Goal: Information Seeking & Learning: Understand process/instructions

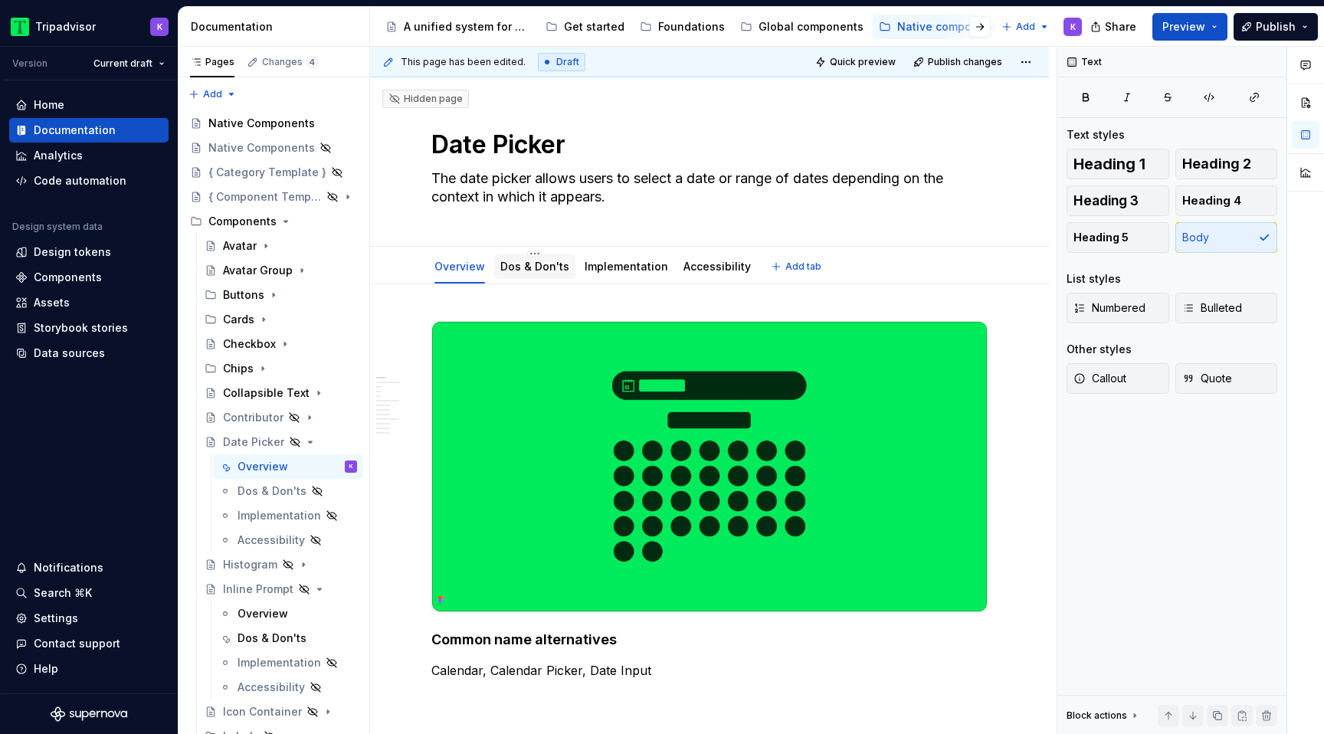
click at [539, 274] on div "Dos & Don'ts" at bounding box center [534, 266] width 69 height 15
click at [535, 259] on div "Dos & Don'ts" at bounding box center [534, 266] width 69 height 15
click at [324, 493] on button "Page tree" at bounding box center [324, 490] width 21 height 21
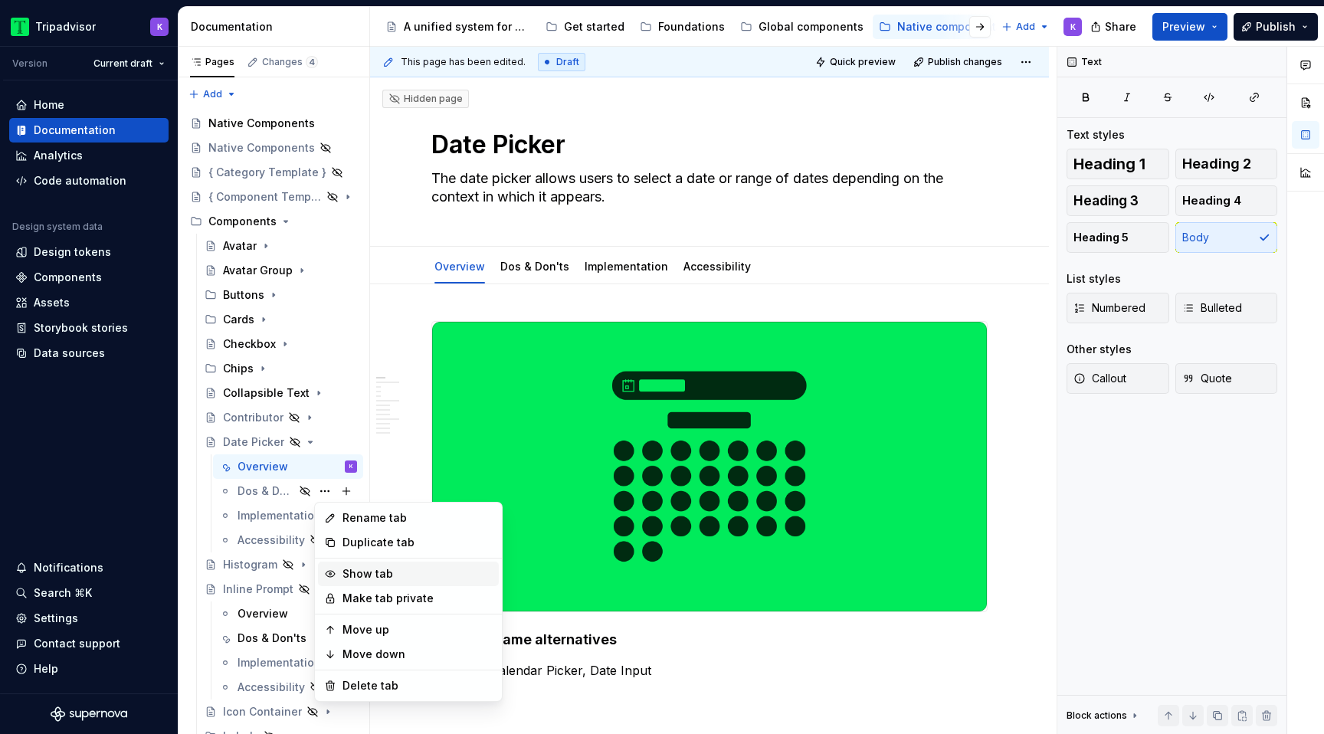
click at [382, 577] on div "Show tab" at bounding box center [418, 573] width 150 height 15
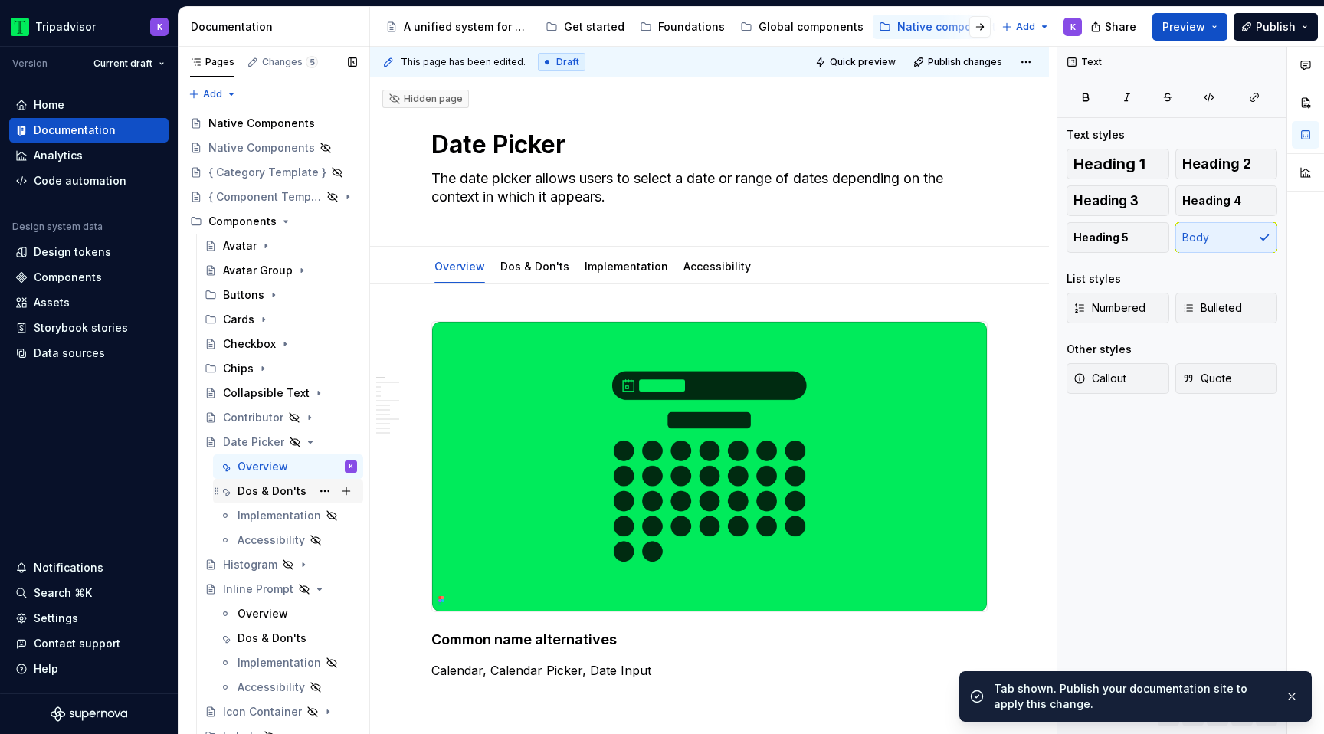
click at [271, 490] on div "Dos & Don'ts" at bounding box center [272, 491] width 69 height 15
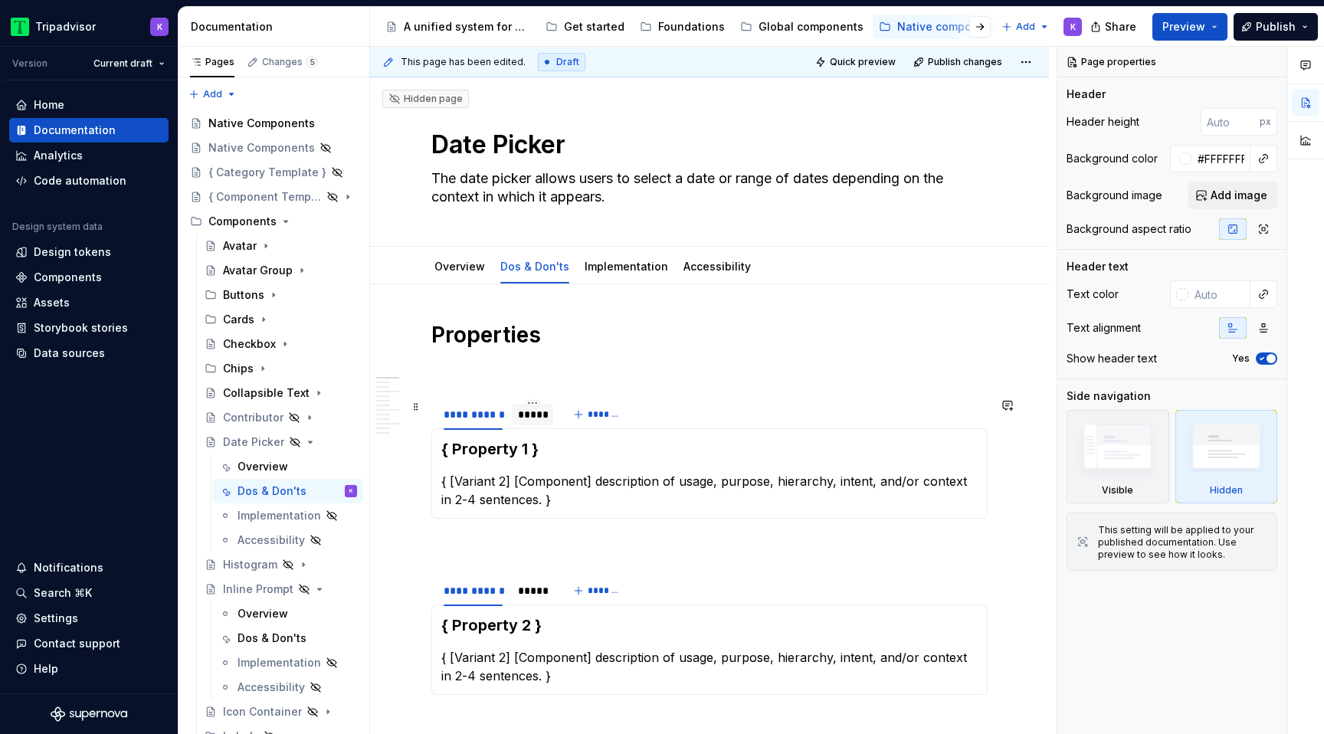
type textarea "*"
click at [534, 421] on div "*****" at bounding box center [532, 414] width 29 height 15
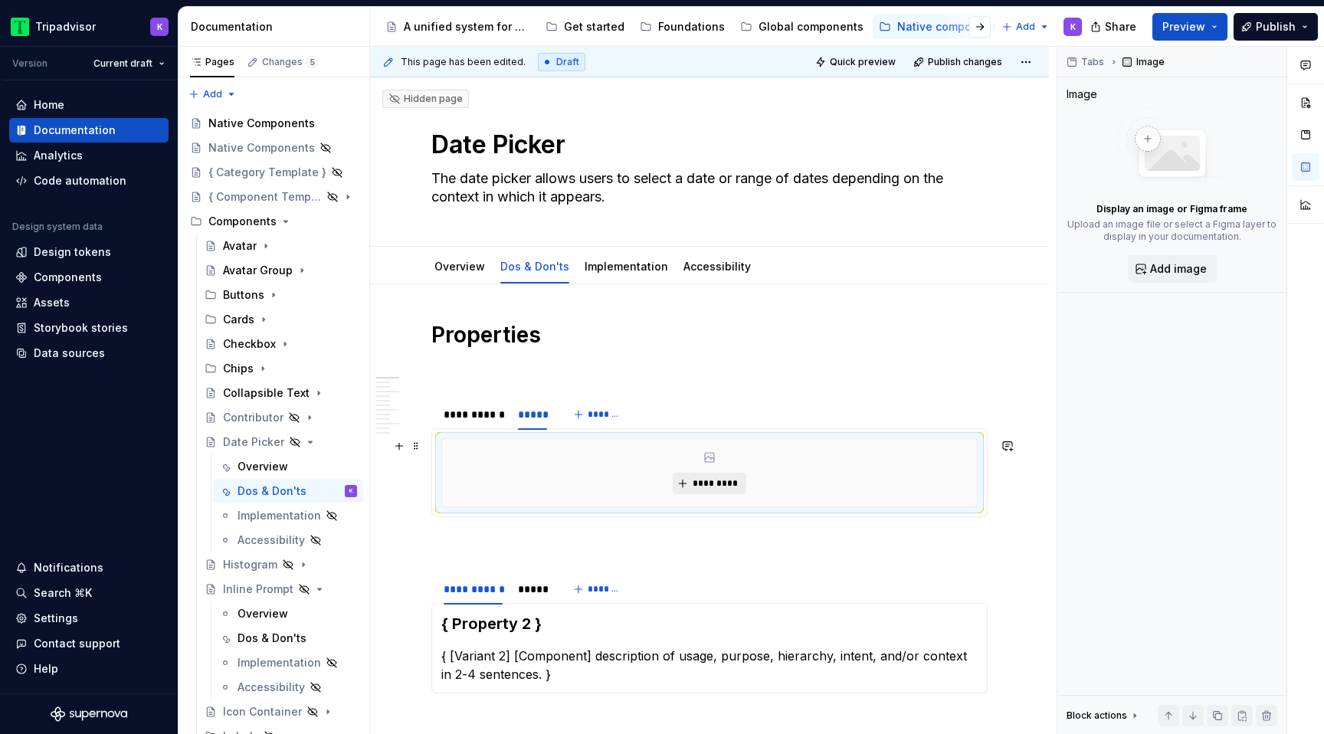
click at [708, 488] on span "*********" at bounding box center [715, 483] width 47 height 12
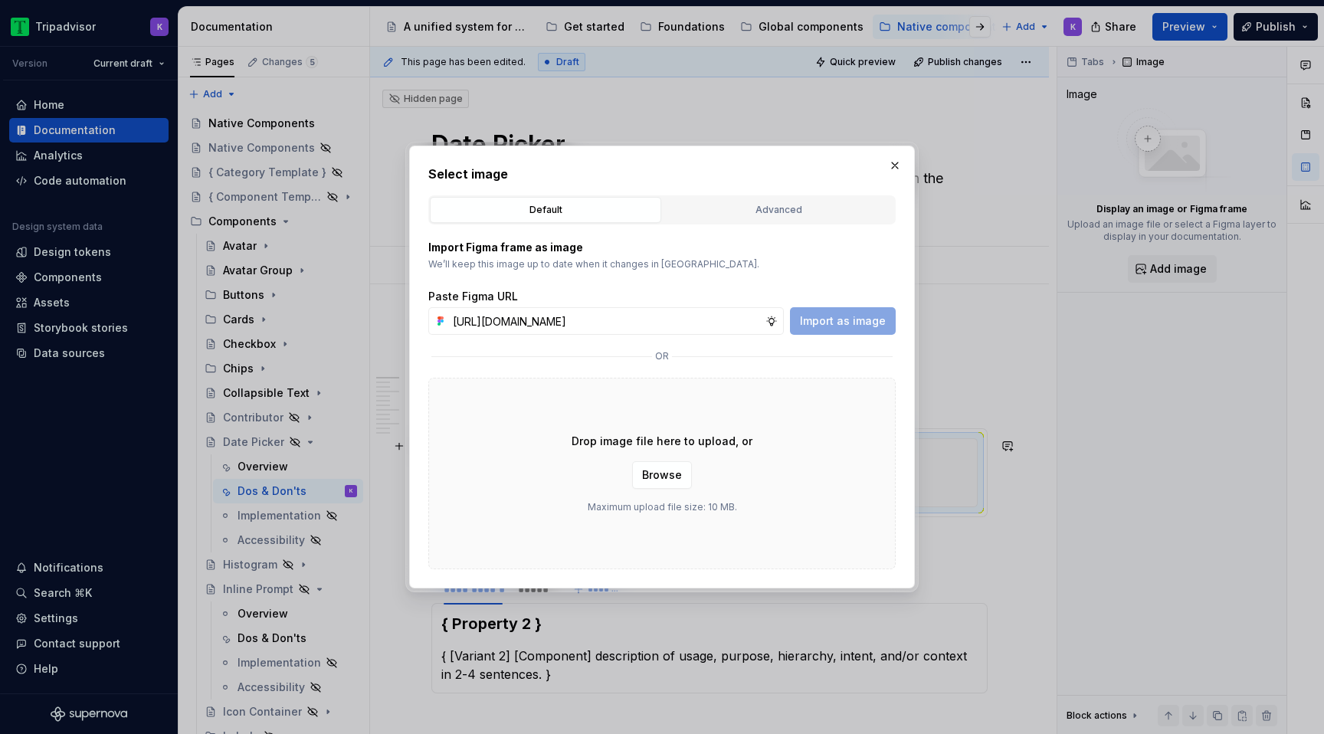
scroll to position [0, 405]
type input "[URL][DOMAIN_NAME]"
click at [840, 316] on span "Import as image" at bounding box center [843, 320] width 86 height 15
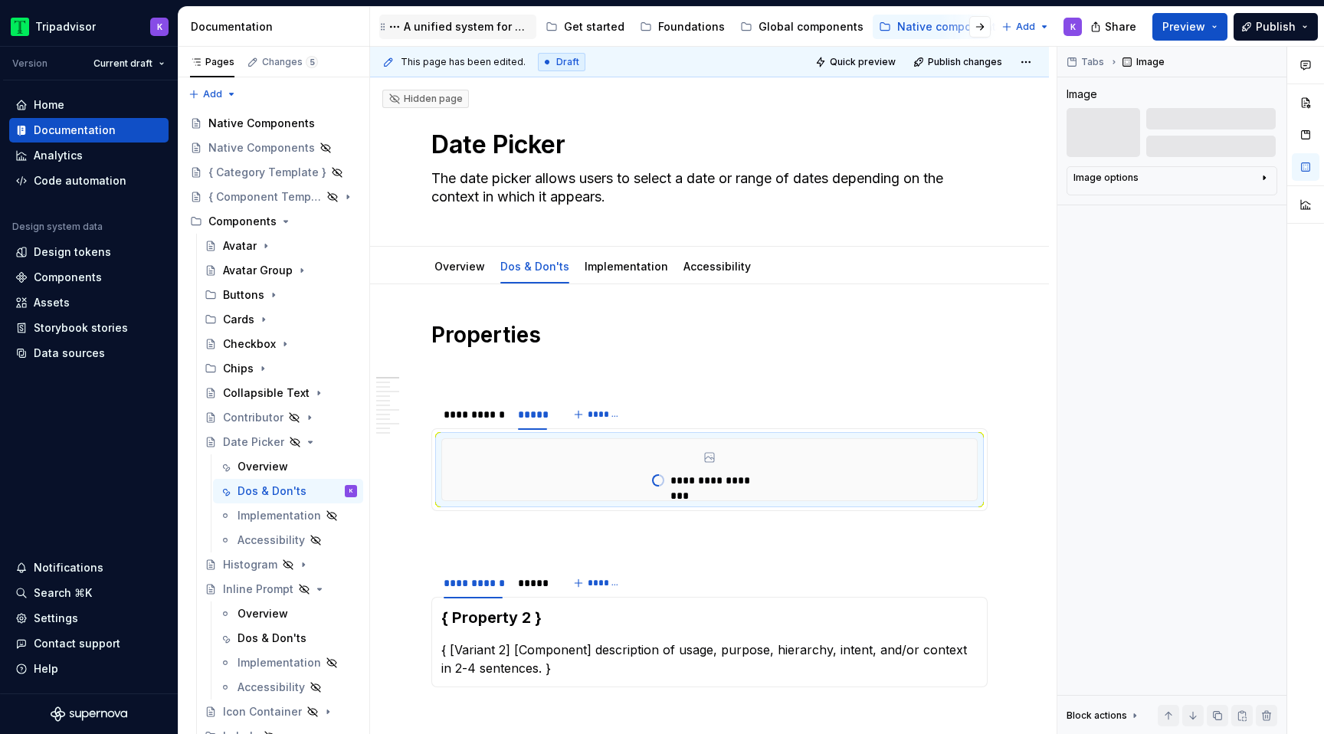
type textarea "*"
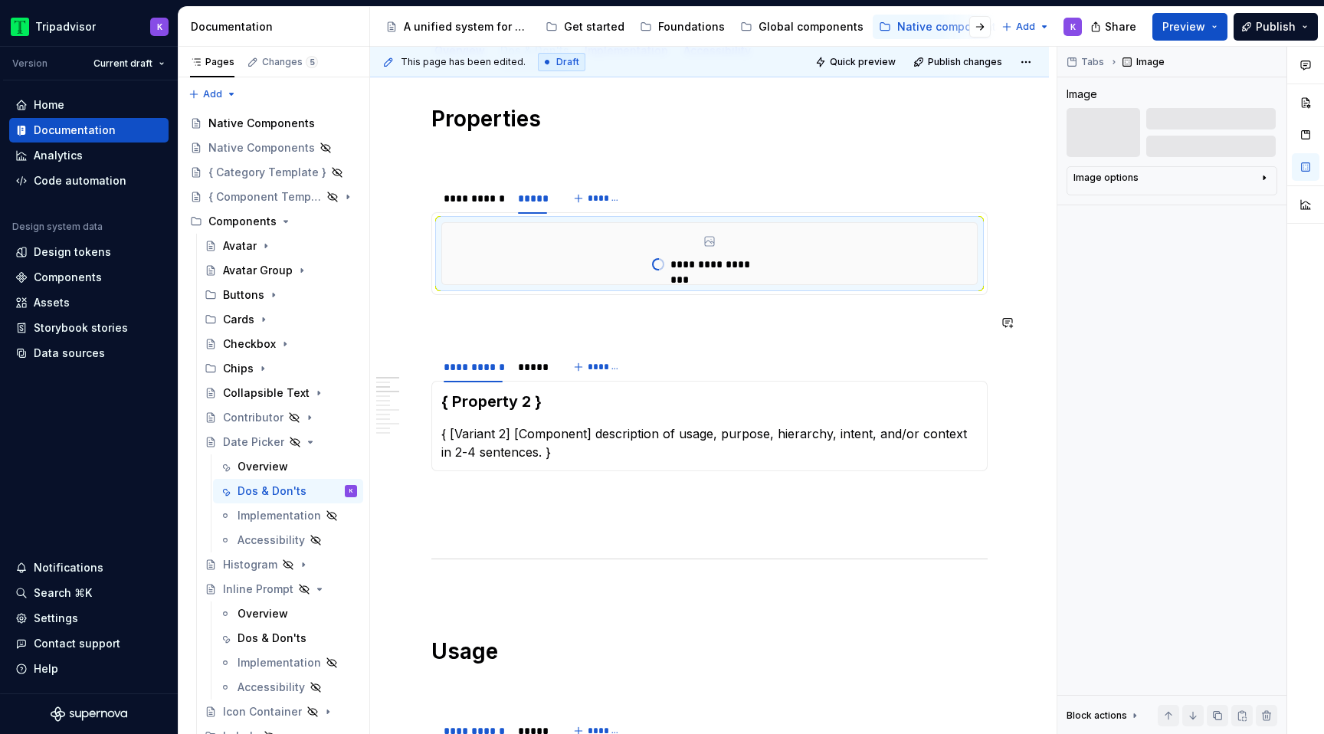
scroll to position [239, 0]
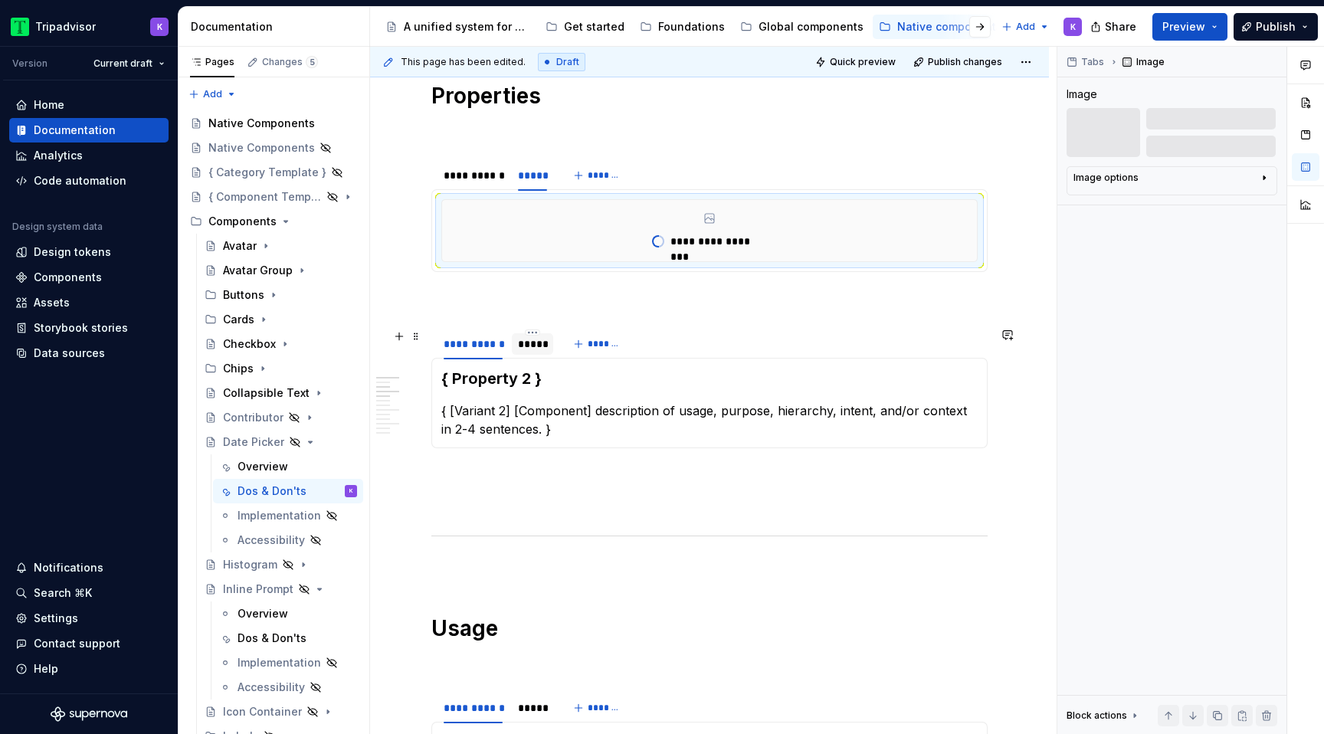
click at [550, 341] on div "*****" at bounding box center [532, 343] width 41 height 21
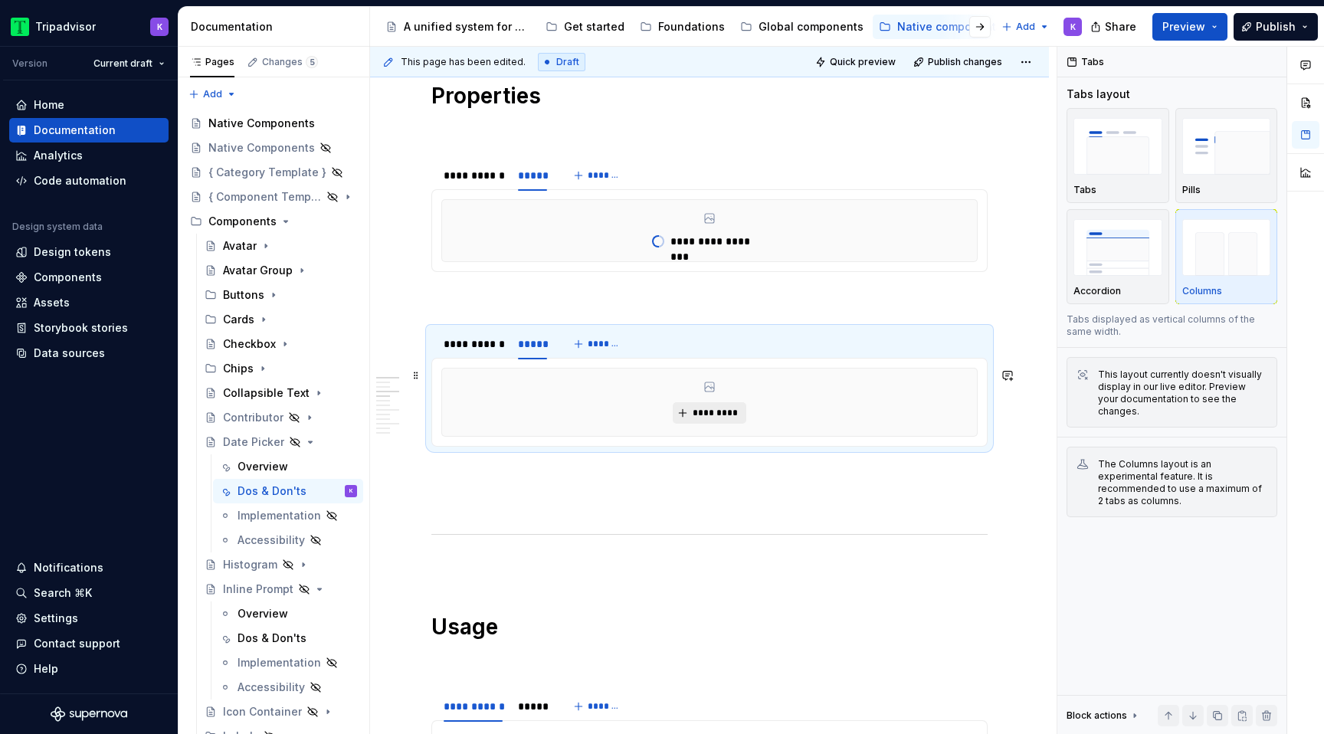
click at [709, 411] on span "*********" at bounding box center [715, 413] width 47 height 12
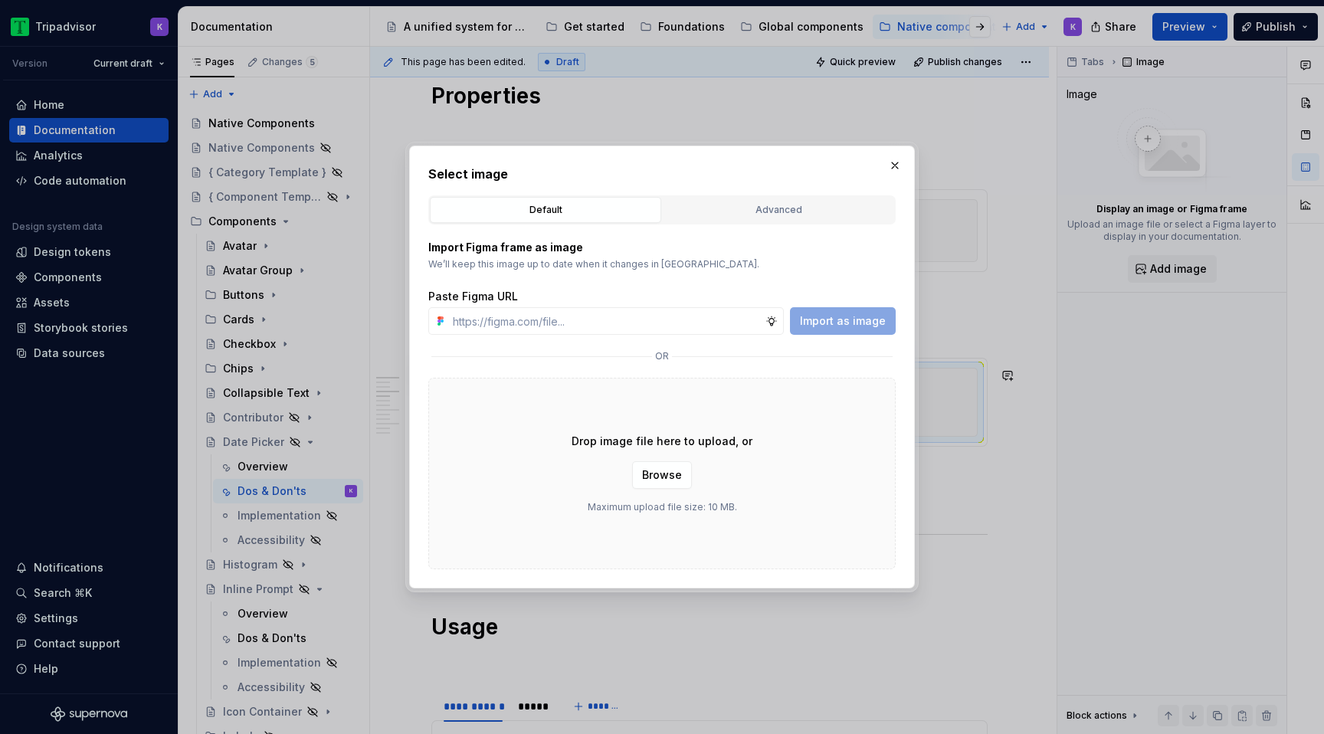
type input "[URL][DOMAIN_NAME]"
type textarea "*"
type input "[URL][DOMAIN_NAME]"
click at [846, 331] on button "Import as image" at bounding box center [843, 321] width 106 height 28
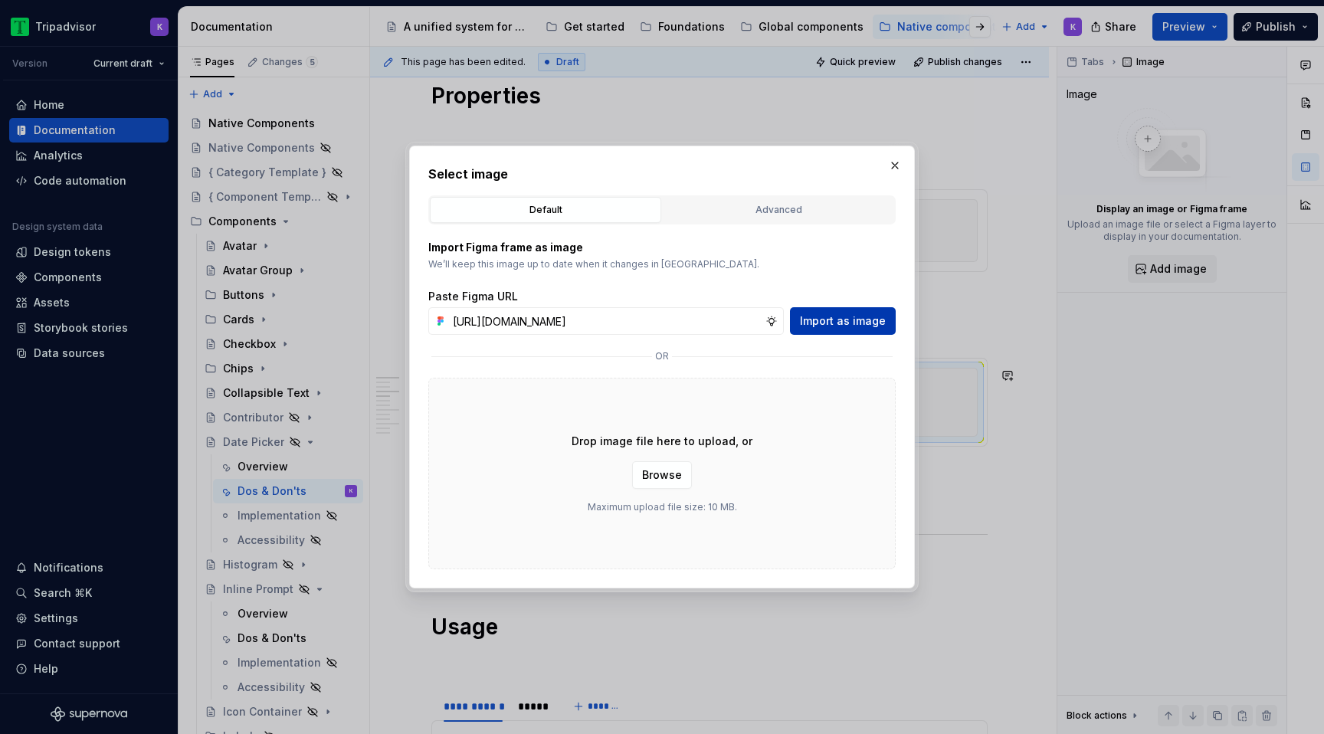
scroll to position [0, 0]
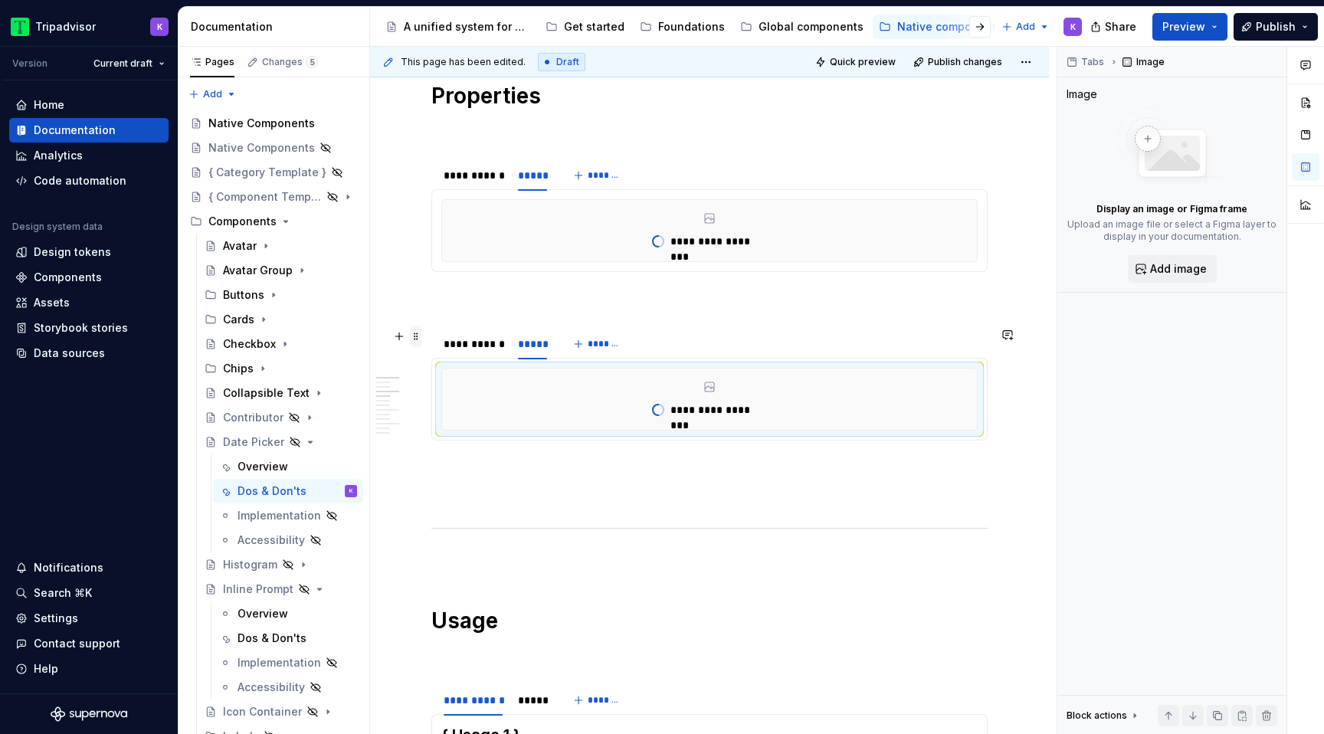
click at [417, 333] on span at bounding box center [416, 336] width 12 height 21
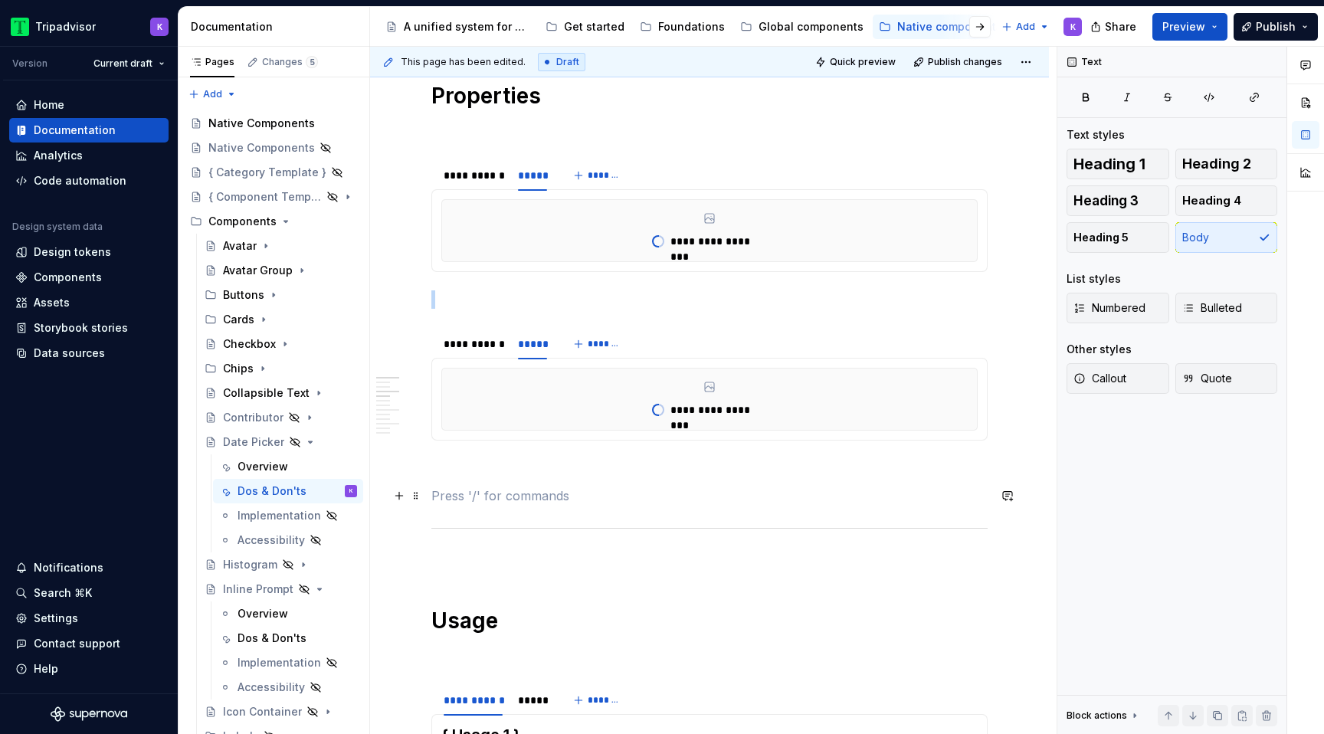
click at [485, 487] on p at bounding box center [709, 496] width 556 height 18
click at [415, 335] on span at bounding box center [416, 336] width 12 height 21
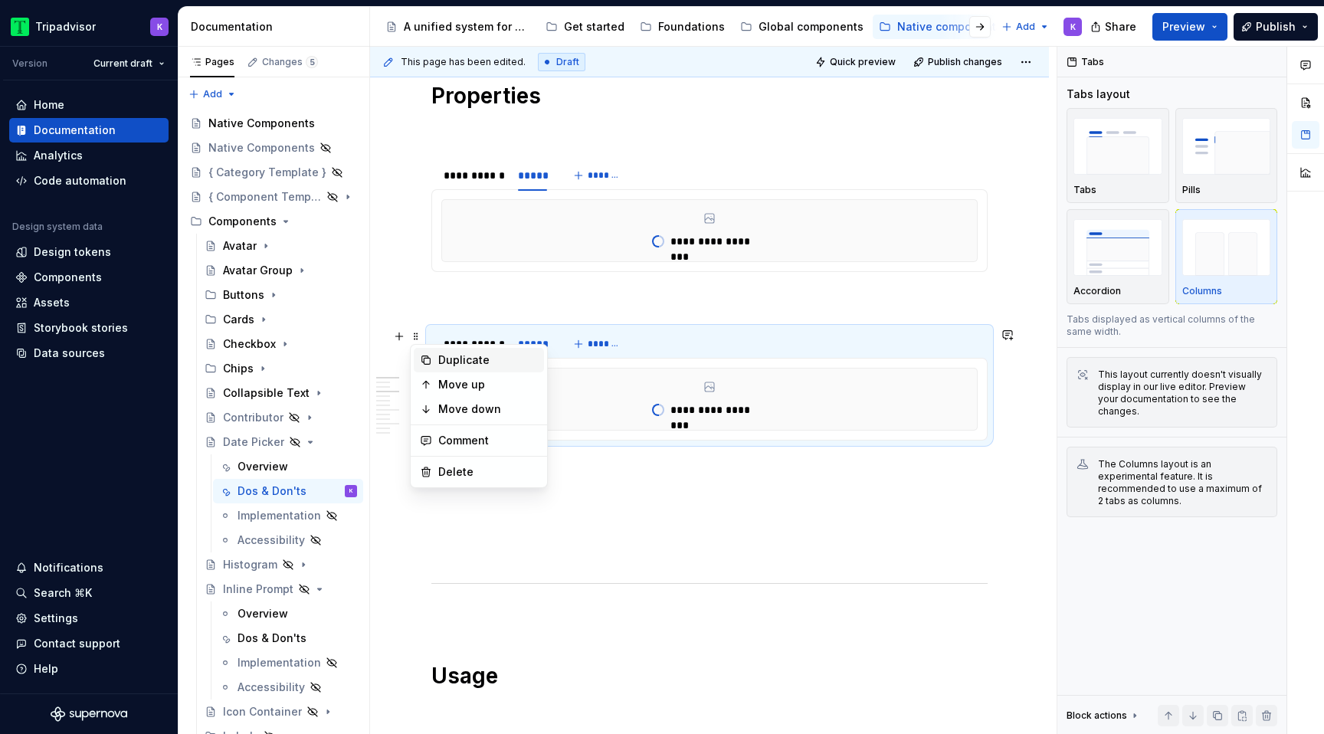
click at [527, 361] on div "Duplicate" at bounding box center [488, 359] width 100 height 15
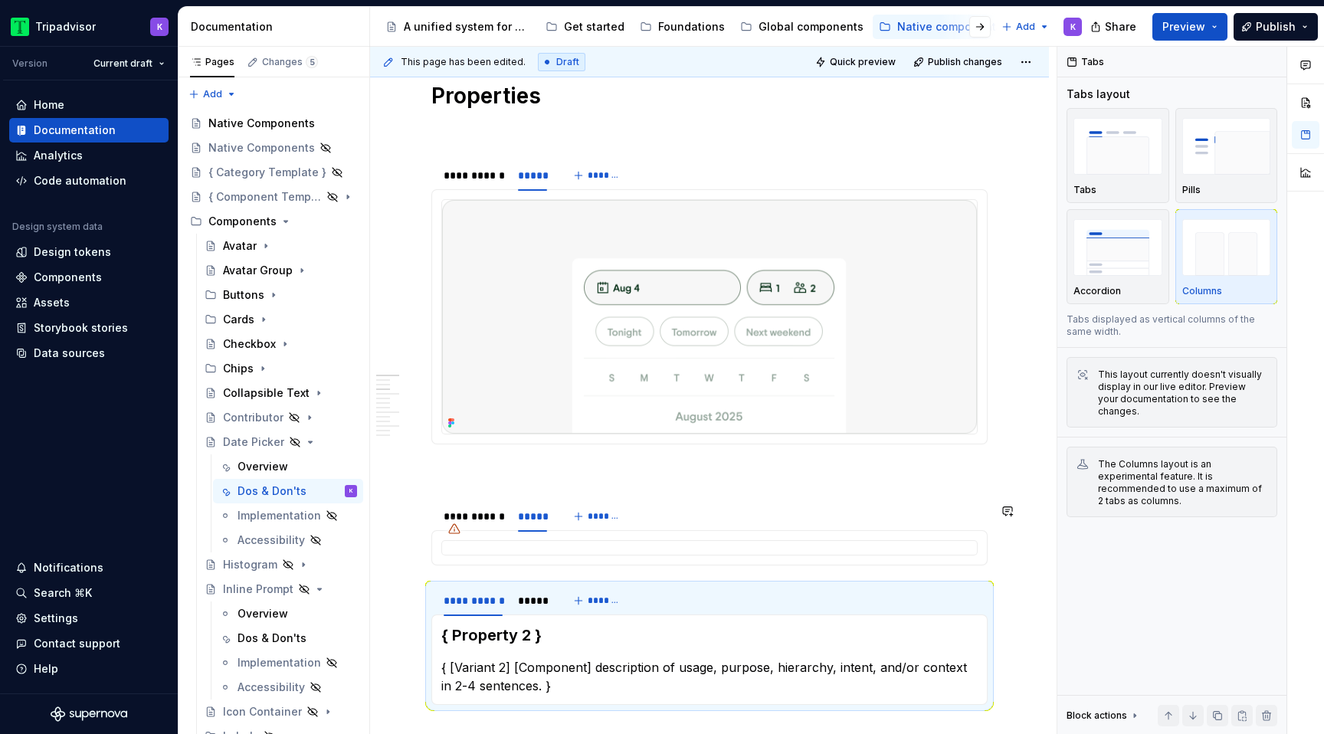
scroll to position [561, 0]
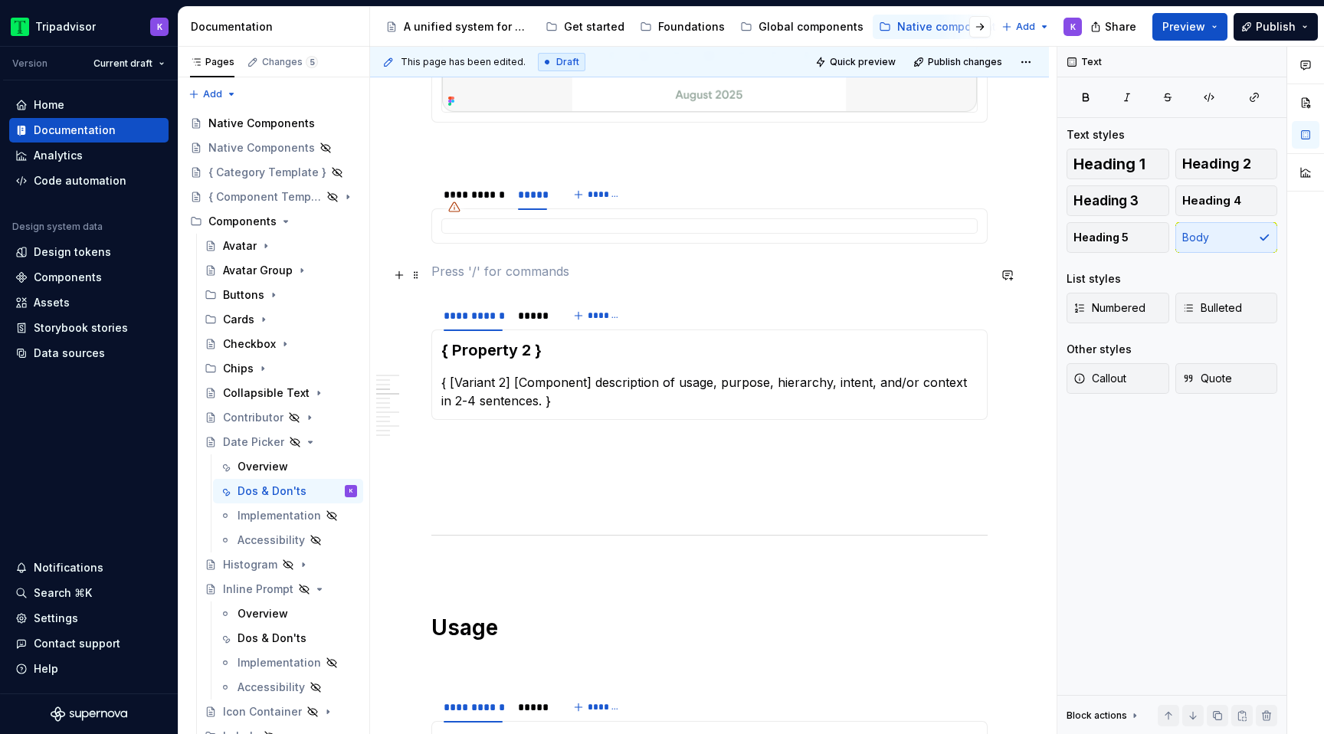
click at [500, 277] on p at bounding box center [709, 271] width 556 height 18
click at [488, 500] on p at bounding box center [709, 502] width 556 height 18
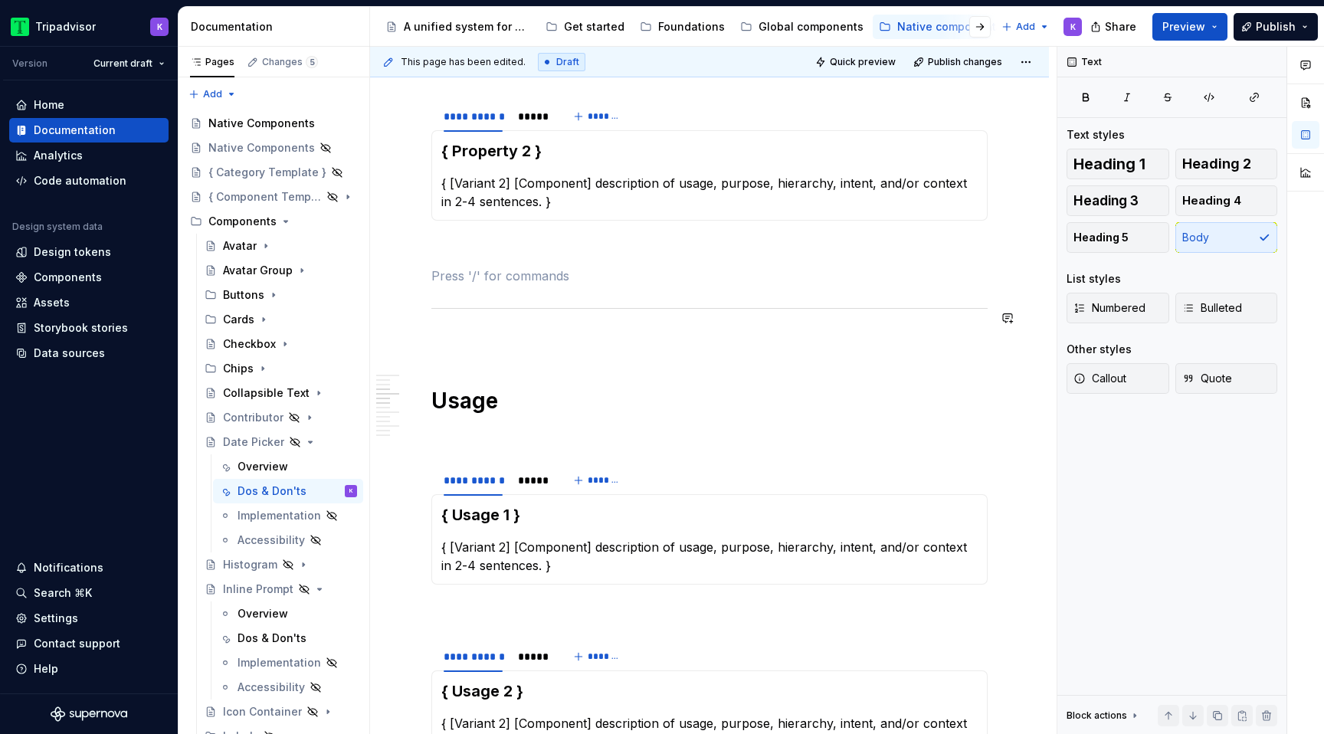
scroll to position [790, 0]
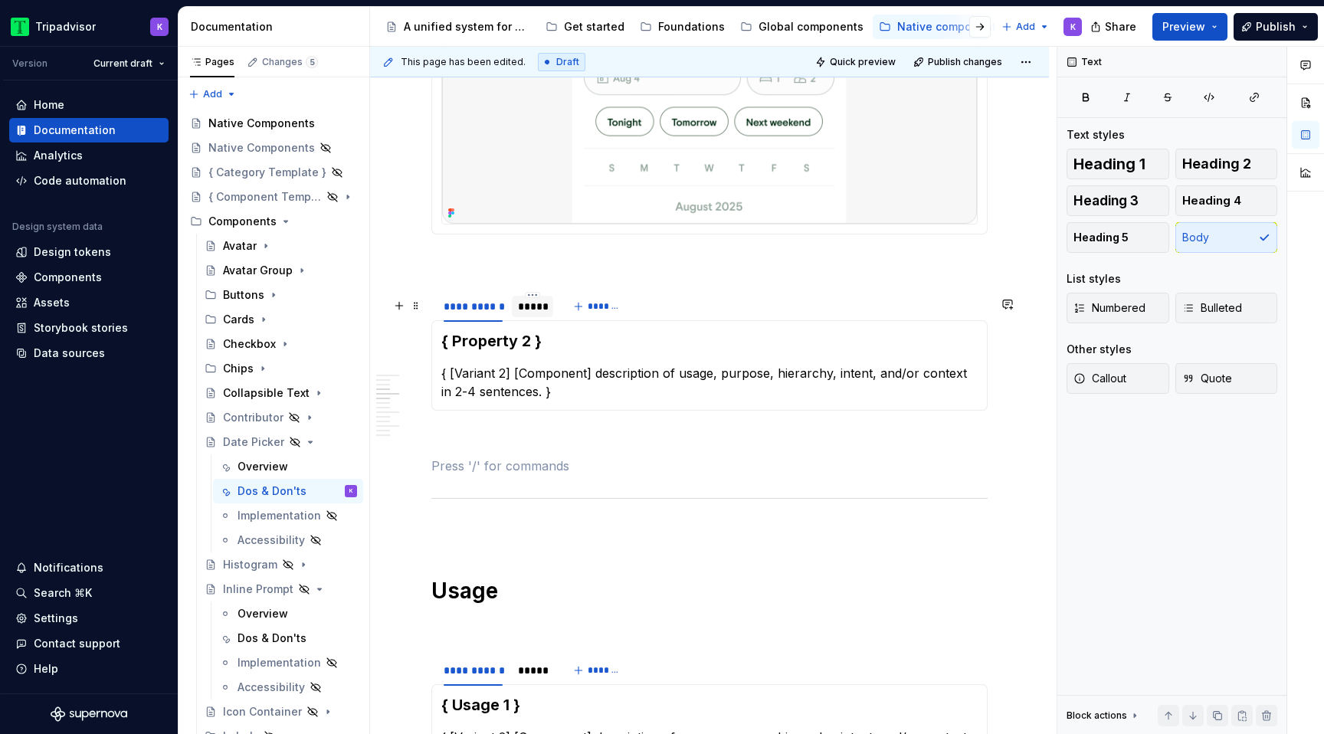
click at [533, 308] on div "*****" at bounding box center [532, 306] width 29 height 15
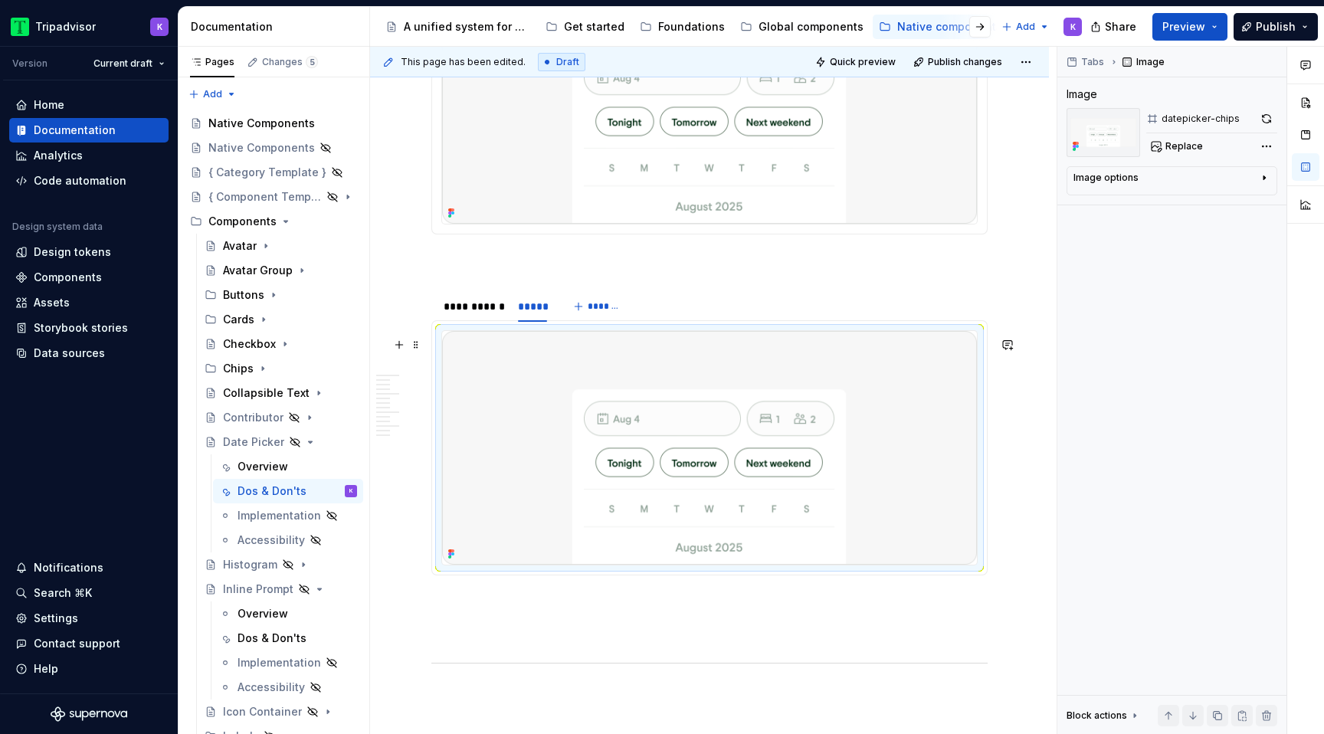
click at [661, 433] on img at bounding box center [709, 448] width 535 height 234
click at [1156, 150] on button "Replace" at bounding box center [1178, 146] width 64 height 21
type textarea "*"
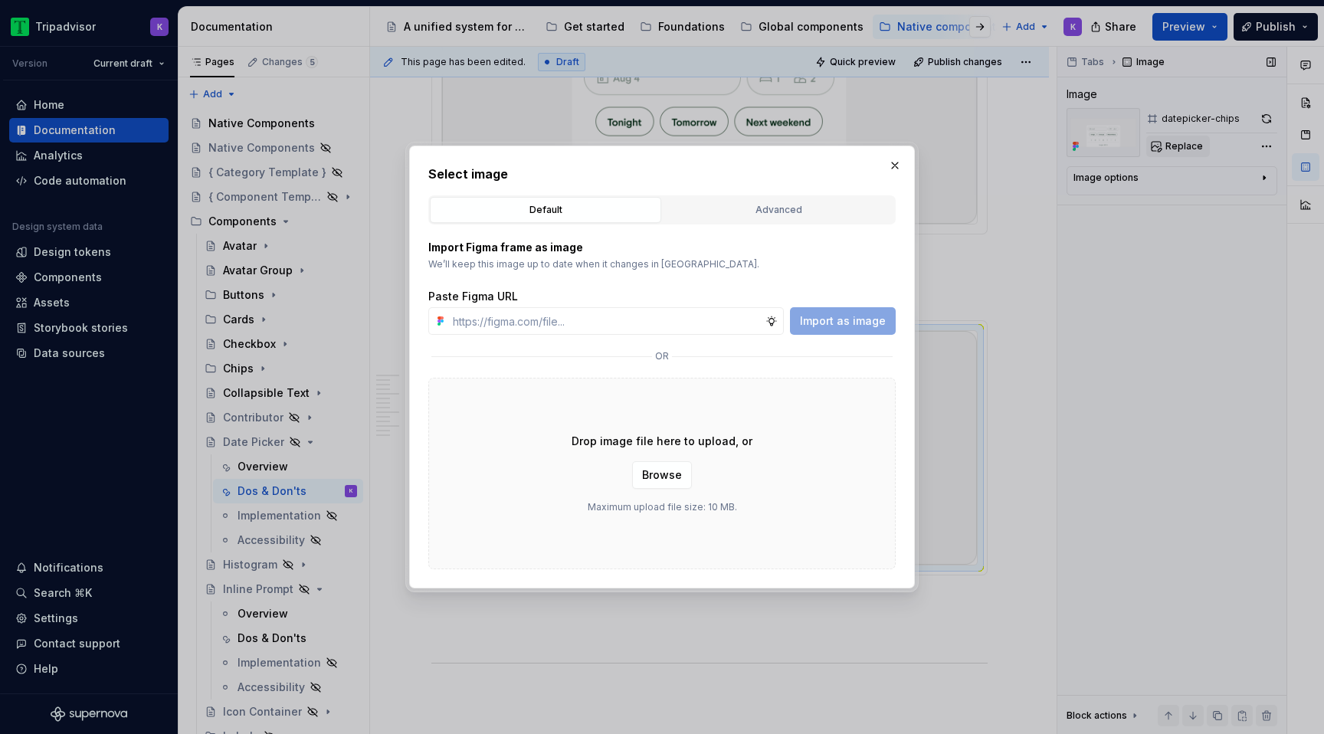
type input "[URL][DOMAIN_NAME]"
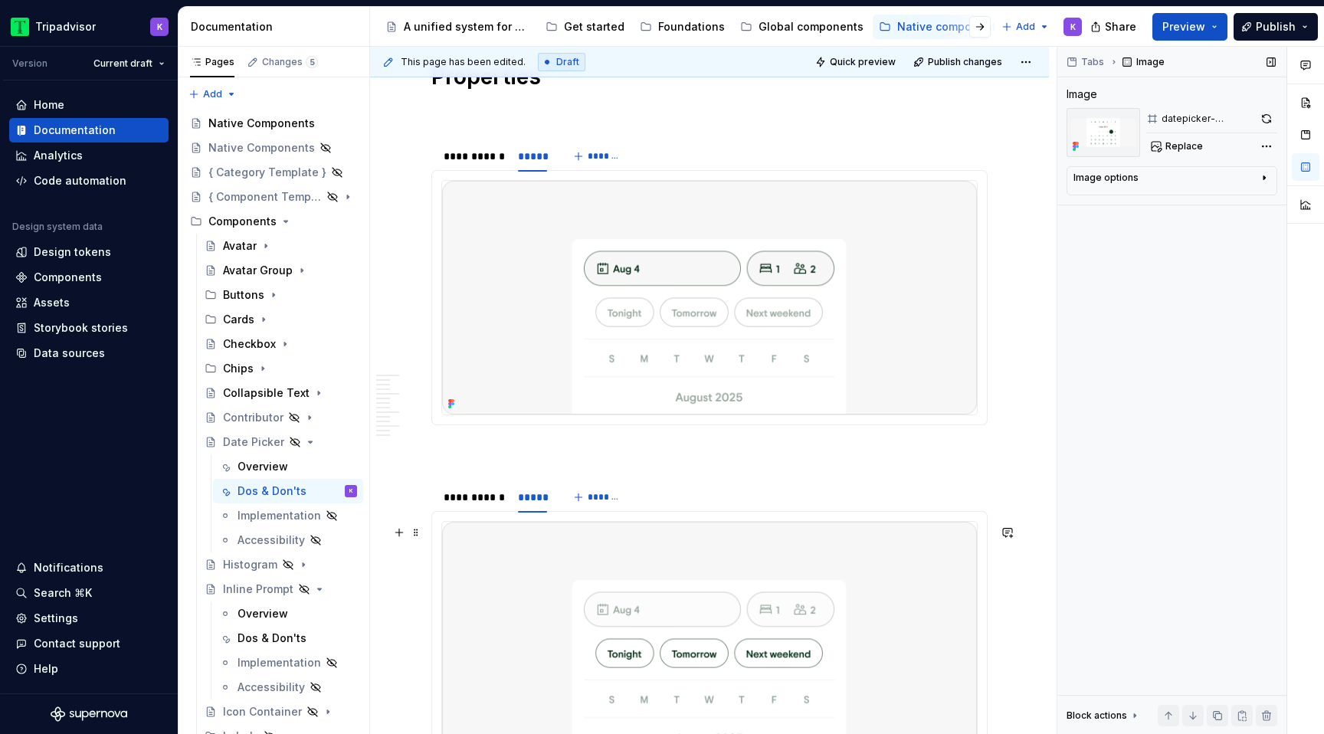
scroll to position [194, 0]
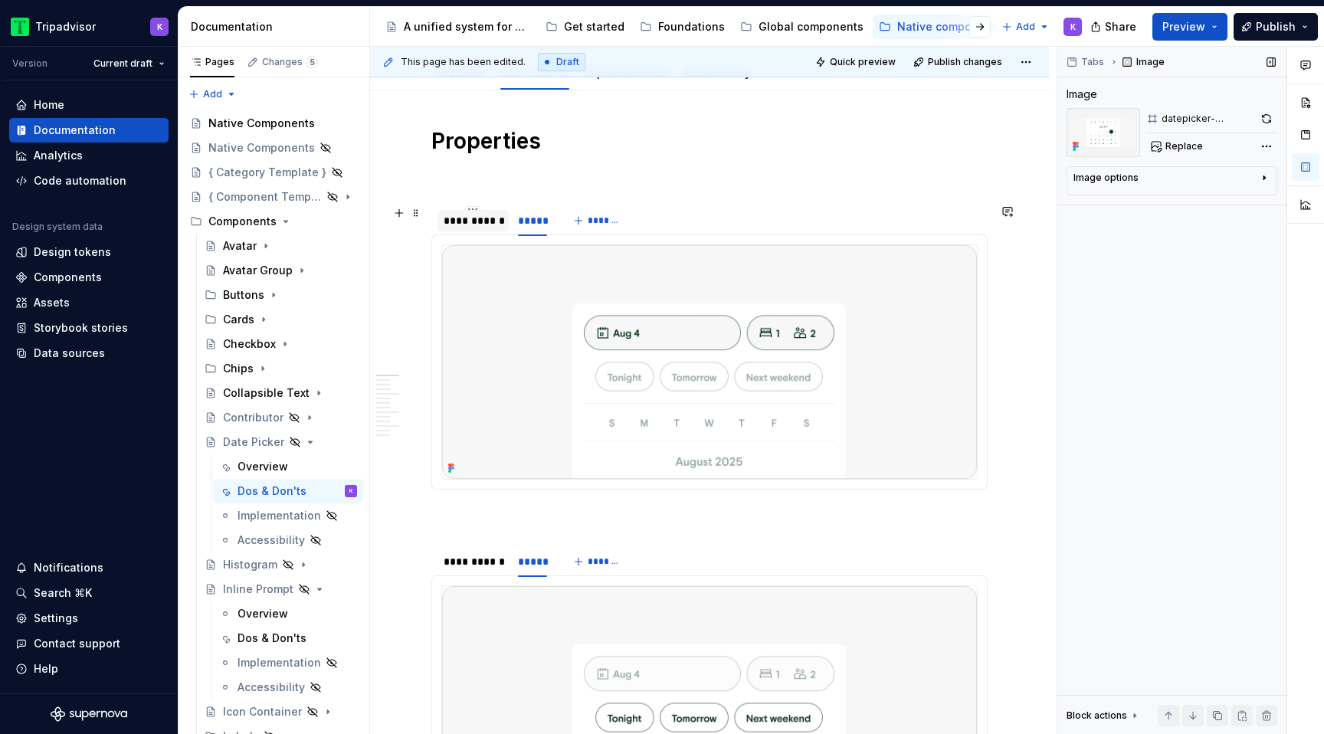
click at [475, 227] on div "**********" at bounding box center [473, 220] width 59 height 15
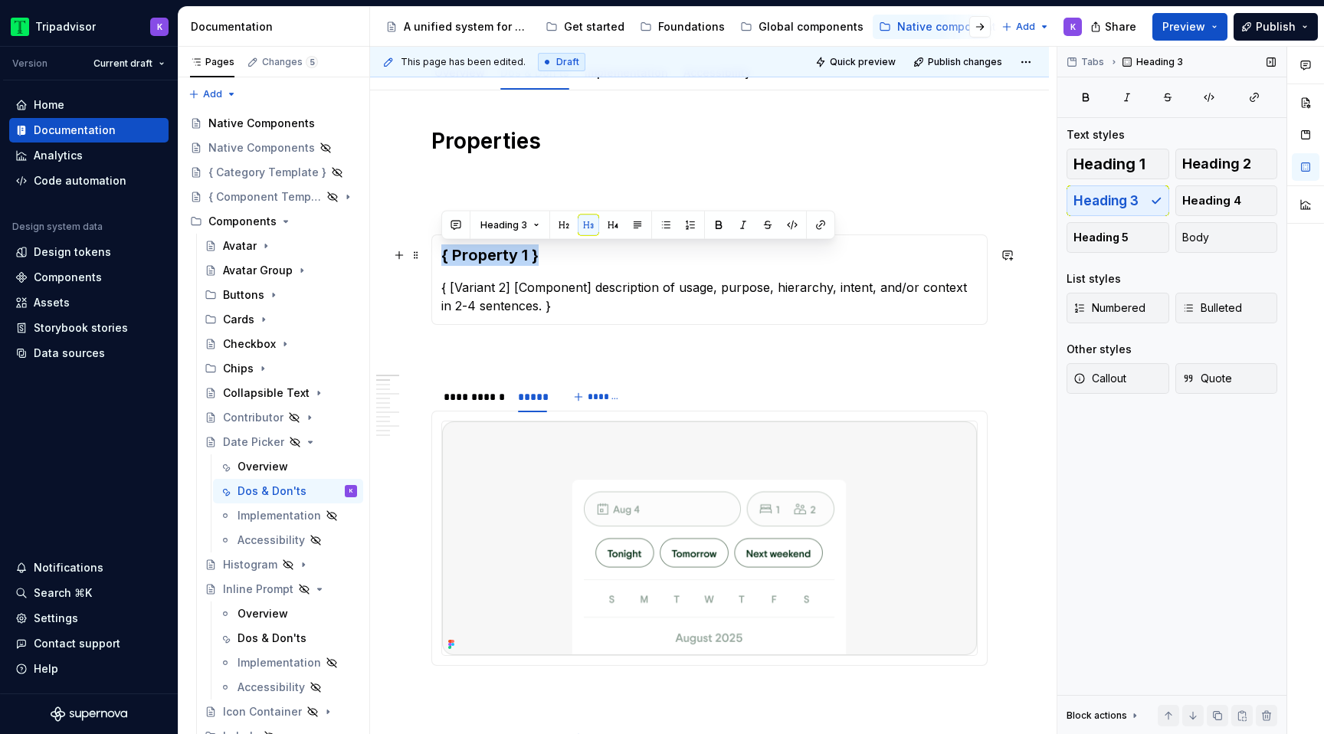
drag, startPoint x: 547, startPoint y: 262, endPoint x: 443, endPoint y: 262, distance: 104.2
click at [443, 262] on h3 "{ Property 1 }" at bounding box center [709, 254] width 536 height 21
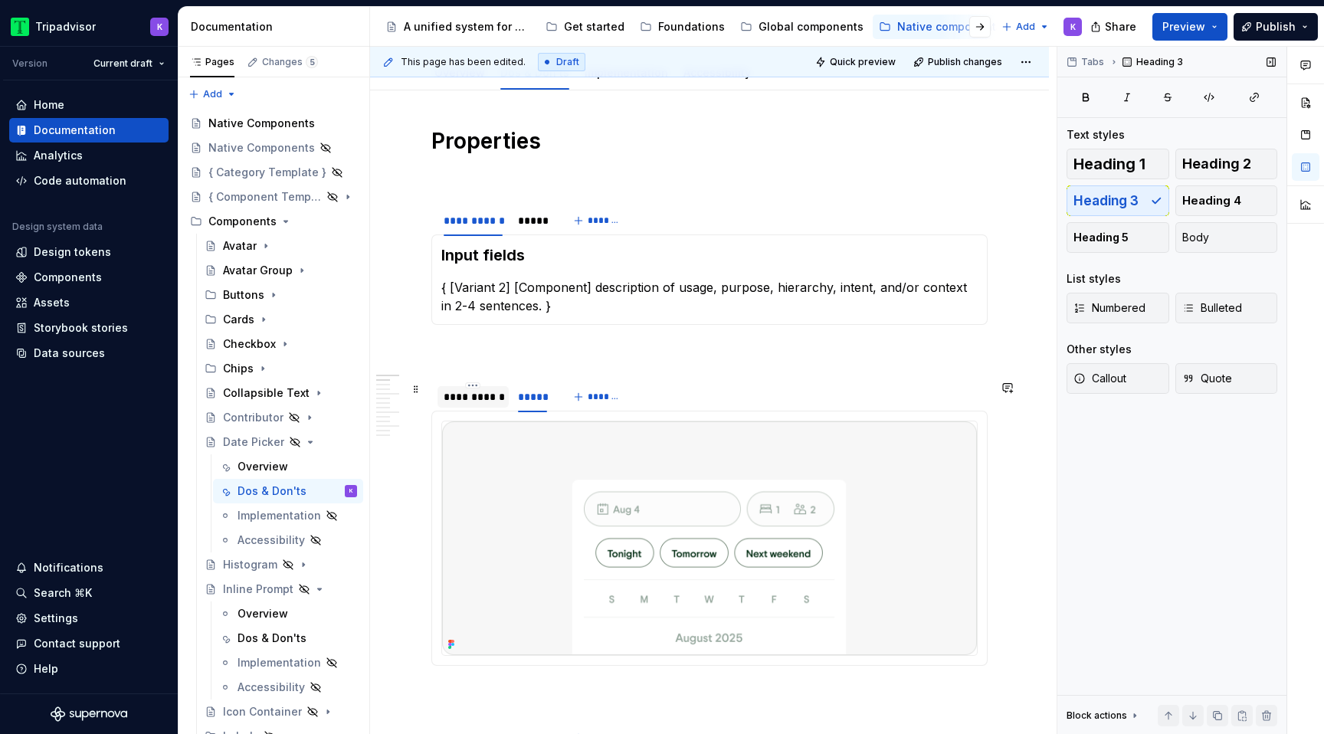
click at [484, 402] on div "**********" at bounding box center [473, 396] width 59 height 15
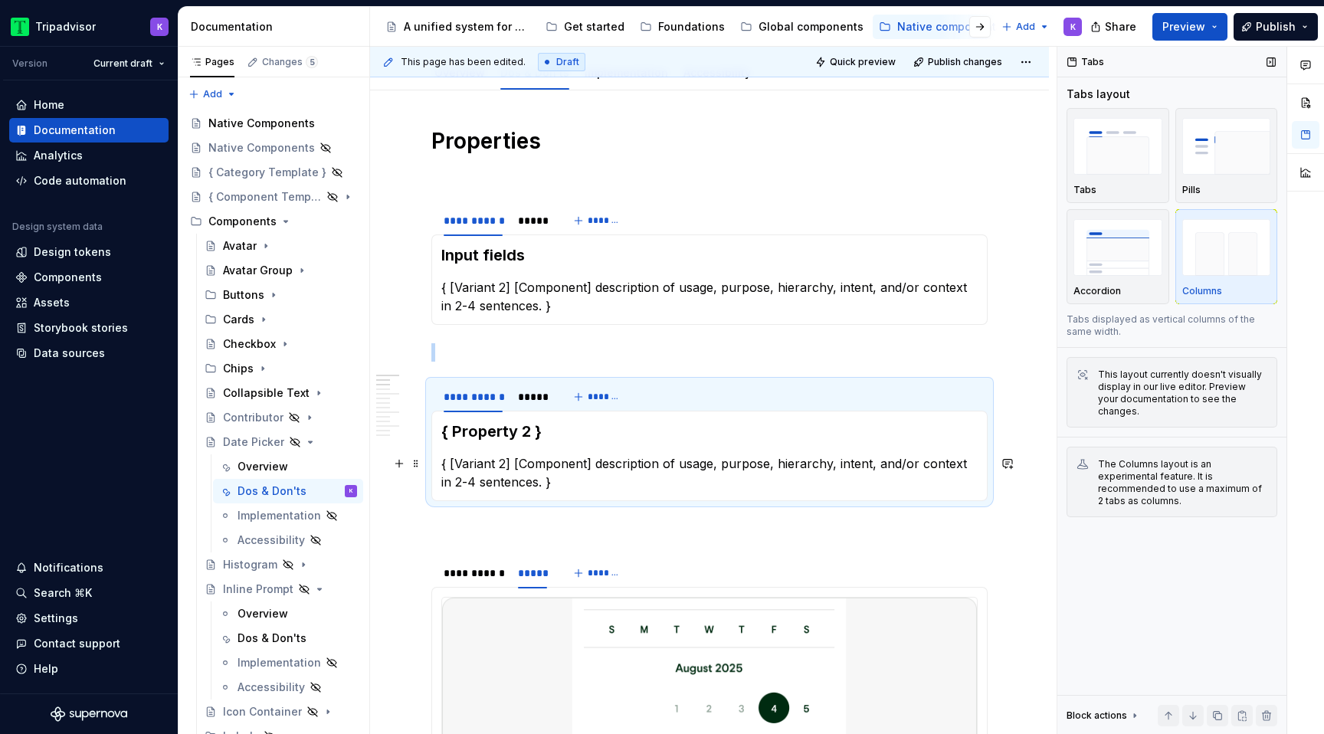
click at [518, 438] on h3 "{ Property 2 }" at bounding box center [709, 431] width 536 height 21
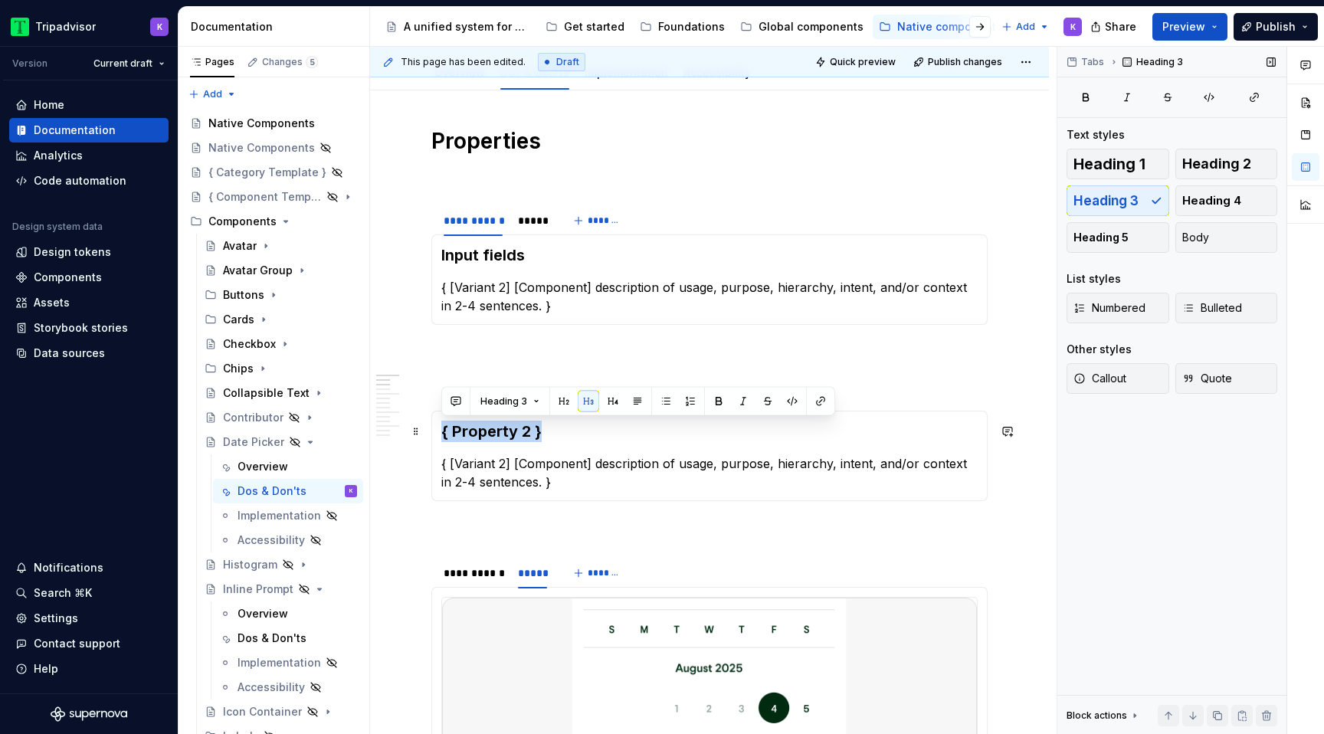
drag, startPoint x: 551, startPoint y: 434, endPoint x: 440, endPoint y: 432, distance: 111.1
click at [440, 432] on div "{ Property 2 } { [Variant 2] [Component] description of usage, purpose, hierarc…" at bounding box center [709, 456] width 556 height 90
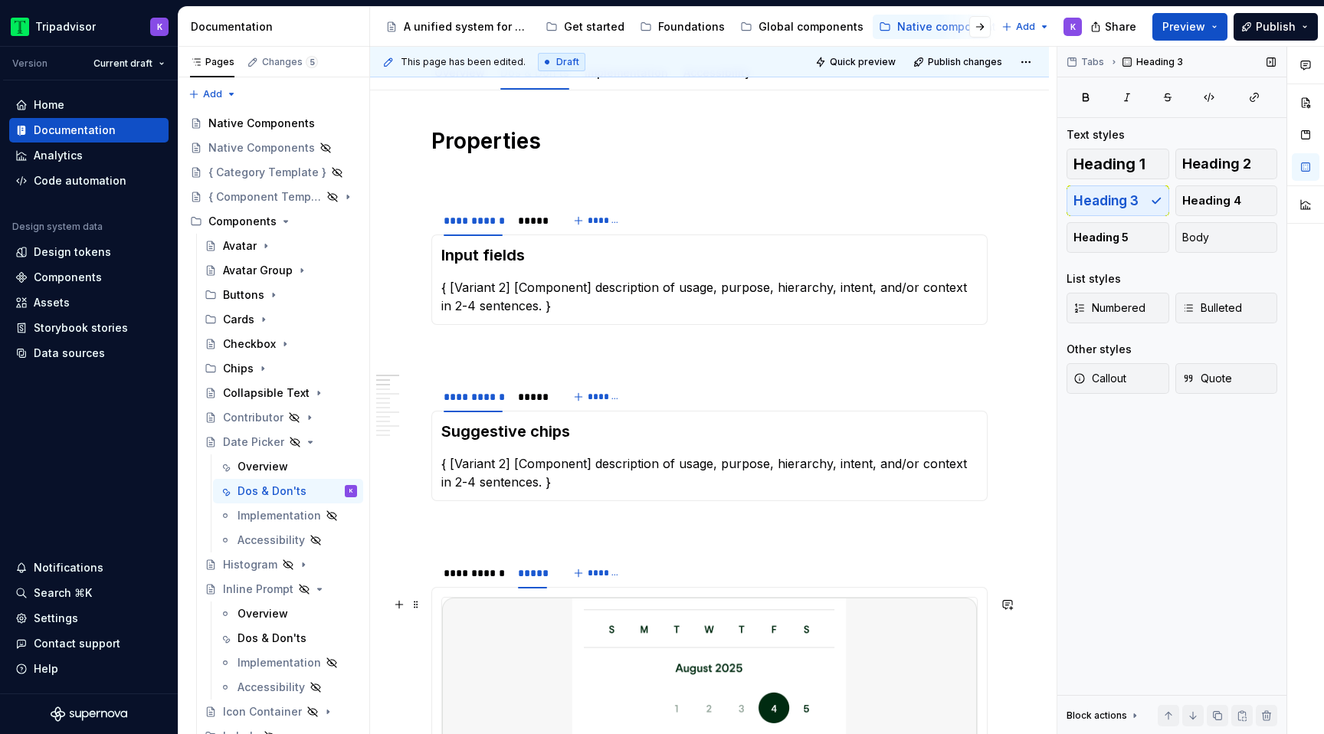
click at [474, 597] on div at bounding box center [709, 714] width 536 height 235
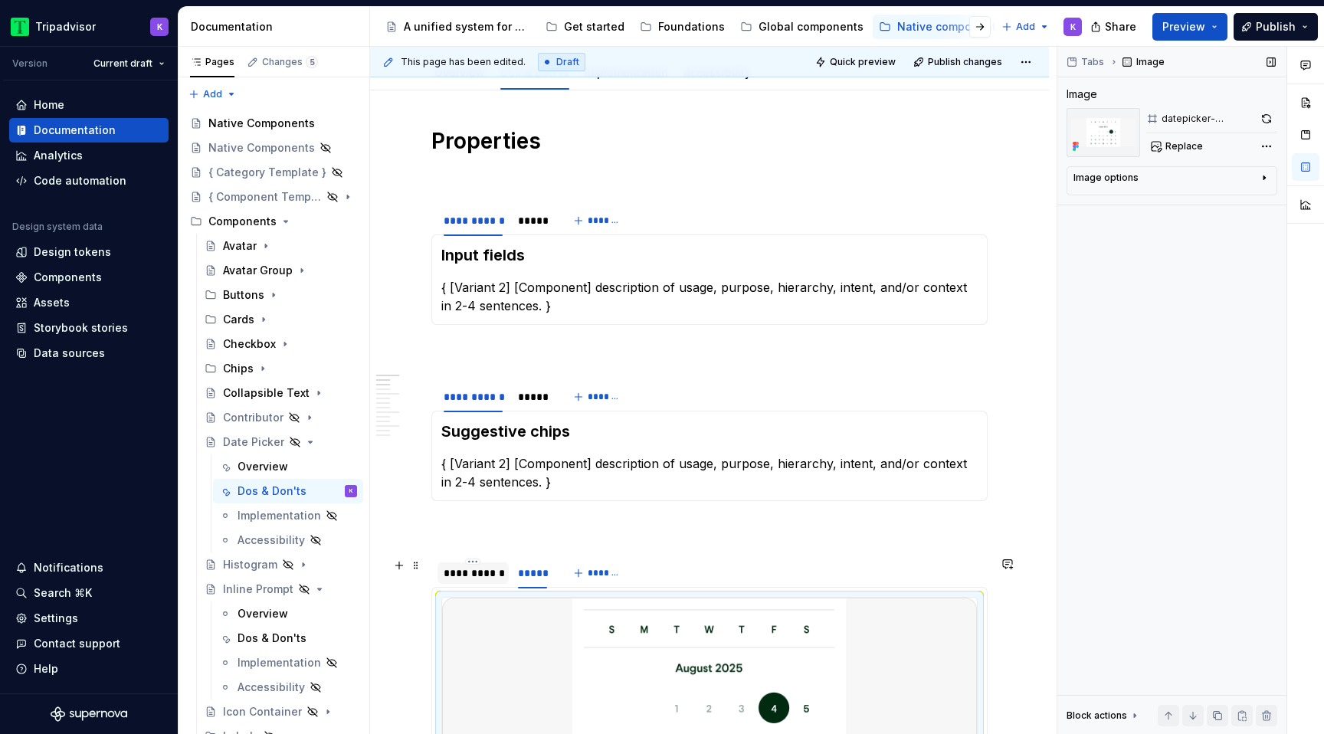
click at [474, 581] on div "**********" at bounding box center [473, 572] width 71 height 21
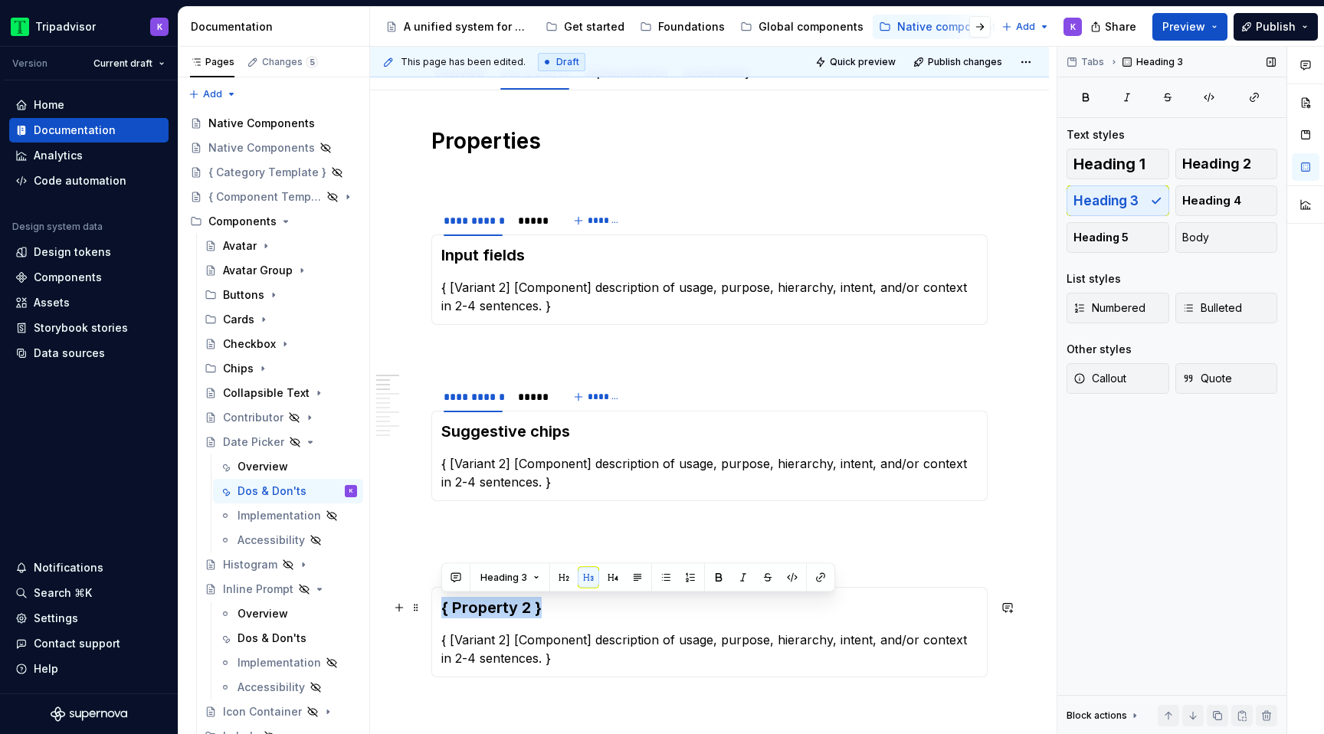
drag, startPoint x: 547, startPoint y: 608, endPoint x: 436, endPoint y: 608, distance: 111.1
click at [436, 608] on div "{ Property 2 } { [Variant 2] [Component] description of usage, purpose, hierarc…" at bounding box center [709, 632] width 556 height 90
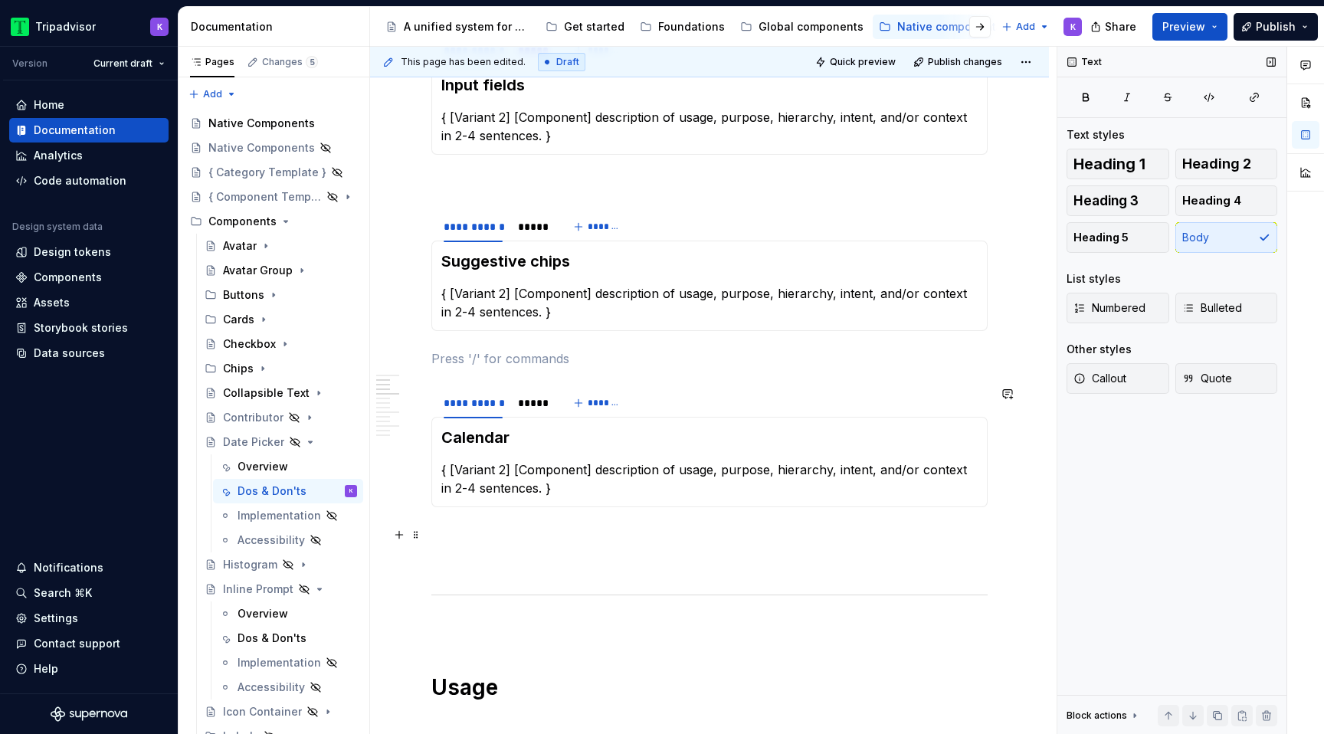
click at [589, 561] on p at bounding box center [709, 562] width 556 height 18
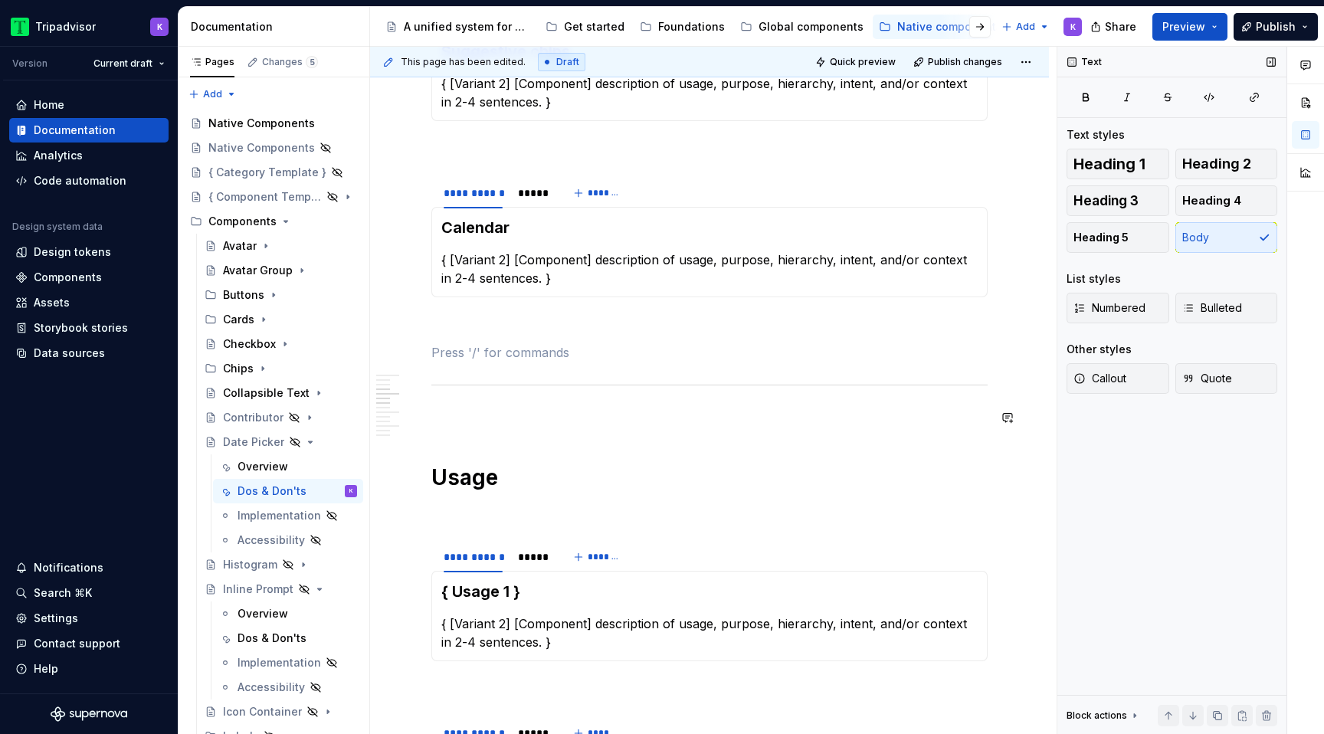
scroll to position [543, 0]
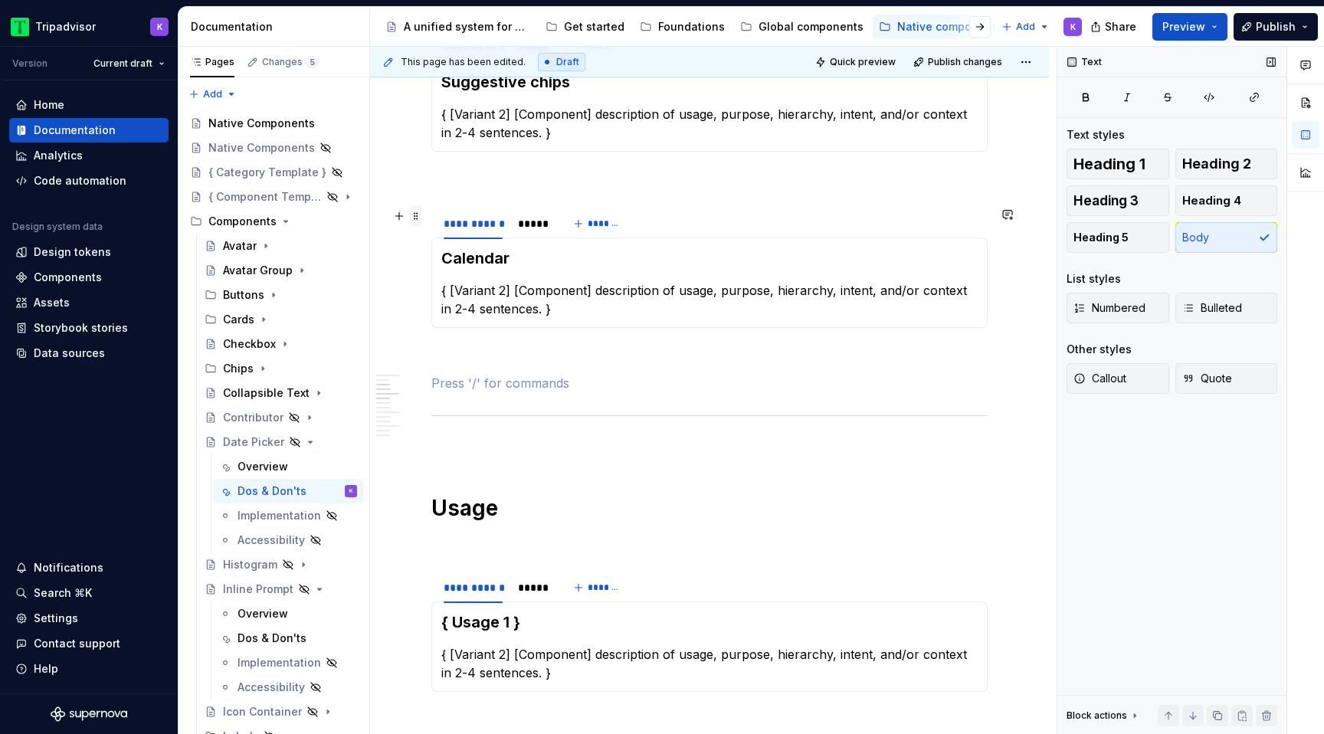
click at [418, 222] on span at bounding box center [416, 215] width 12 height 21
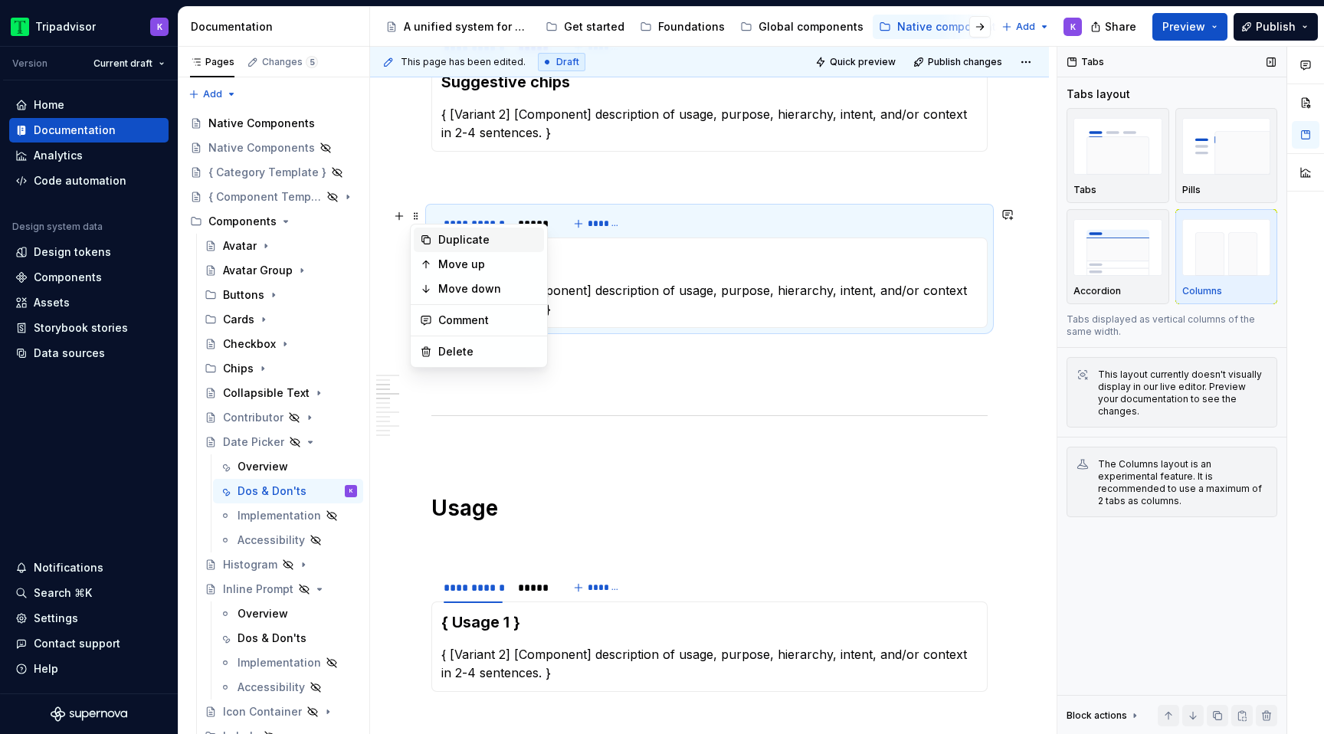
click at [478, 240] on div "Duplicate" at bounding box center [488, 239] width 100 height 15
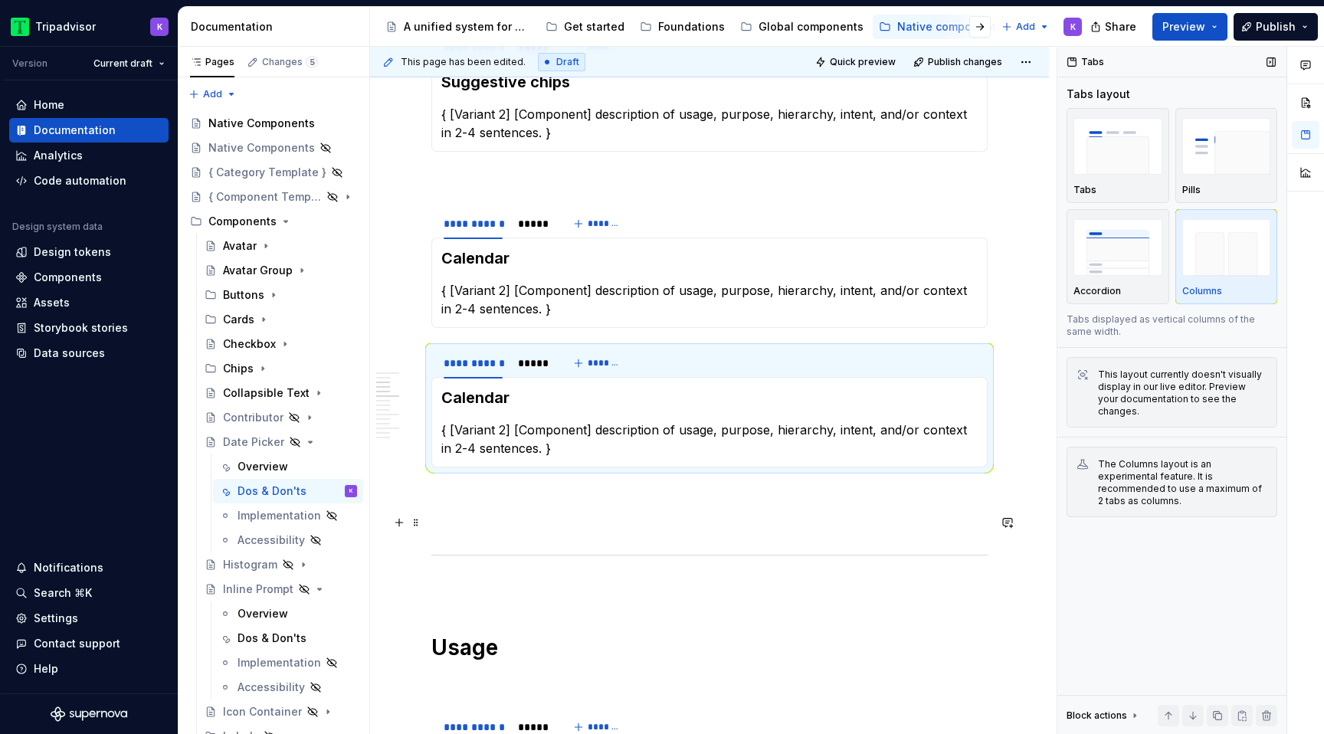
click at [467, 526] on p at bounding box center [709, 522] width 556 height 18
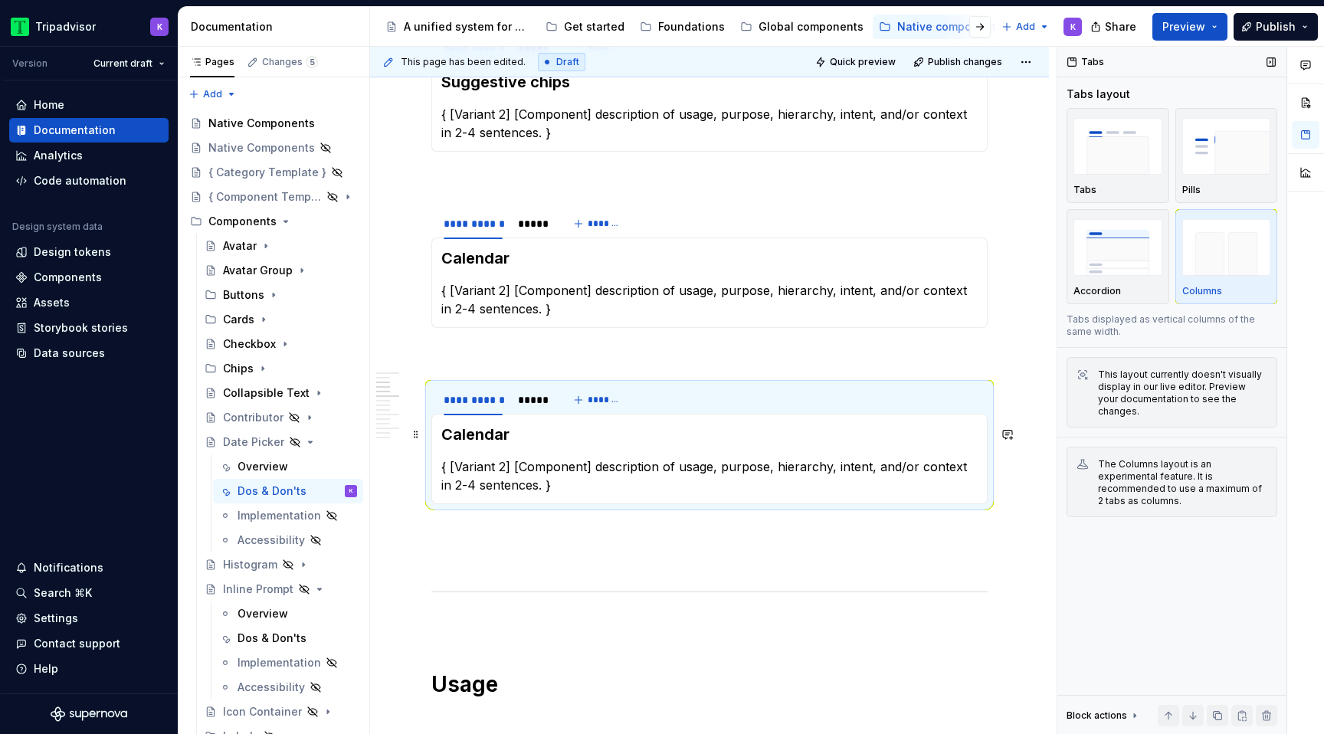
click at [521, 435] on h3 "Calendar" at bounding box center [709, 434] width 536 height 21
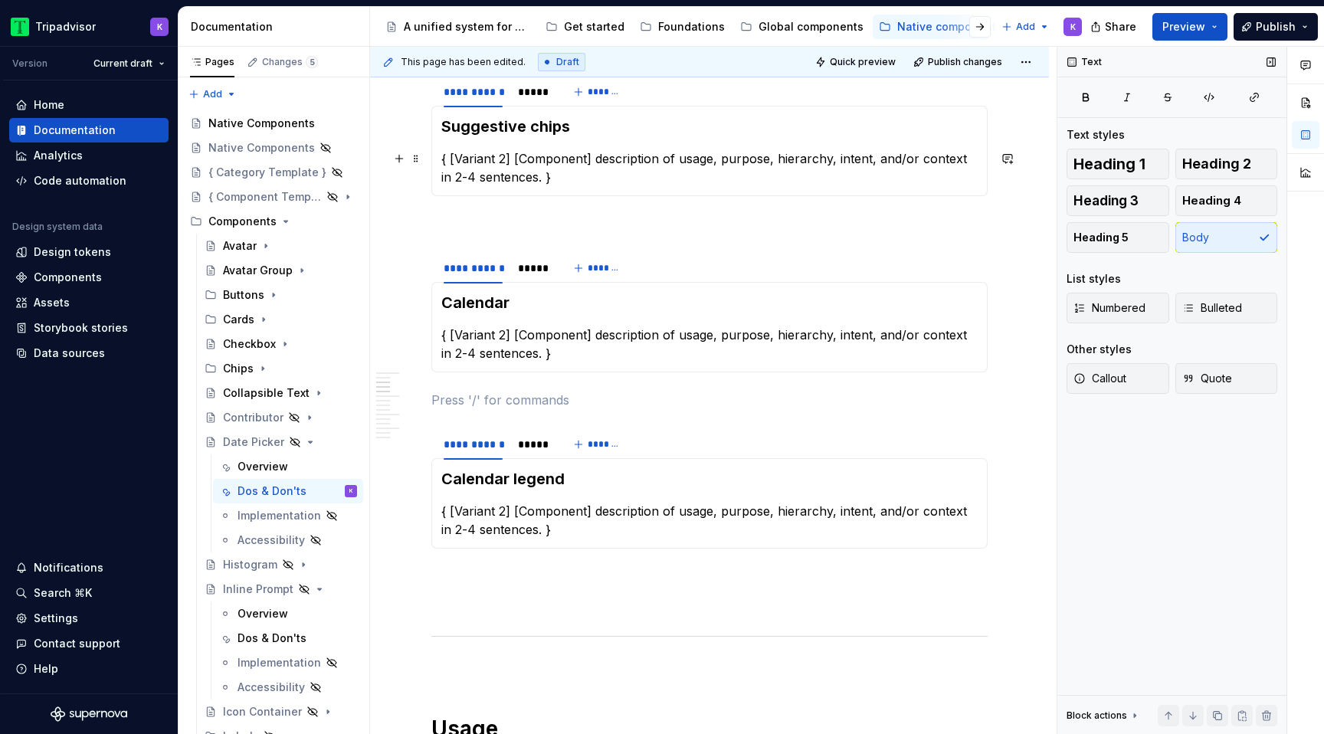
scroll to position [344, 0]
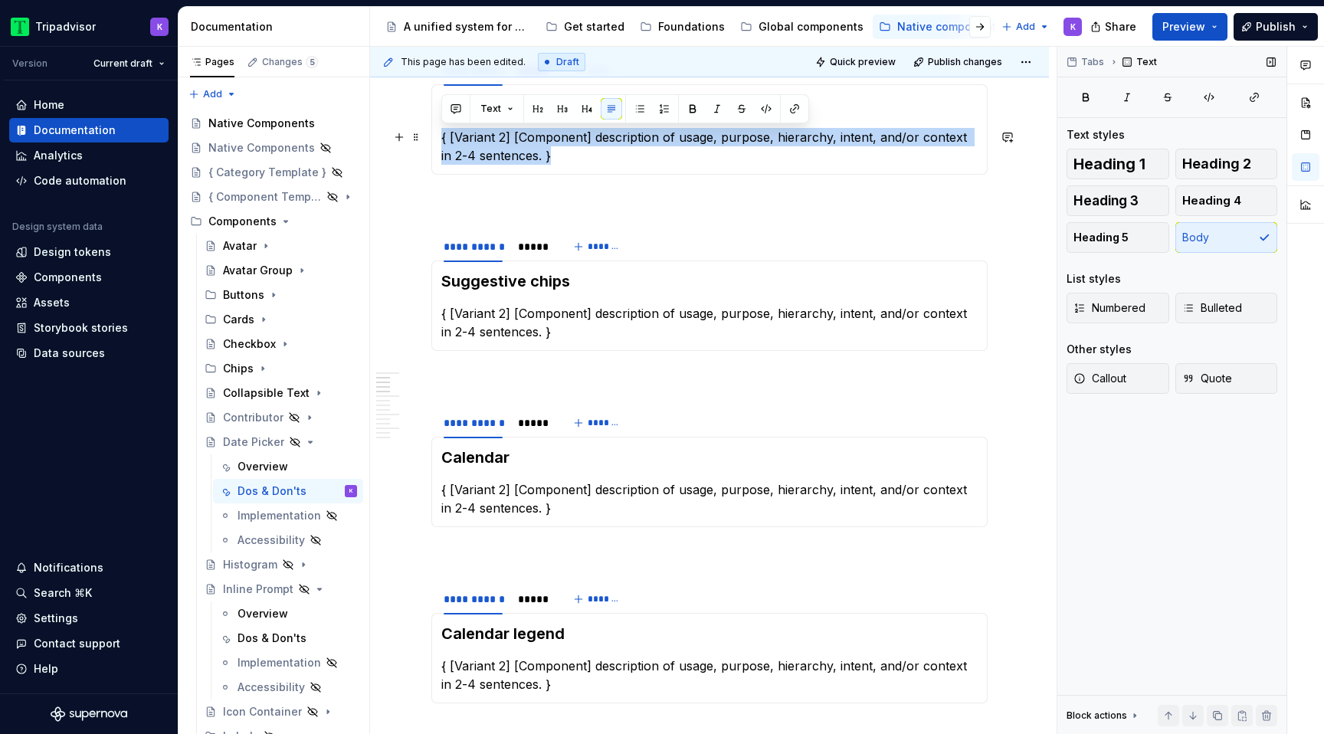
drag, startPoint x: 549, startPoint y: 162, endPoint x: 441, endPoint y: 137, distance: 110.8
click at [441, 137] on p "{ [Variant 2] [Component] description of usage, purpose, hierarchy, intent, and…" at bounding box center [709, 146] width 536 height 37
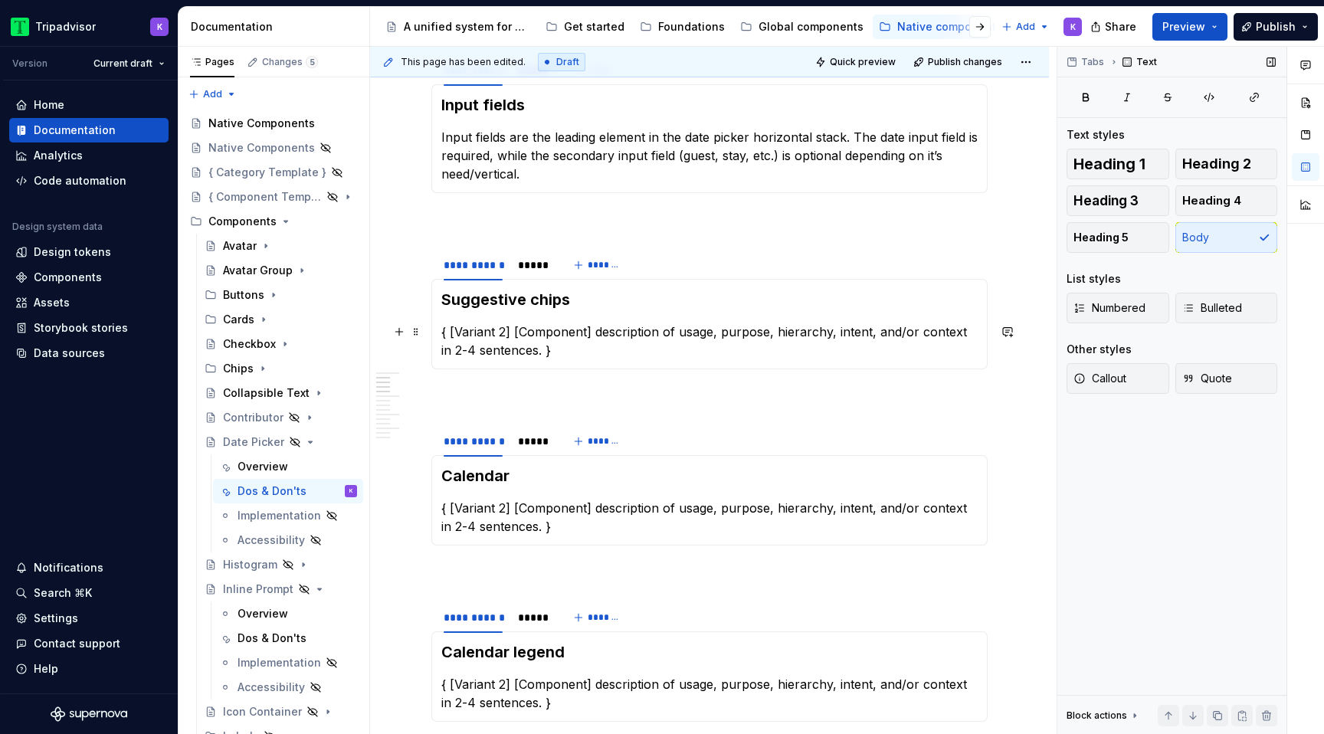
click at [534, 351] on p "{ [Variant 2] [Component] description of usage, purpose, hierarchy, intent, and…" at bounding box center [709, 341] width 536 height 37
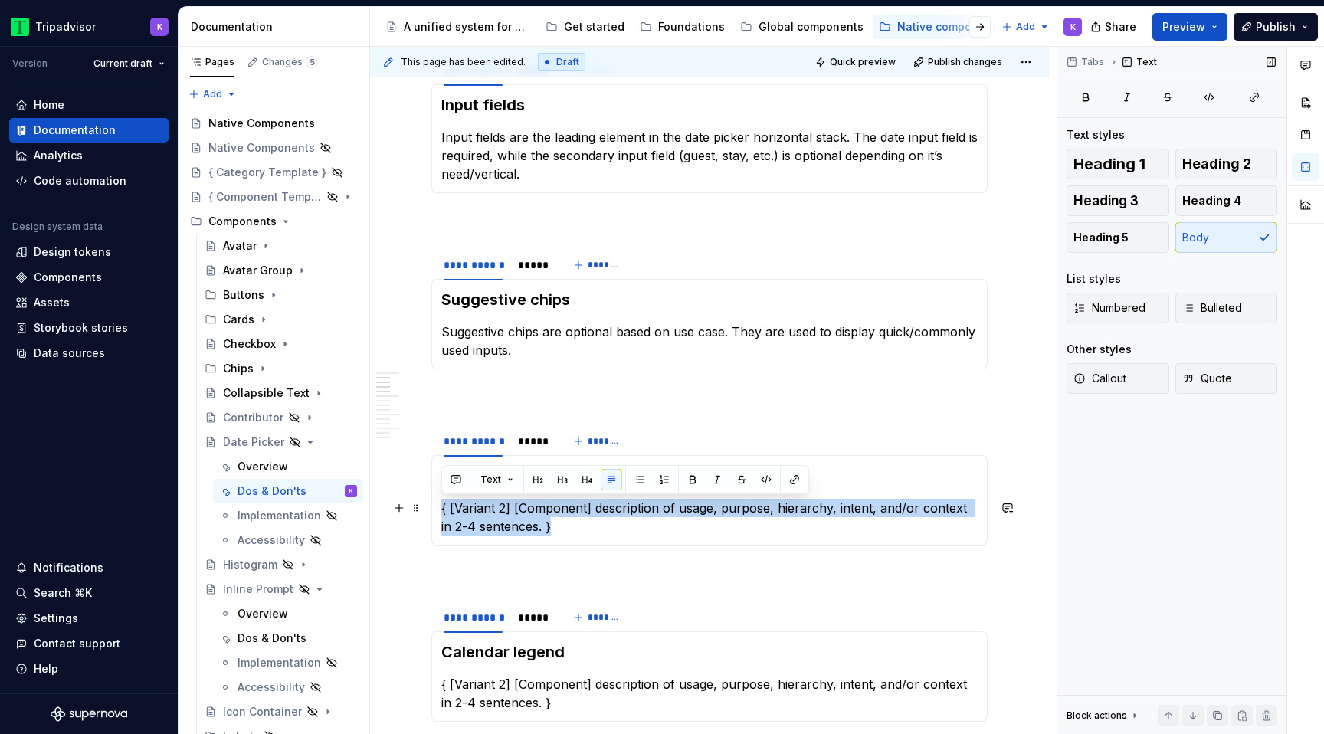
drag, startPoint x: 549, startPoint y: 530, endPoint x: 434, endPoint y: 509, distance: 117.7
click at [434, 509] on div "Calendar { [Variant 2] [Component] description of usage, purpose, hierarchy, in…" at bounding box center [709, 500] width 556 height 90
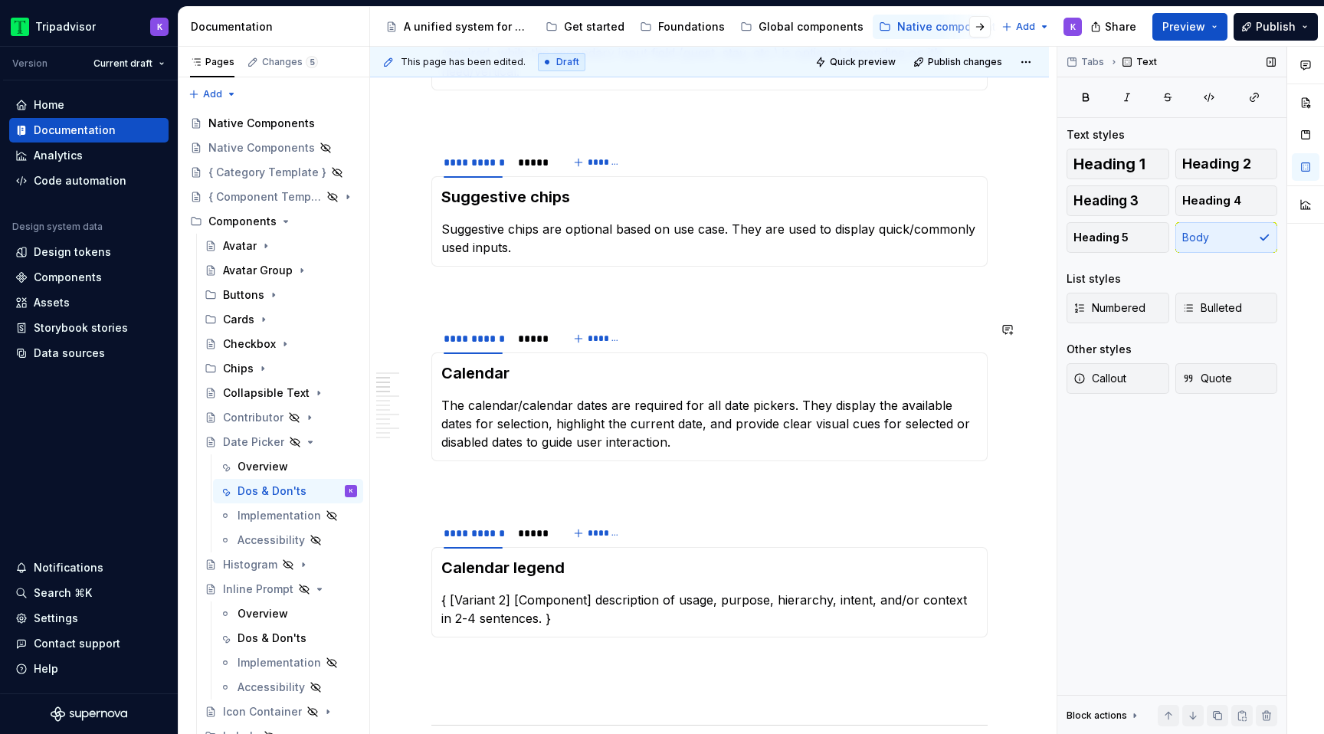
scroll to position [486, 0]
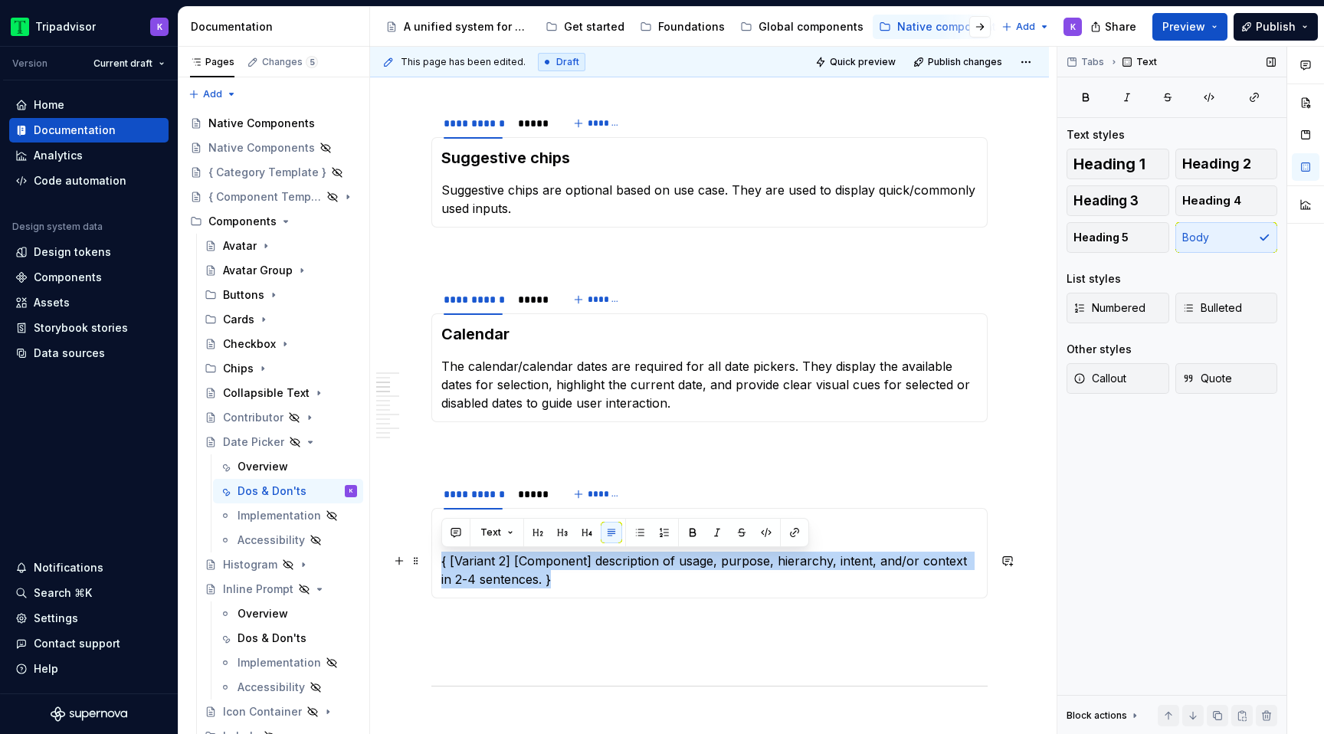
drag, startPoint x: 540, startPoint y: 584, endPoint x: 435, endPoint y: 566, distance: 106.5
click at [435, 566] on div "Calendar legend { [Variant 2] [Component] description of usage, purpose, hierar…" at bounding box center [709, 553] width 556 height 90
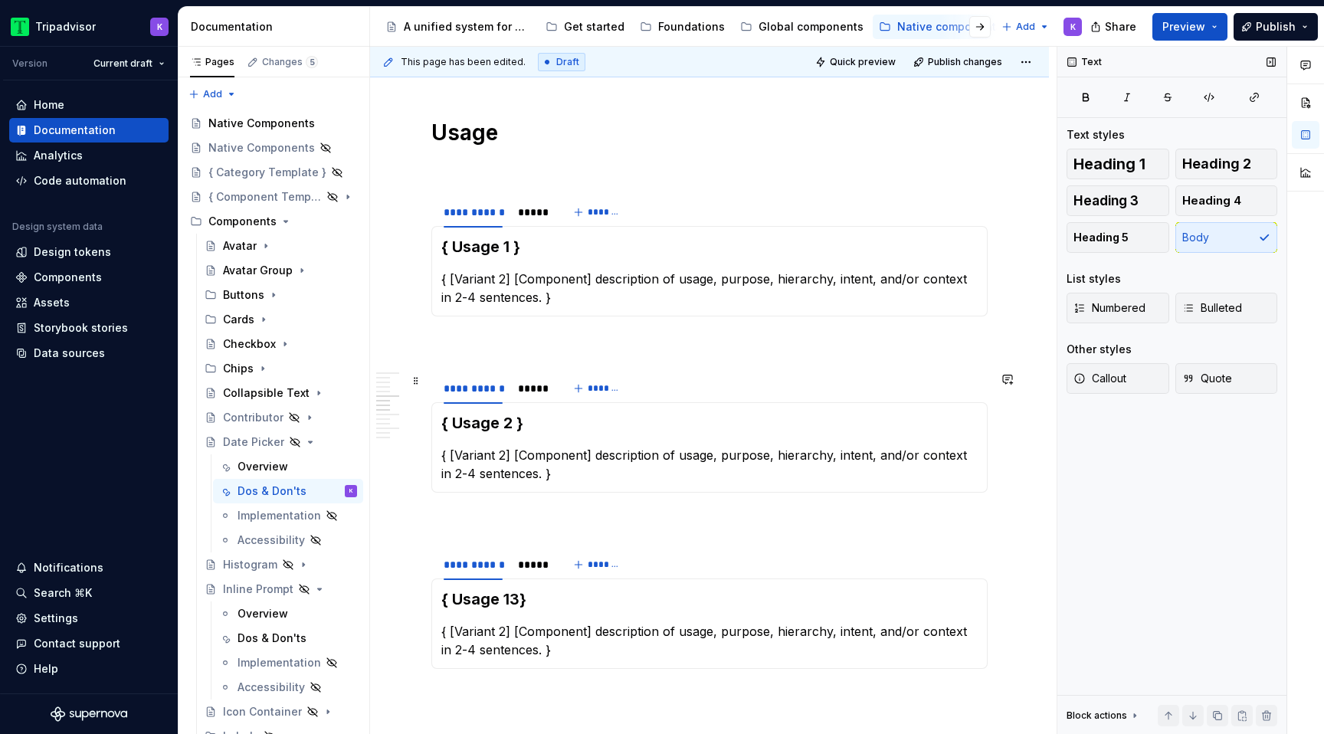
scroll to position [1154, 0]
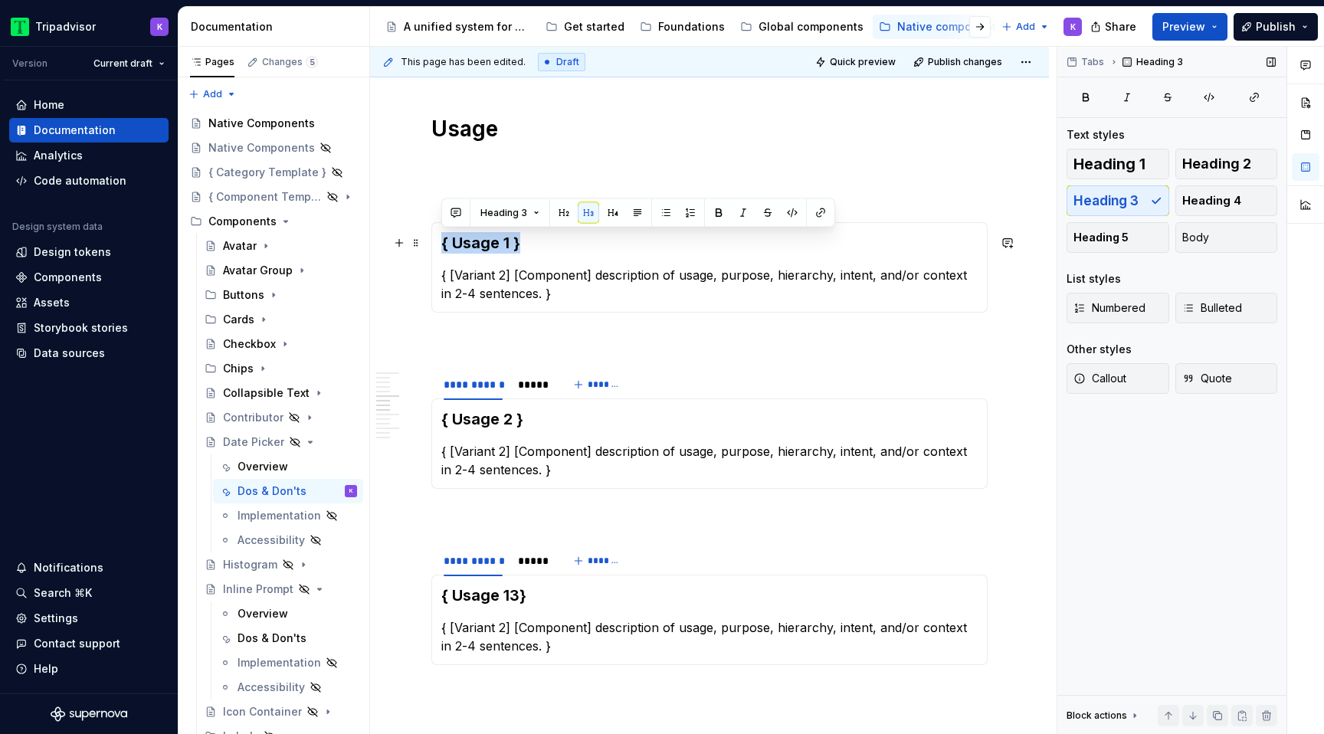
drag, startPoint x: 526, startPoint y: 251, endPoint x: 441, endPoint y: 251, distance: 85.1
click at [441, 251] on h3 "{ Usage 1 }" at bounding box center [709, 242] width 536 height 21
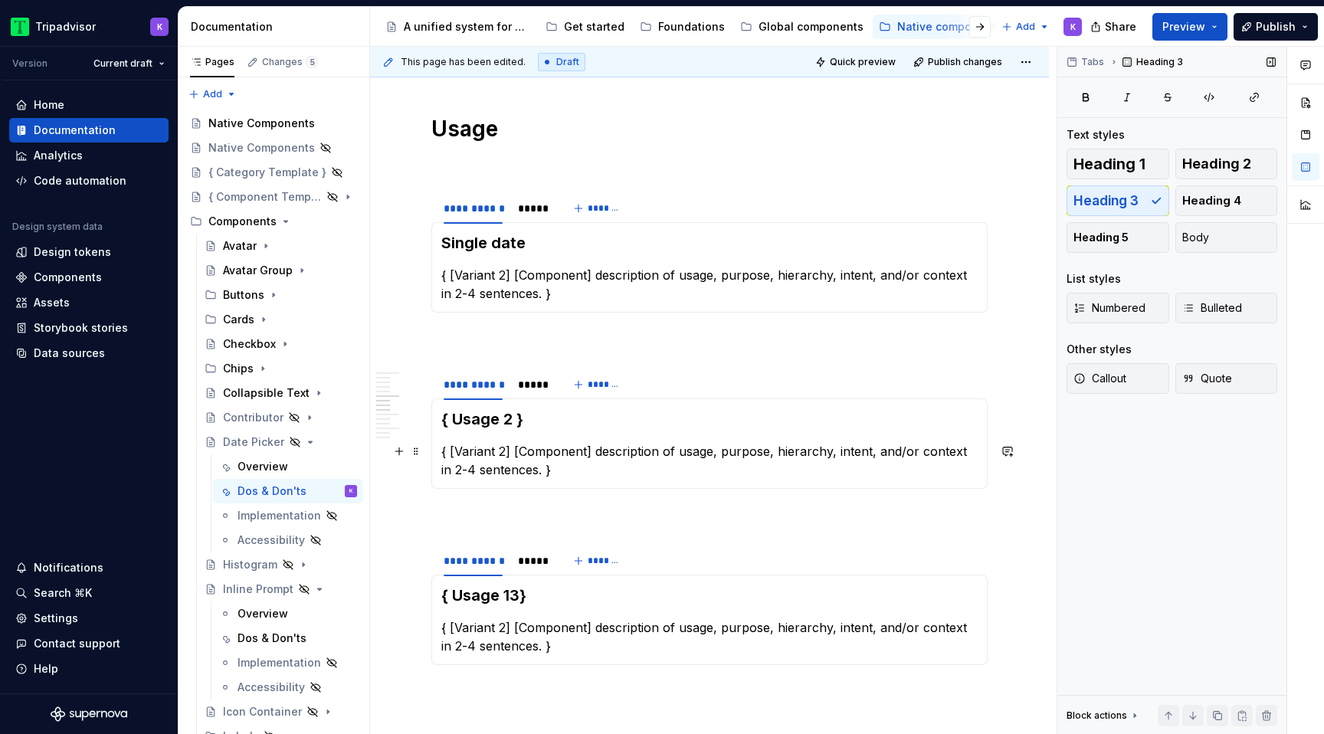
click at [554, 431] on section-item-column "{ Usage 2 } { [Variant 2] [Component] description of usage, purpose, hierarchy,…" at bounding box center [709, 443] width 536 height 70
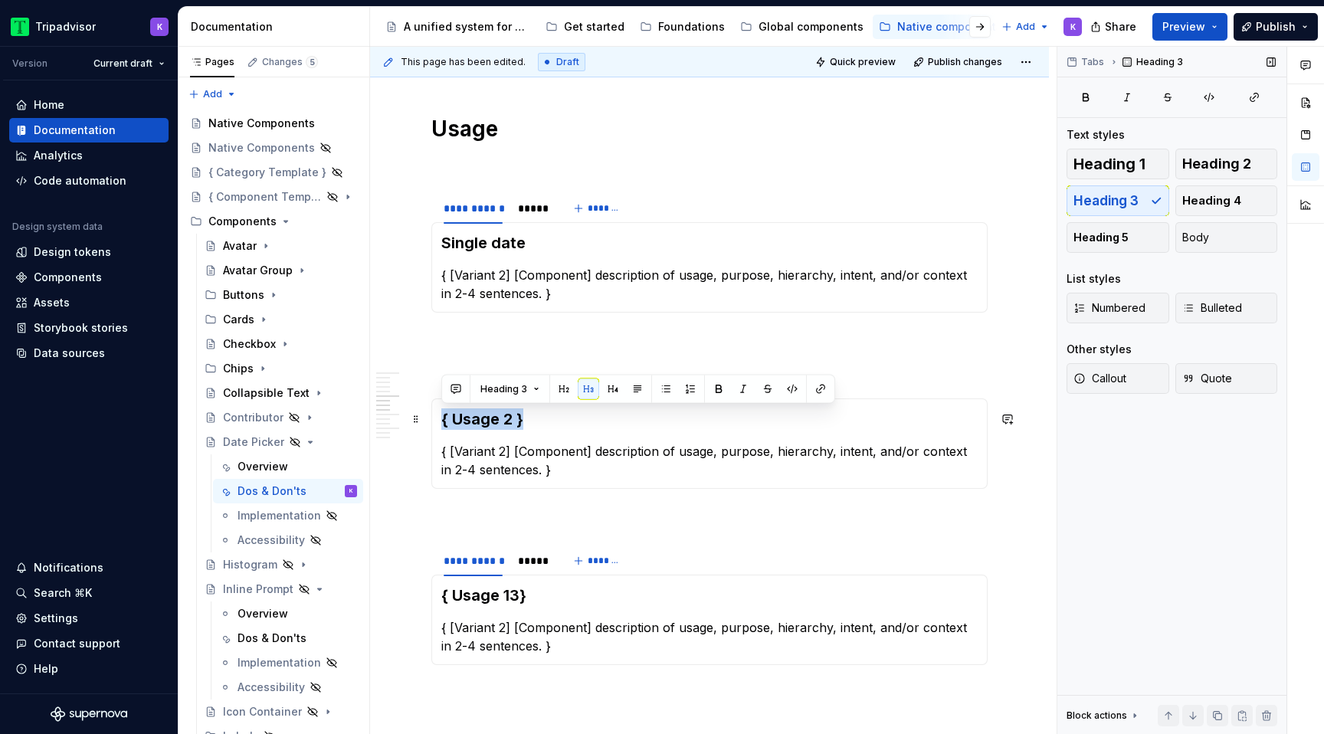
drag, startPoint x: 536, startPoint y: 422, endPoint x: 441, endPoint y: 422, distance: 94.3
click at [441, 422] on h3 "{ Usage 2 }" at bounding box center [709, 418] width 536 height 21
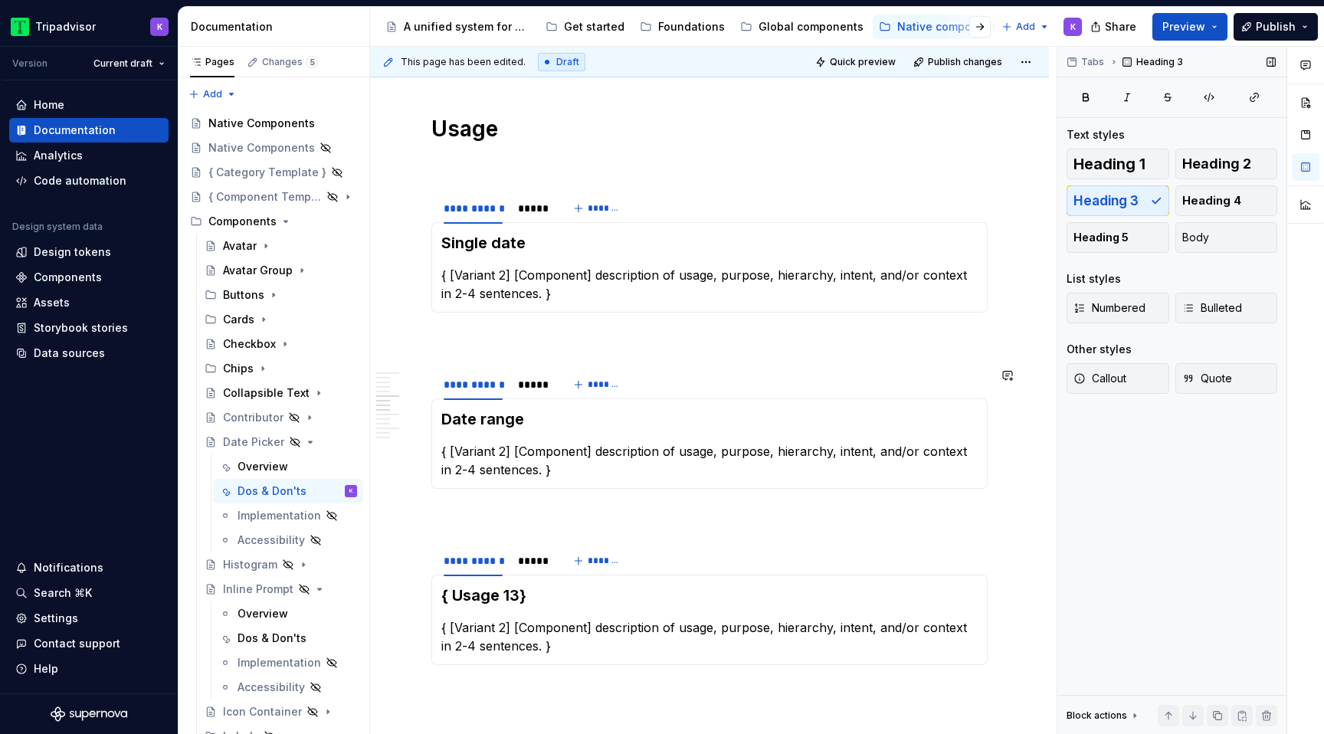
click at [552, 488] on div "Date range { [Variant 2] [Component] description of usage, purpose, hierarchy, …" at bounding box center [709, 443] width 556 height 90
click at [534, 471] on p "{ [Variant 2] [Component] description of usage, purpose, hierarchy, intent, and…" at bounding box center [709, 460] width 536 height 37
click at [451, 453] on p "{ [Variant 2] [Component] description of usage, purpose, hierarchy, intent, and…" at bounding box center [709, 460] width 536 height 37
click at [450, 274] on p "{ [Variant 2] [Component] description of usage, purpose, hierarchy, intent, and…" at bounding box center [709, 284] width 536 height 37
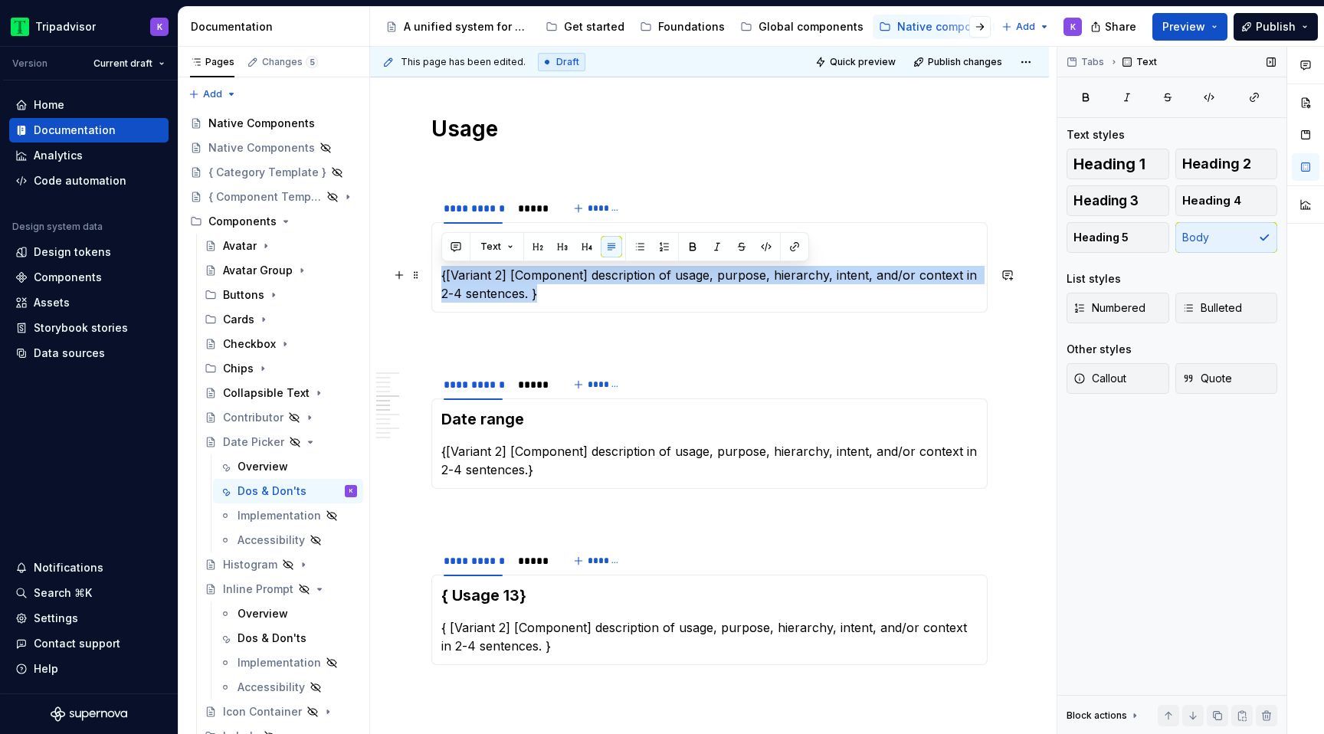
drag, startPoint x: 541, startPoint y: 294, endPoint x: 436, endPoint y: 275, distance: 106.7
click at [436, 275] on div "Single date {[Variant 2] [Component] description of usage, purpose, hierarchy, …" at bounding box center [709, 267] width 556 height 90
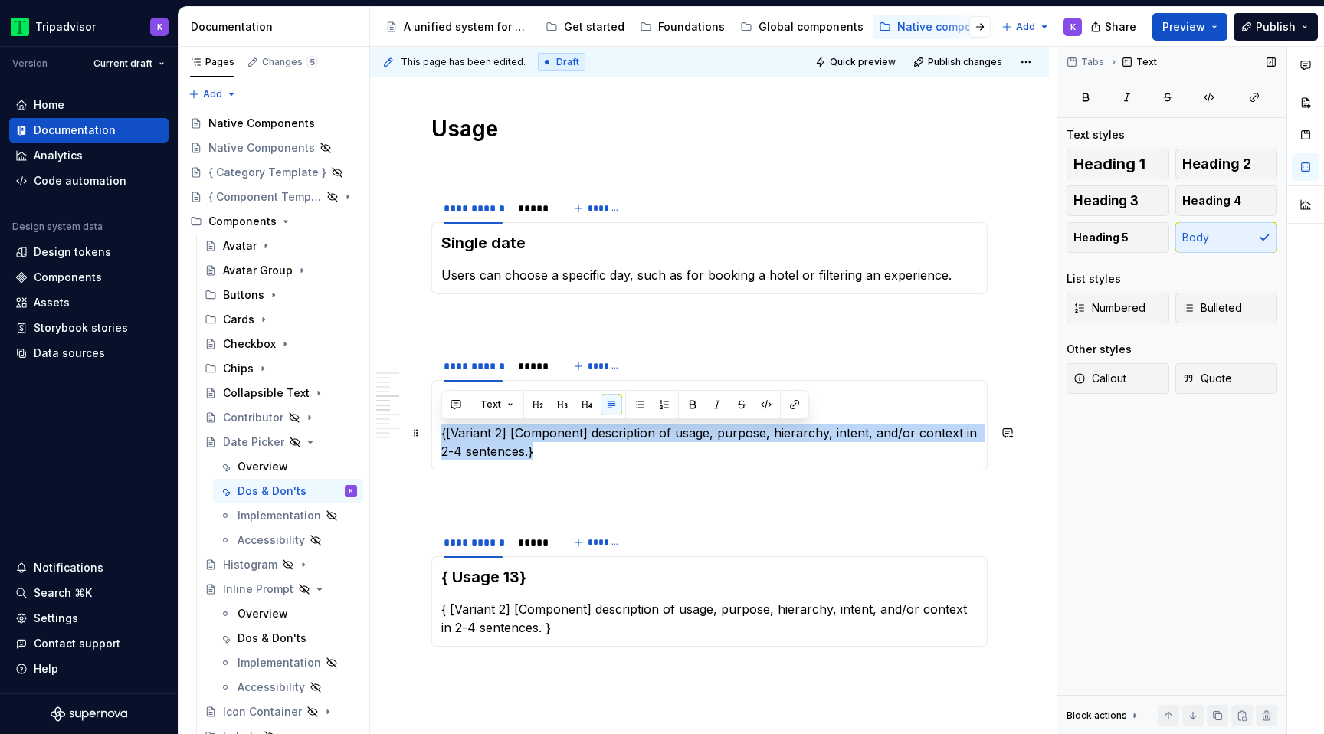
drag, startPoint x: 555, startPoint y: 460, endPoint x: 440, endPoint y: 427, distance: 119.6
click at [440, 427] on div "Date range {[Variant 2] [Component] description of usage, purpose, hierarchy, i…" at bounding box center [709, 425] width 556 height 90
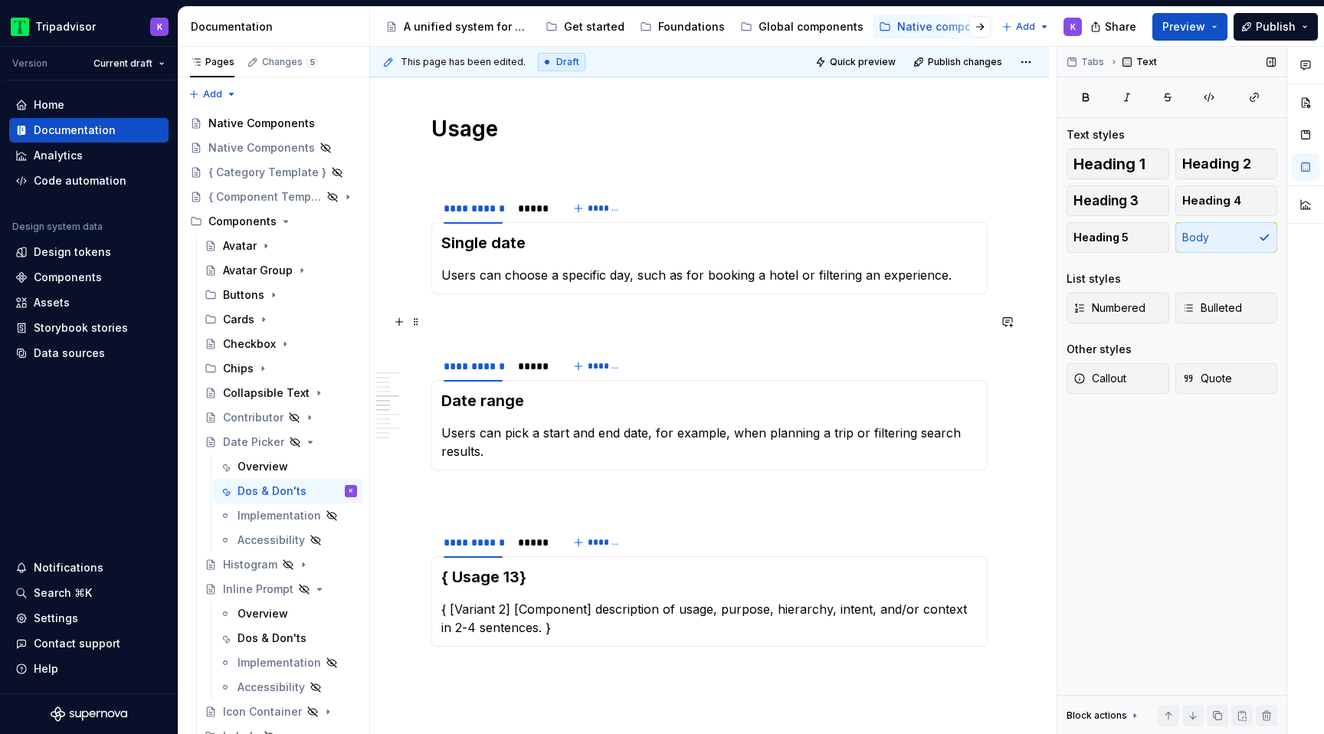
click at [625, 324] on p at bounding box center [709, 322] width 556 height 18
click at [631, 146] on div "**********" at bounding box center [709, 674] width 556 height 3015
click at [564, 461] on div "Date range Users can pick a start and end date, for example, when planning a tr…" at bounding box center [709, 425] width 556 height 90
click at [549, 480] on div "**********" at bounding box center [709, 674] width 556 height 3015
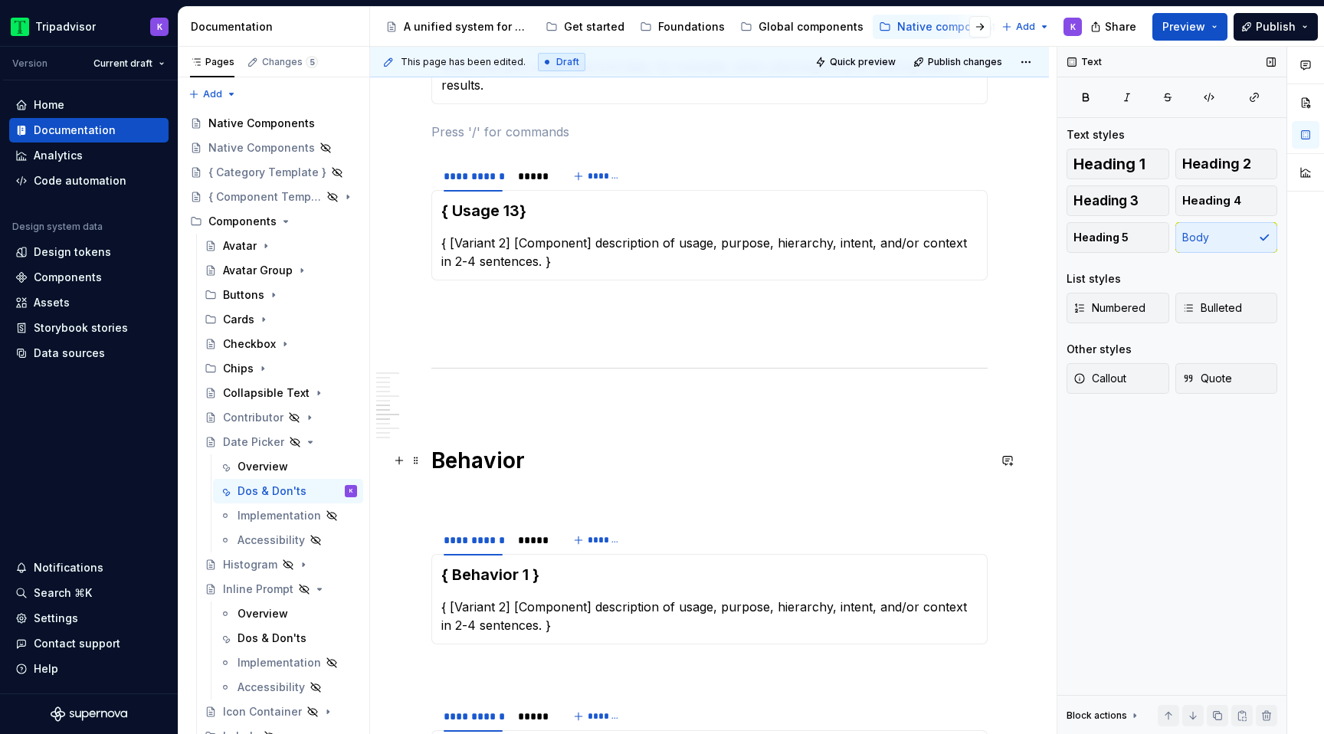
scroll to position [1358, 0]
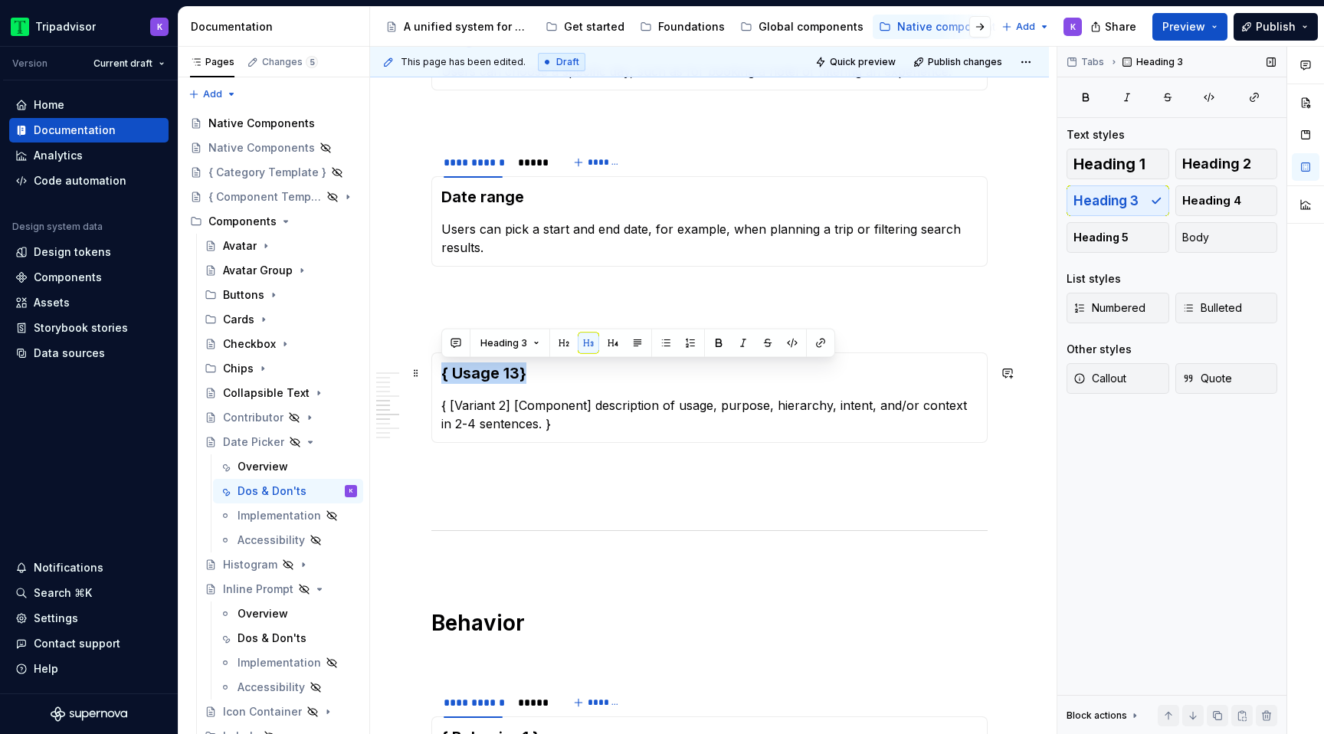
drag, startPoint x: 527, startPoint y: 379, endPoint x: 441, endPoint y: 373, distance: 86.8
click at [441, 375] on h3 "{ Usage 13}" at bounding box center [709, 372] width 536 height 21
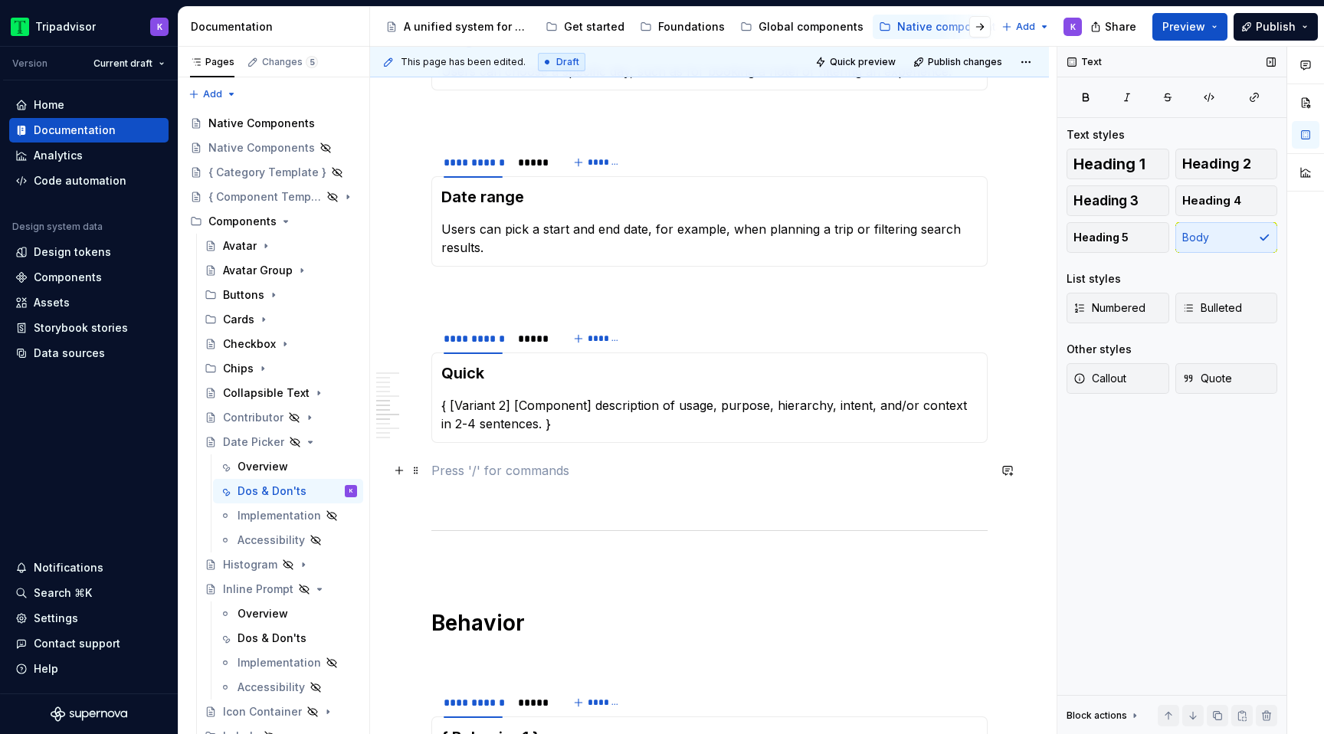
click at [480, 477] on p at bounding box center [709, 470] width 556 height 18
click at [418, 377] on span at bounding box center [416, 372] width 12 height 21
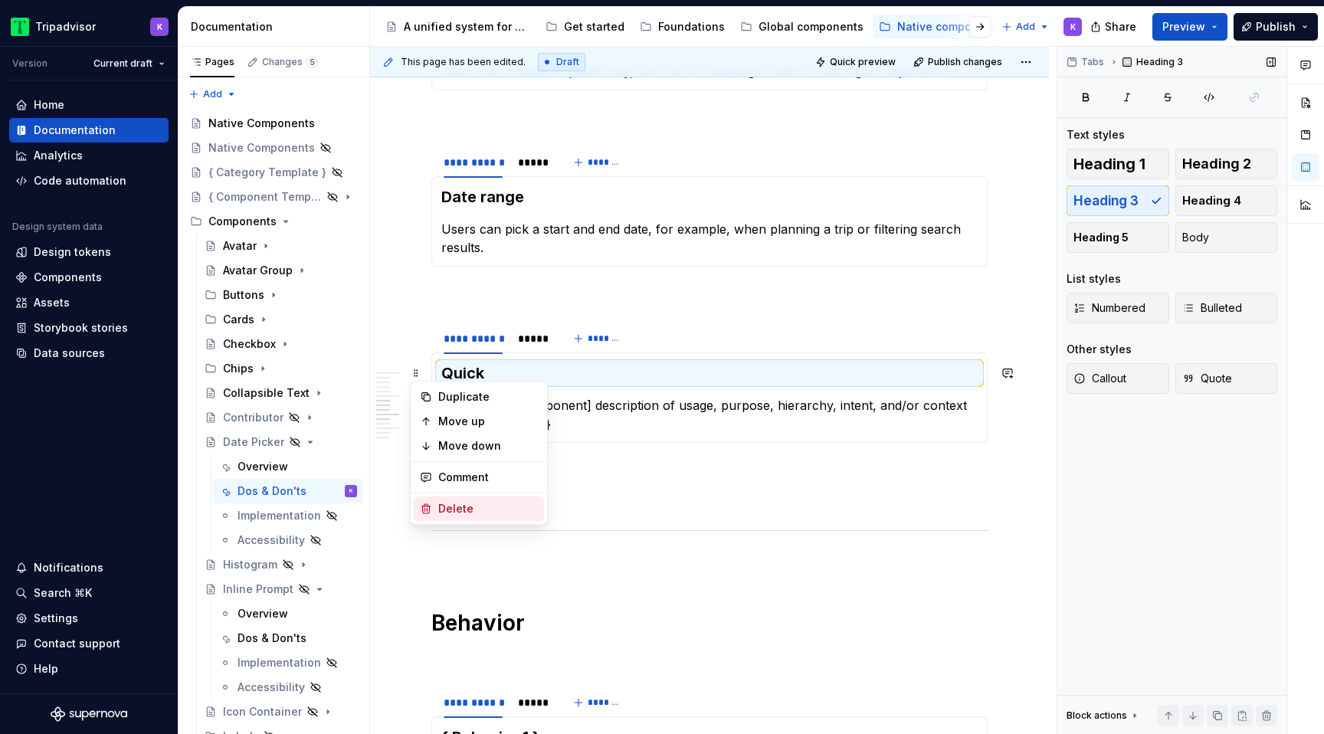
click at [461, 517] on div "Delete" at bounding box center [479, 509] width 130 height 25
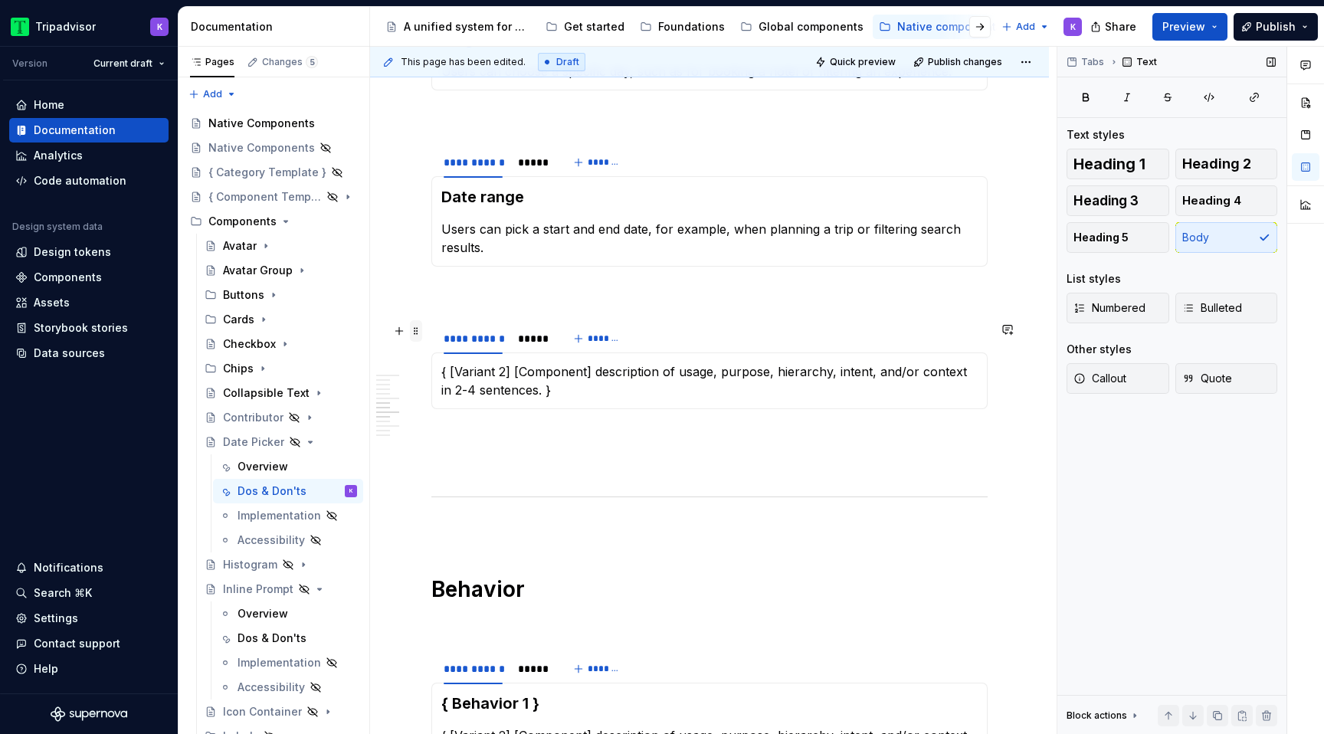
click at [416, 330] on span at bounding box center [416, 330] width 12 height 21
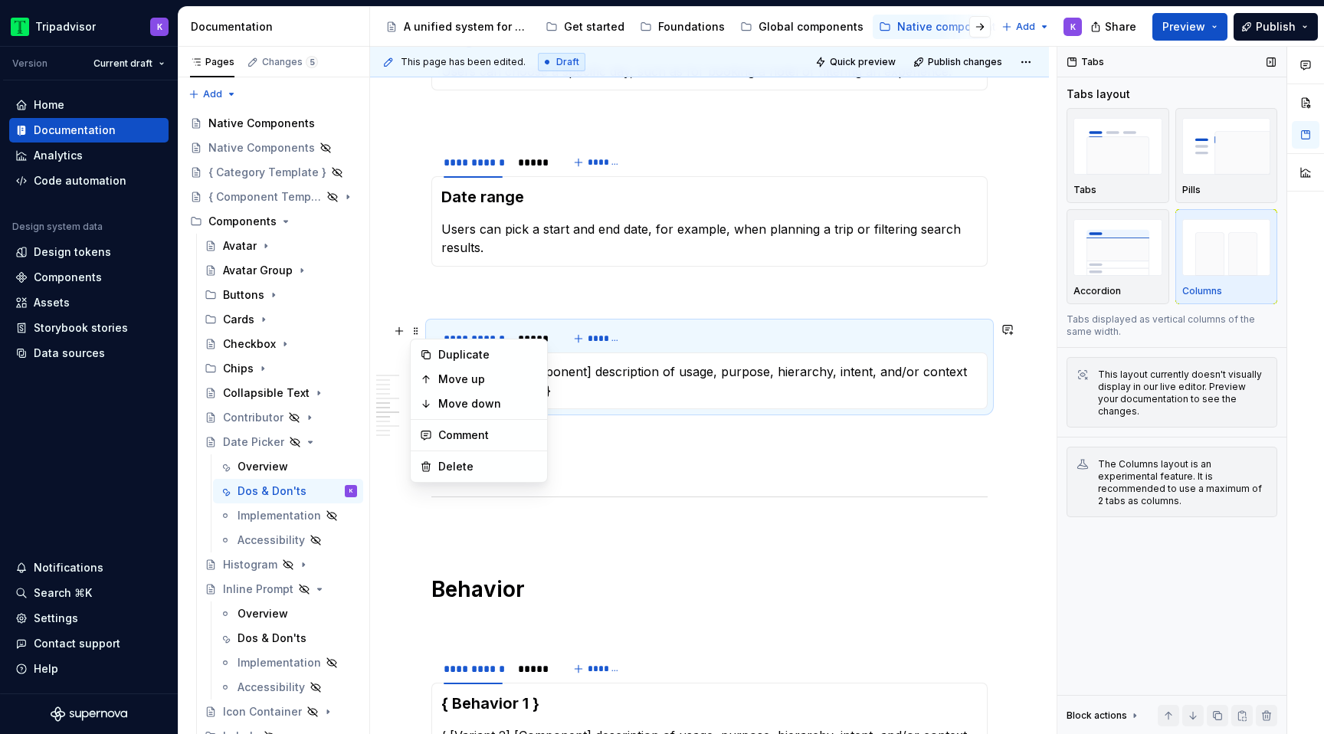
click at [466, 451] on div at bounding box center [479, 451] width 136 height 1
click at [466, 457] on div "Delete" at bounding box center [479, 466] width 130 height 25
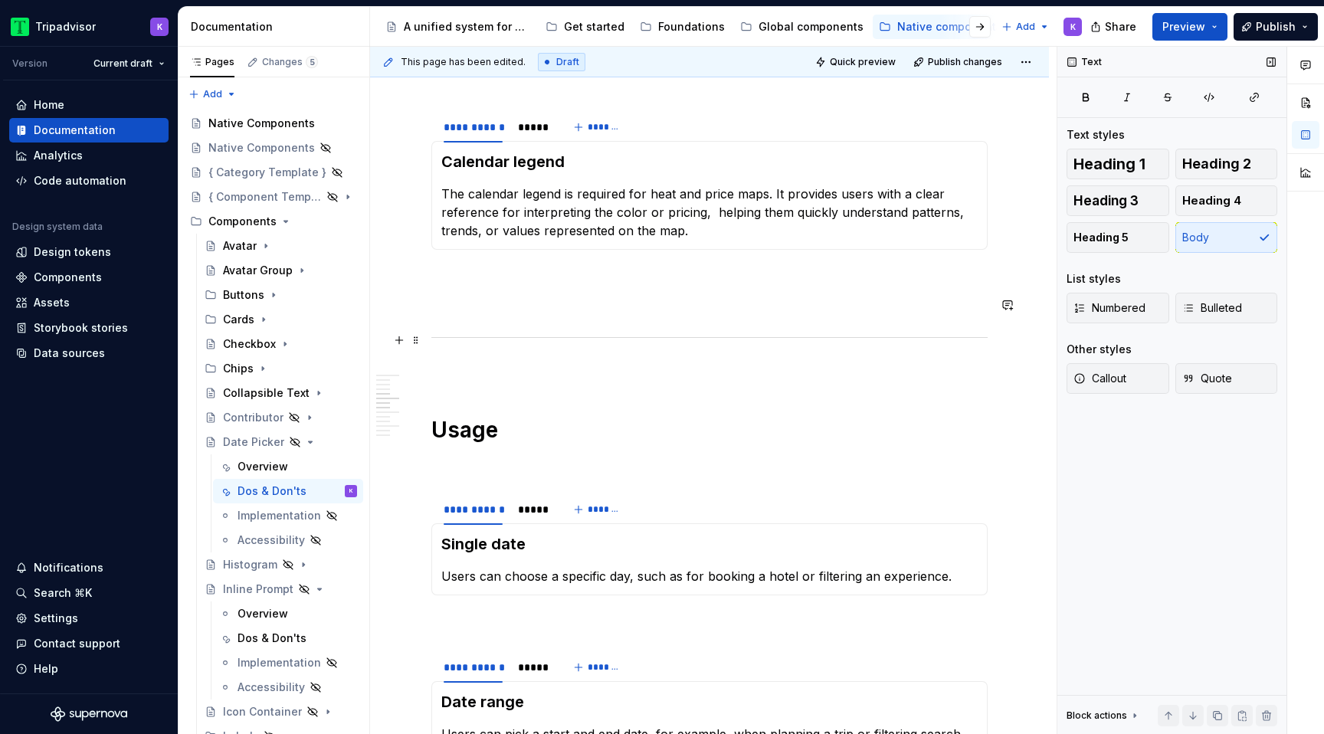
scroll to position [897, 0]
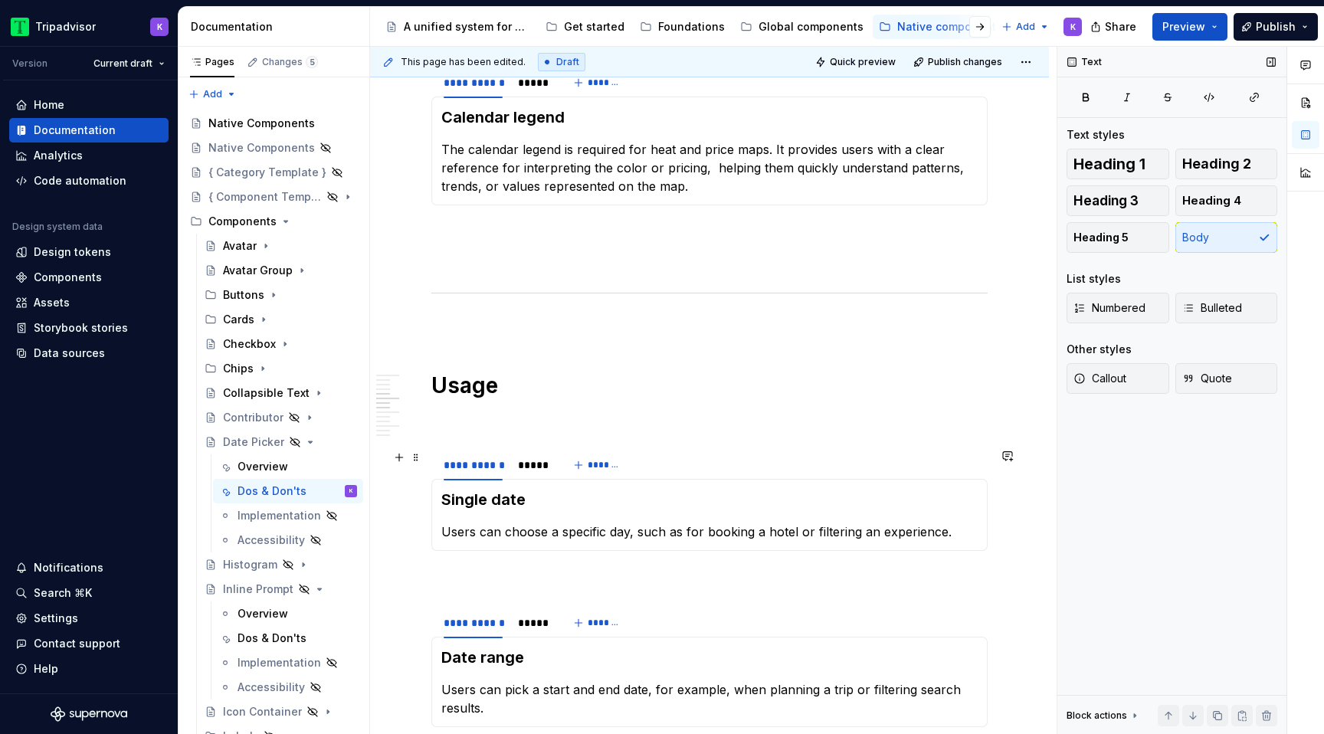
click at [528, 479] on div "**********" at bounding box center [495, 469] width 128 height 38
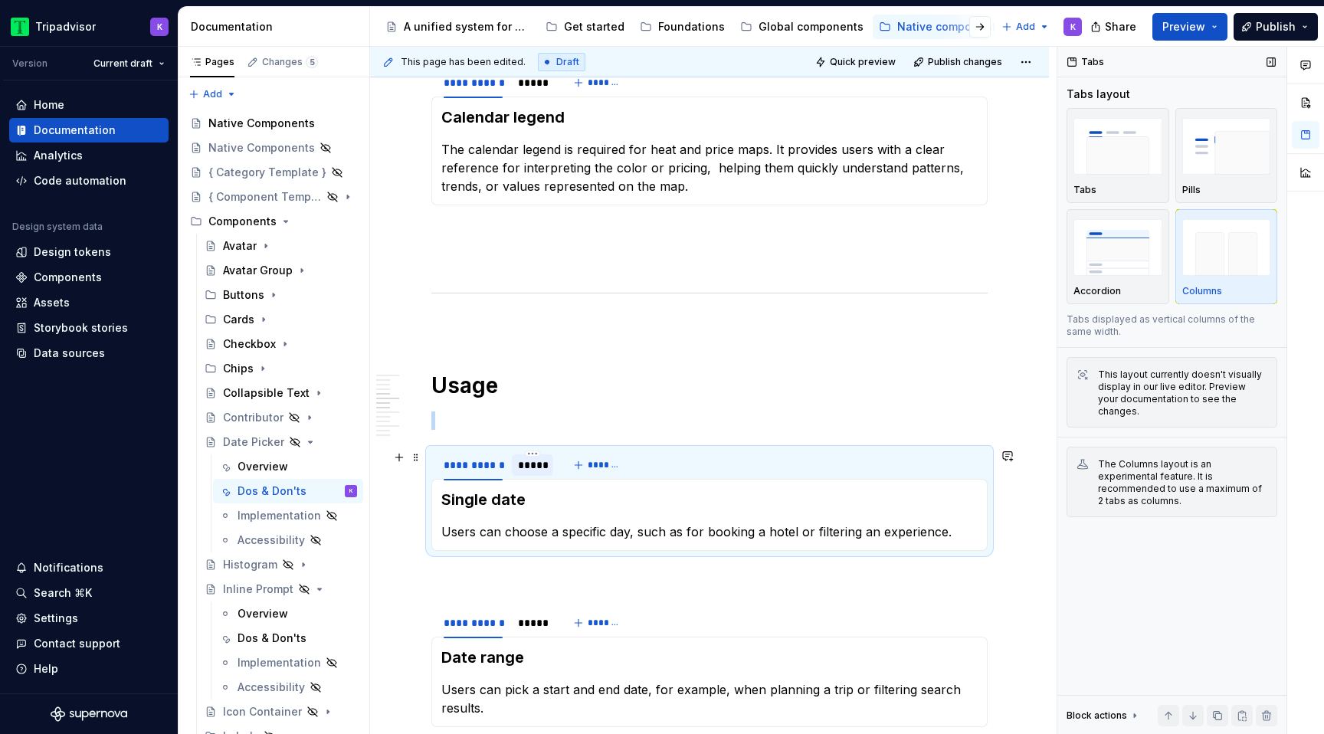
click at [530, 462] on div "*****" at bounding box center [532, 464] width 29 height 15
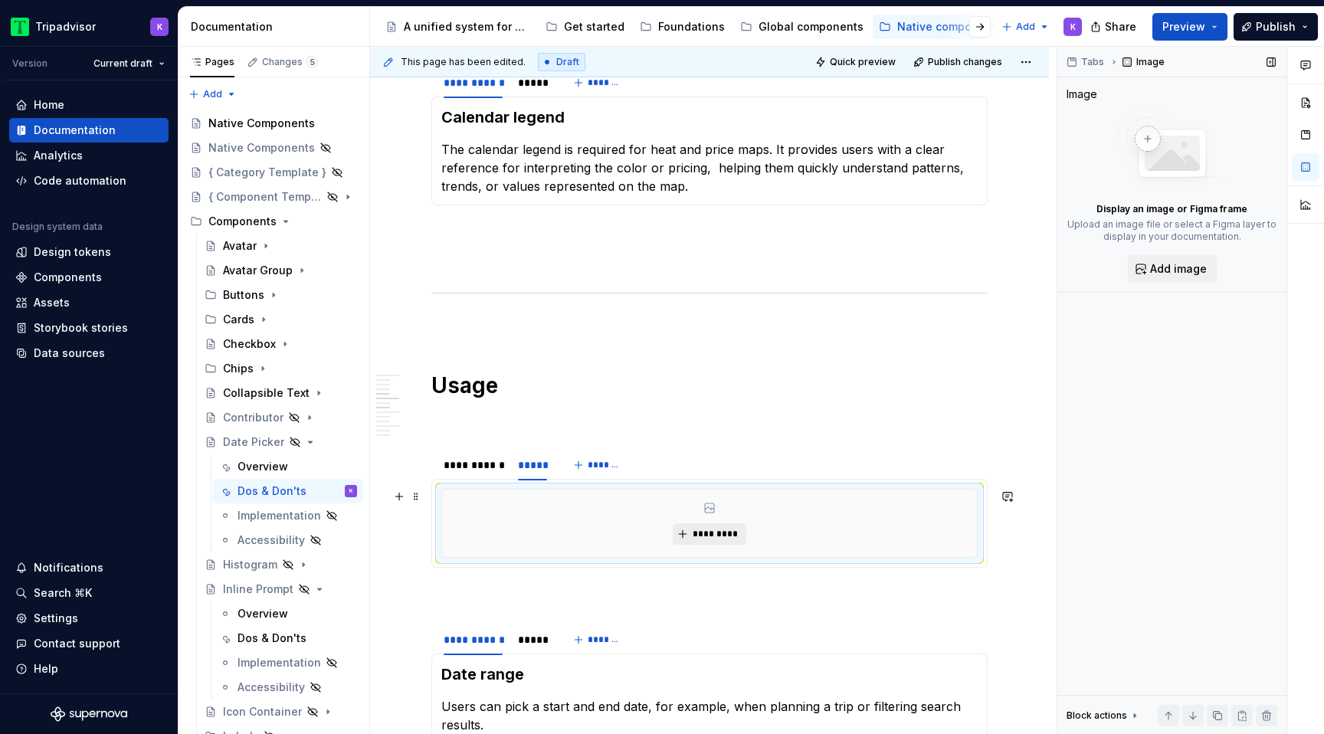
click at [687, 530] on button "*********" at bounding box center [709, 533] width 73 height 21
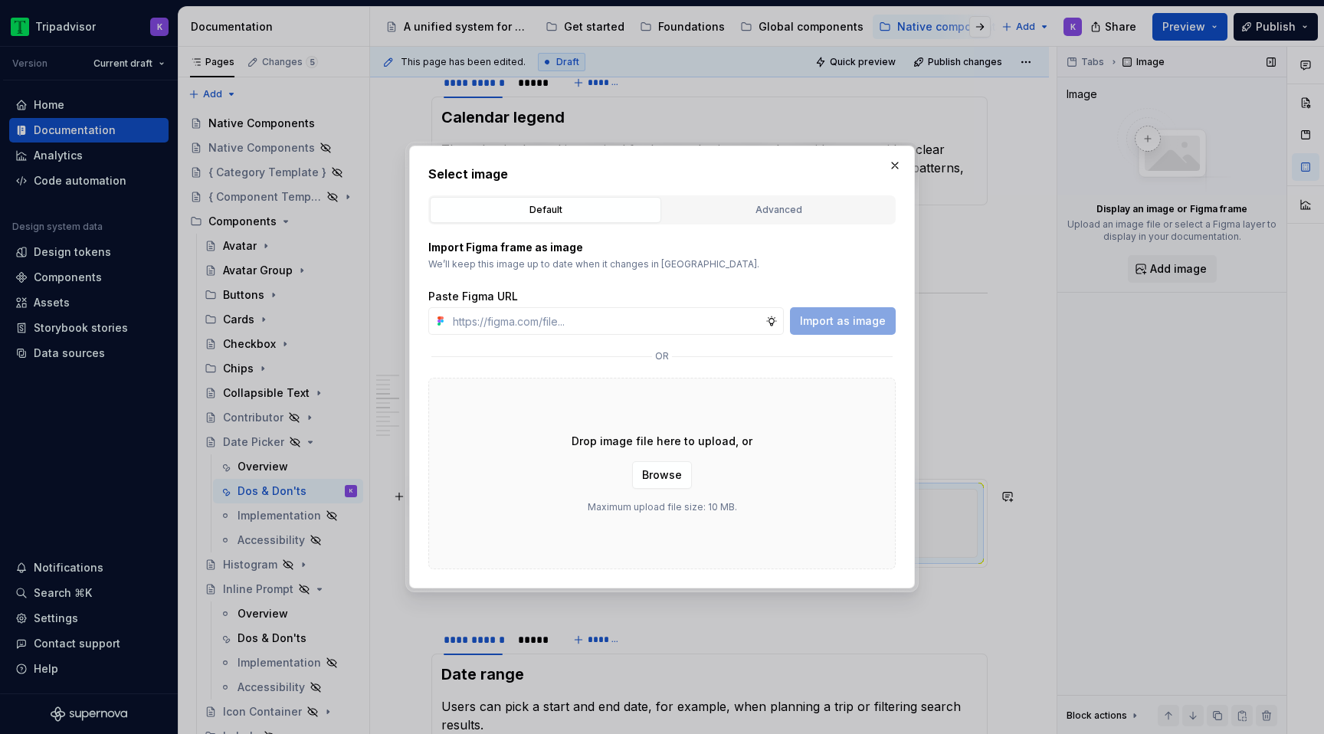
type textarea "*"
type input "[URL][DOMAIN_NAME]"
type textarea "*"
type input "[URL][DOMAIN_NAME]"
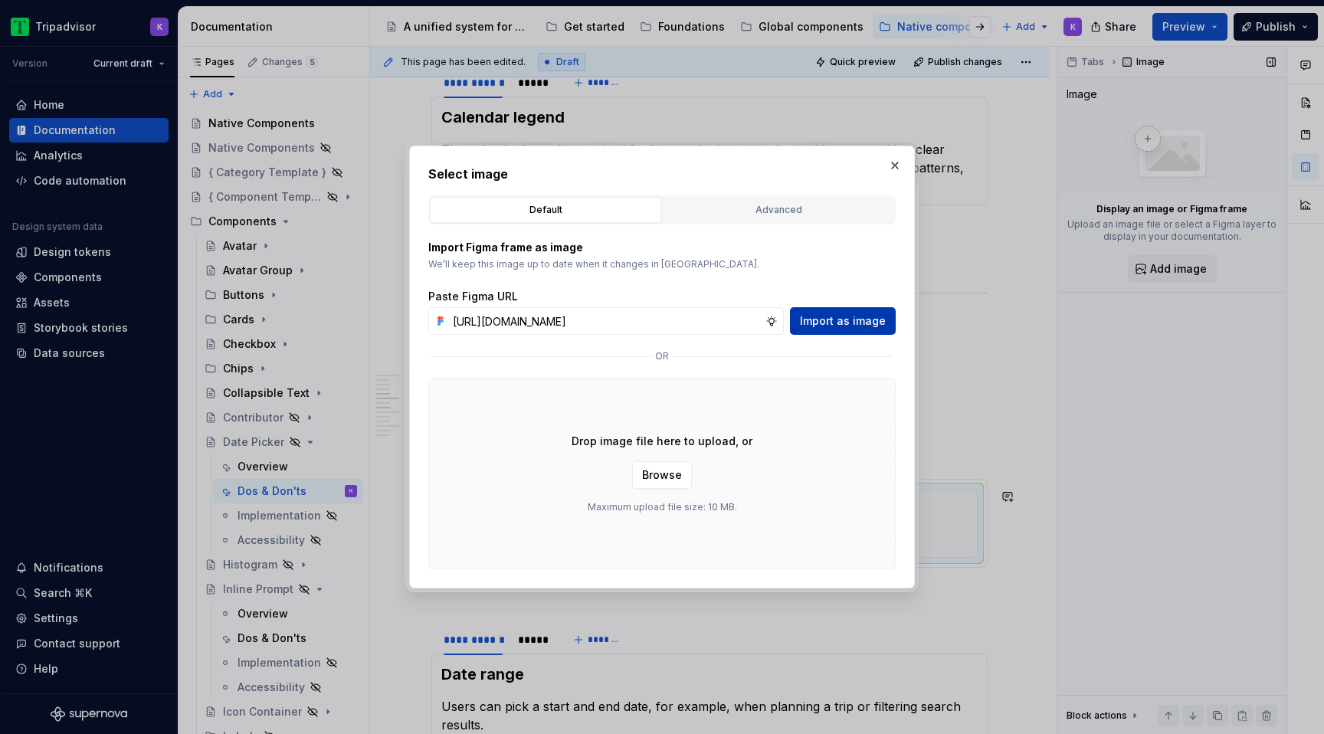
scroll to position [0, 0]
click at [842, 328] on span "Import as image" at bounding box center [843, 320] width 86 height 15
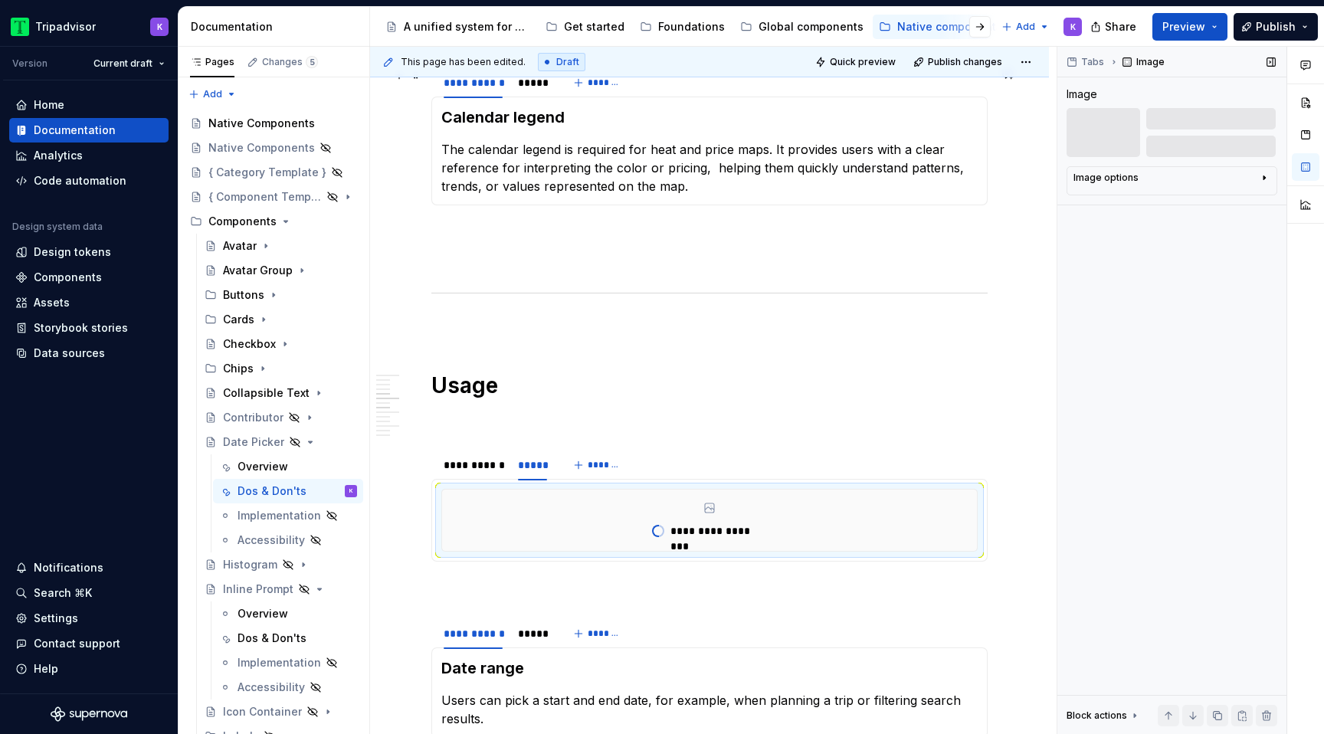
type textarea "*"
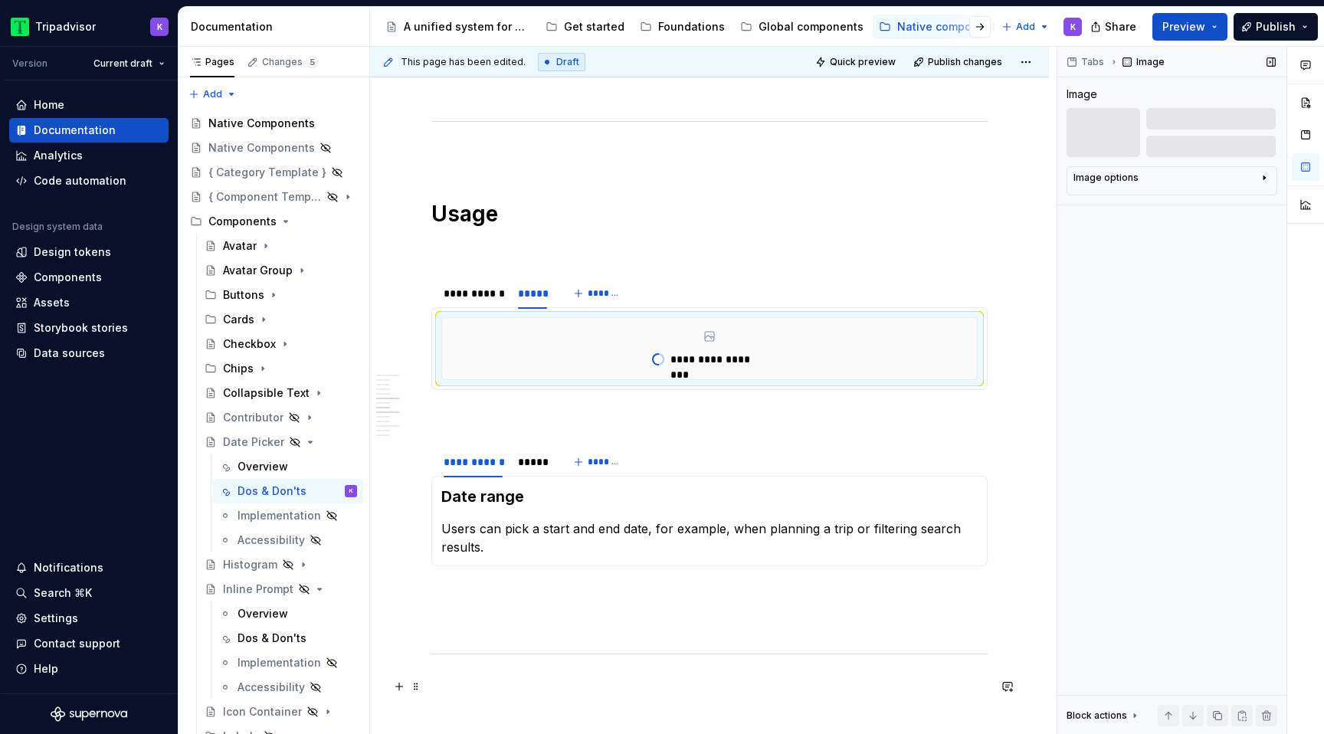
scroll to position [1079, 0]
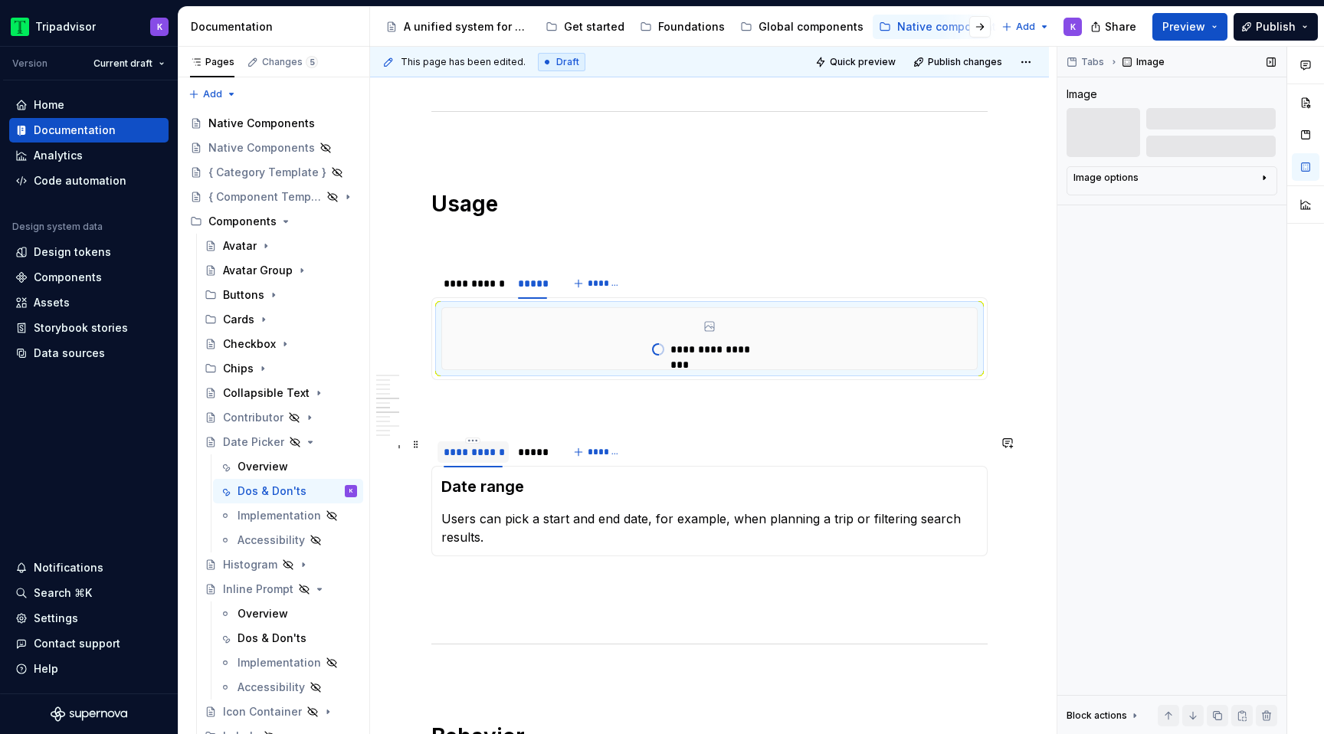
click at [507, 451] on div "**********" at bounding box center [473, 451] width 71 height 21
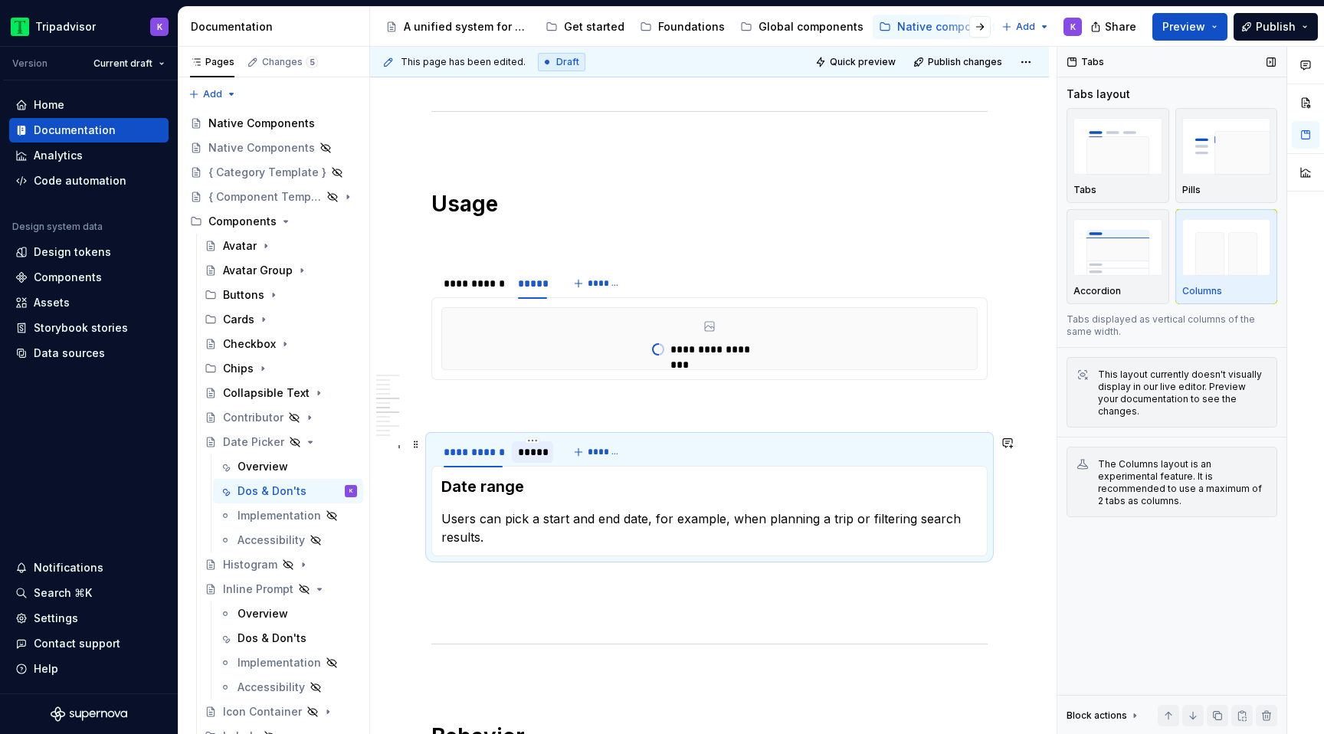
click at [521, 451] on div "*****" at bounding box center [532, 451] width 29 height 15
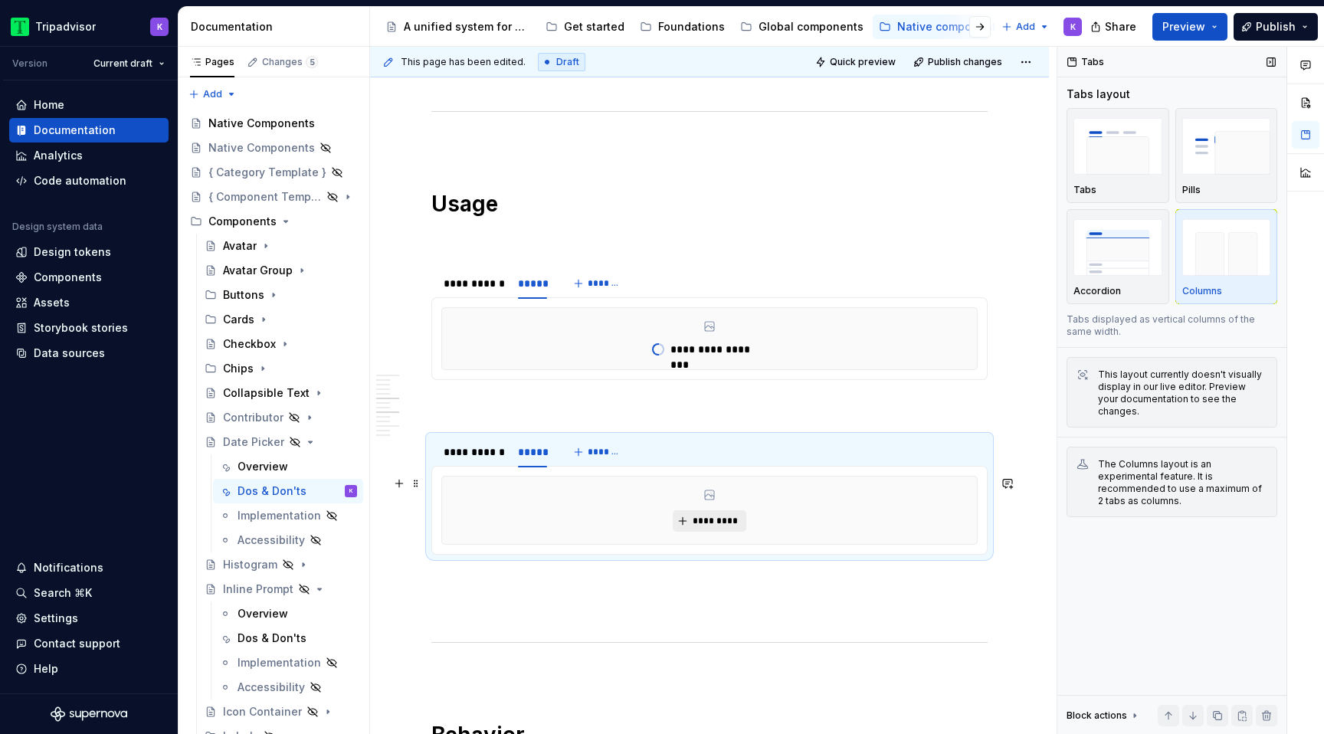
click at [684, 518] on button "*********" at bounding box center [709, 520] width 73 height 21
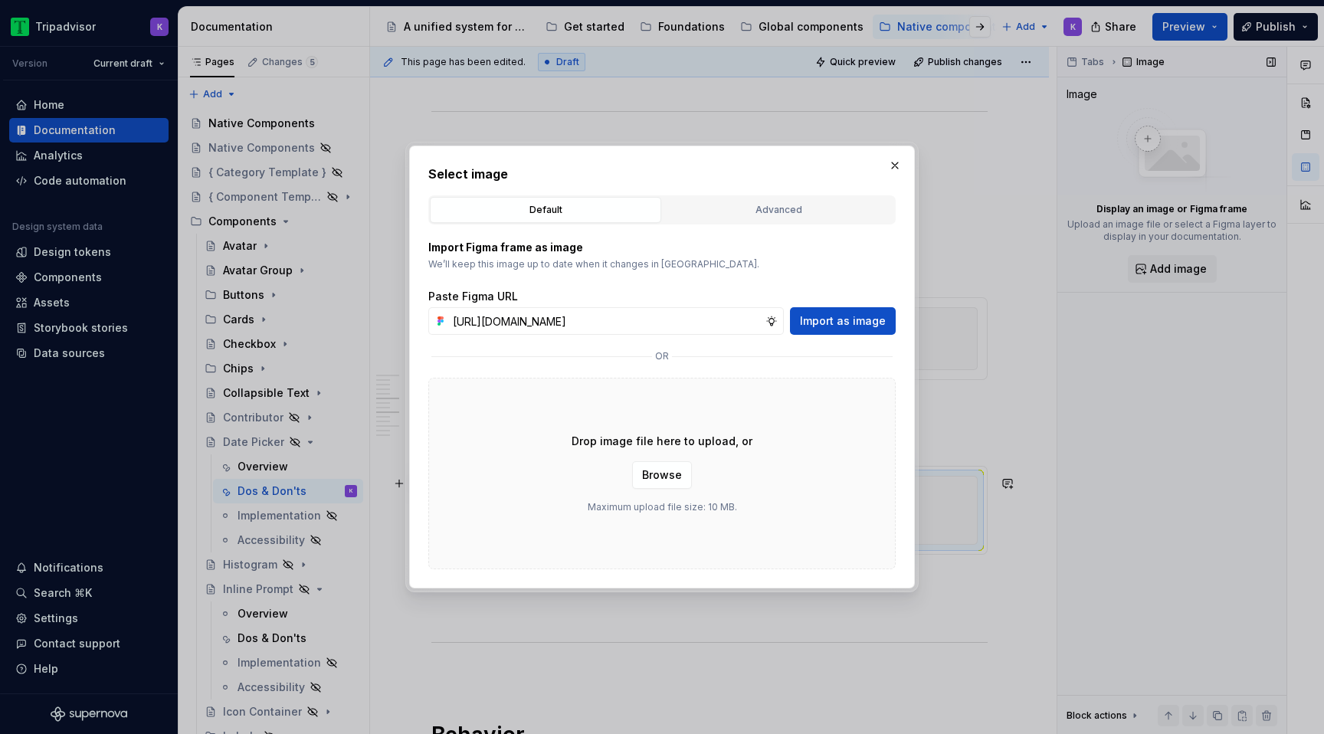
scroll to position [0, 408]
type input "[URL][DOMAIN_NAME]"
click at [844, 314] on span "Import as image" at bounding box center [843, 320] width 86 height 15
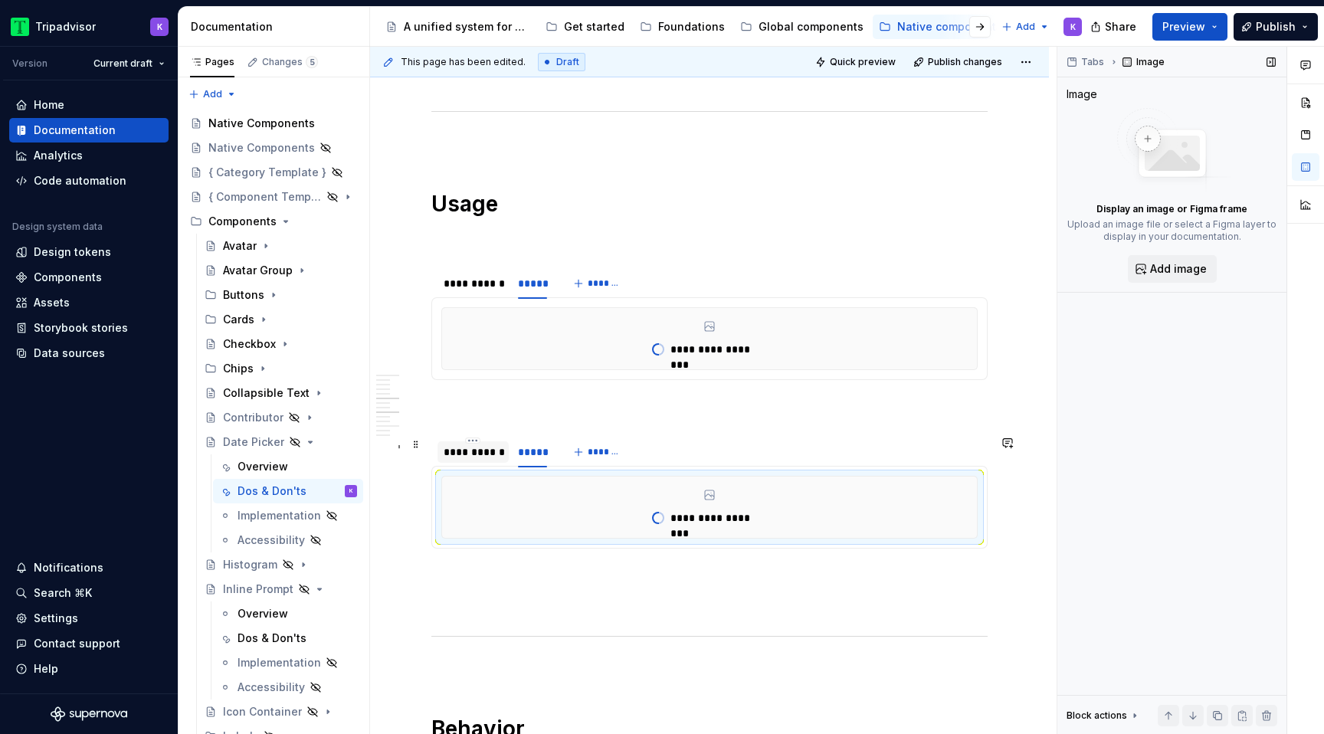
click at [467, 462] on div "**********" at bounding box center [473, 451] width 71 height 21
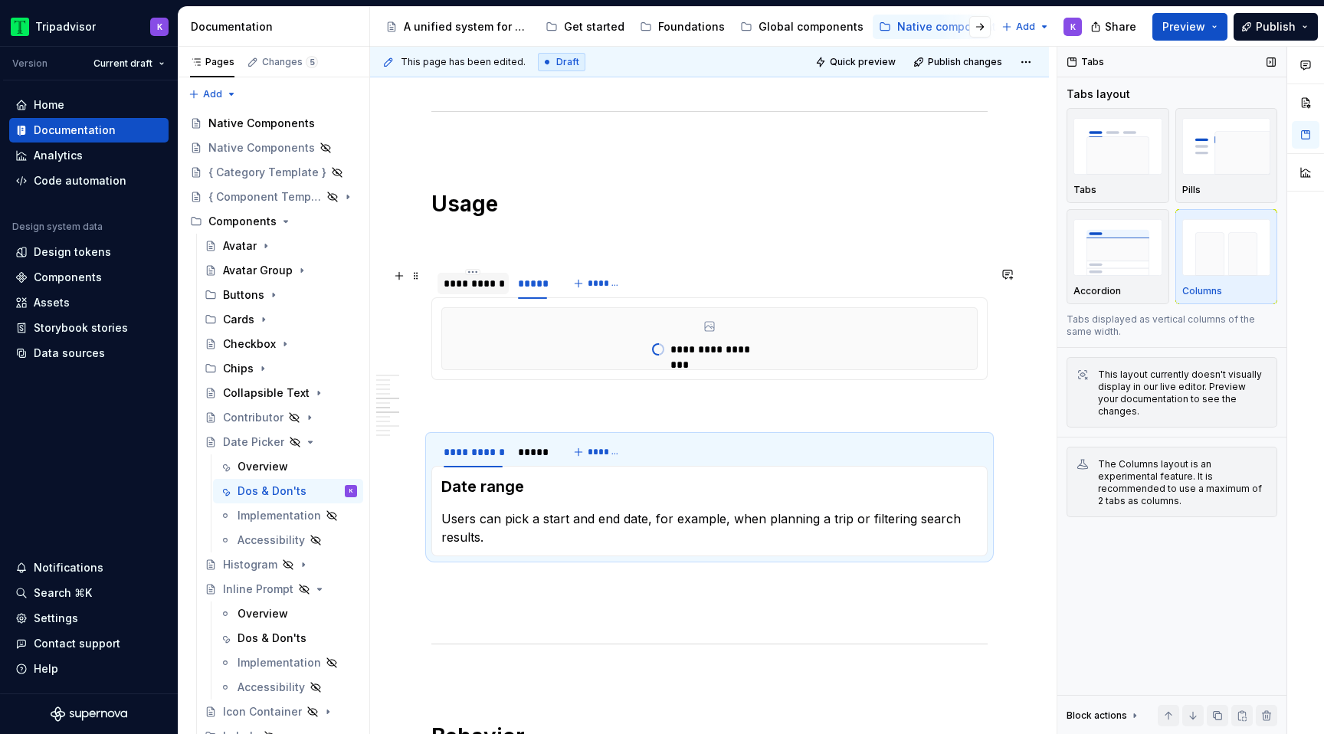
click at [485, 280] on div "**********" at bounding box center [473, 283] width 59 height 15
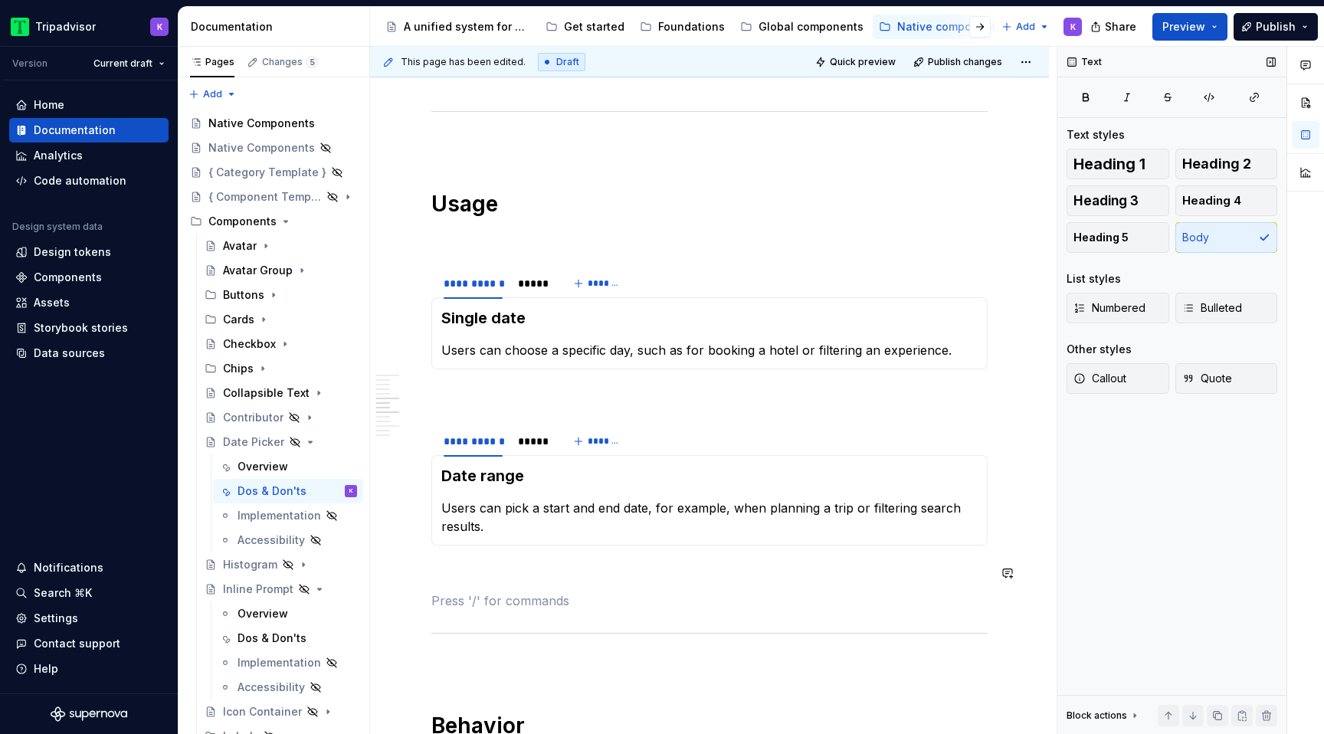
click at [667, 591] on div "**********" at bounding box center [709, 661] width 556 height 2839
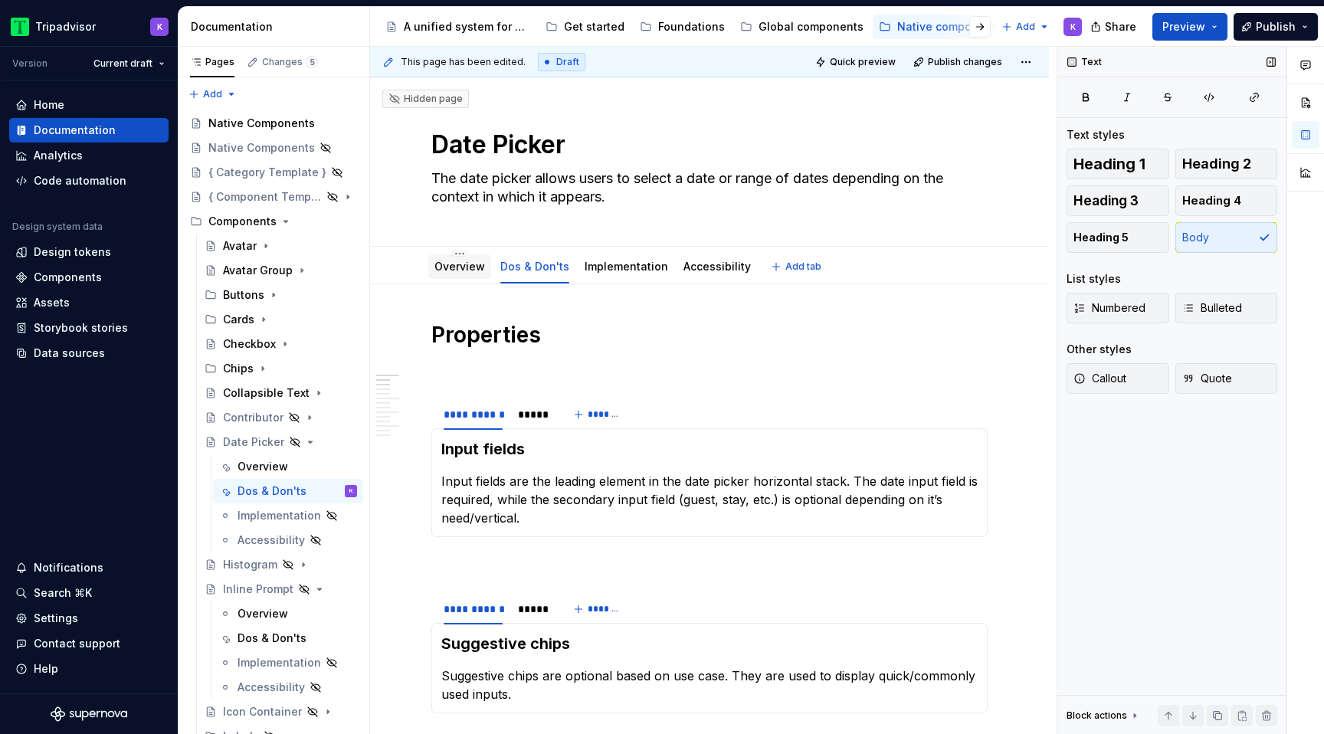
click at [462, 274] on div "Overview" at bounding box center [459, 266] width 51 height 15
click at [257, 454] on div "Date Picker" at bounding box center [280, 442] width 165 height 25
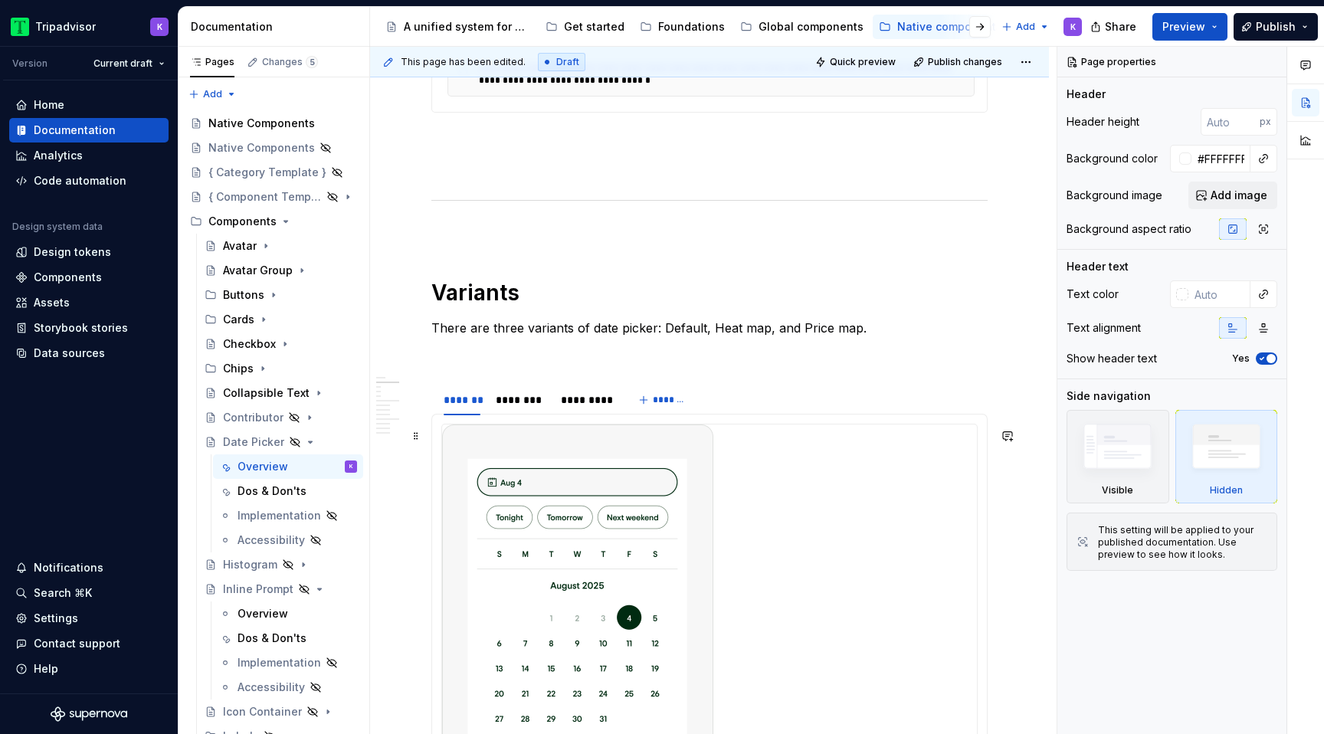
scroll to position [615, 0]
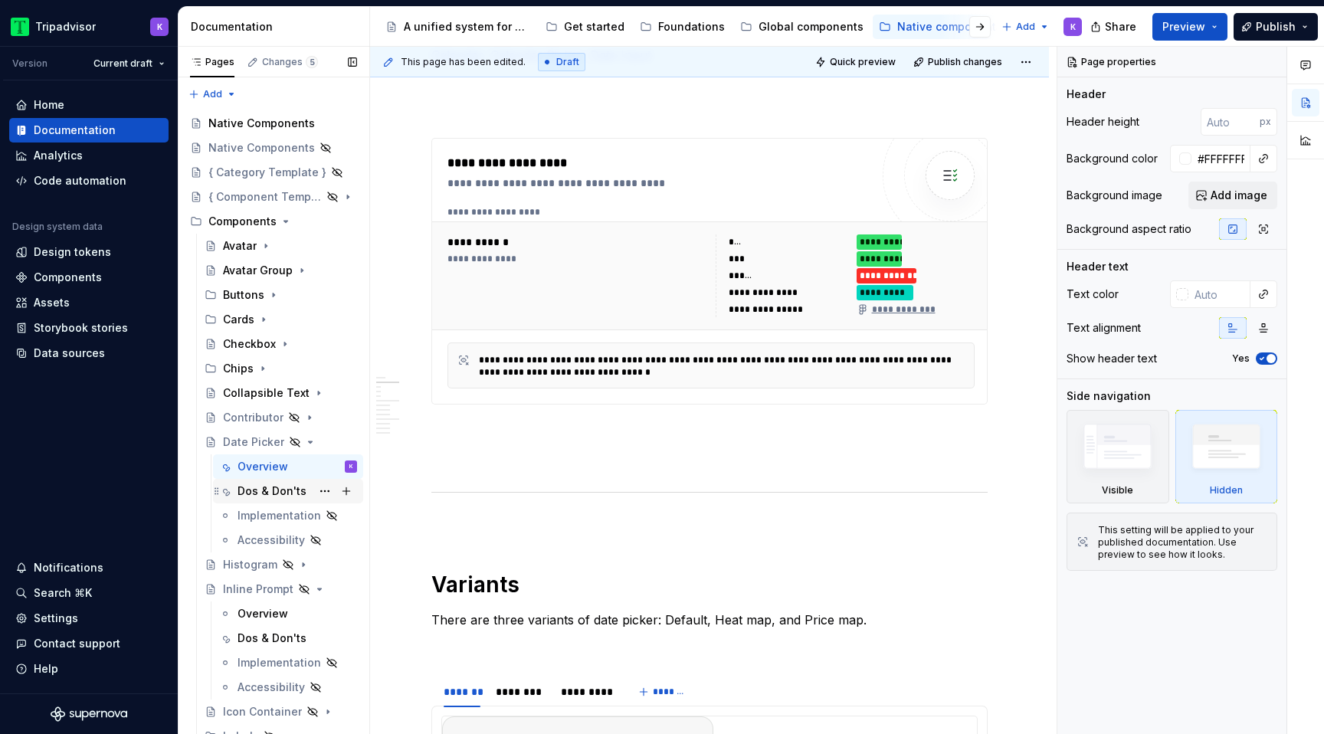
click at [273, 487] on div "Dos & Don'ts" at bounding box center [272, 491] width 69 height 15
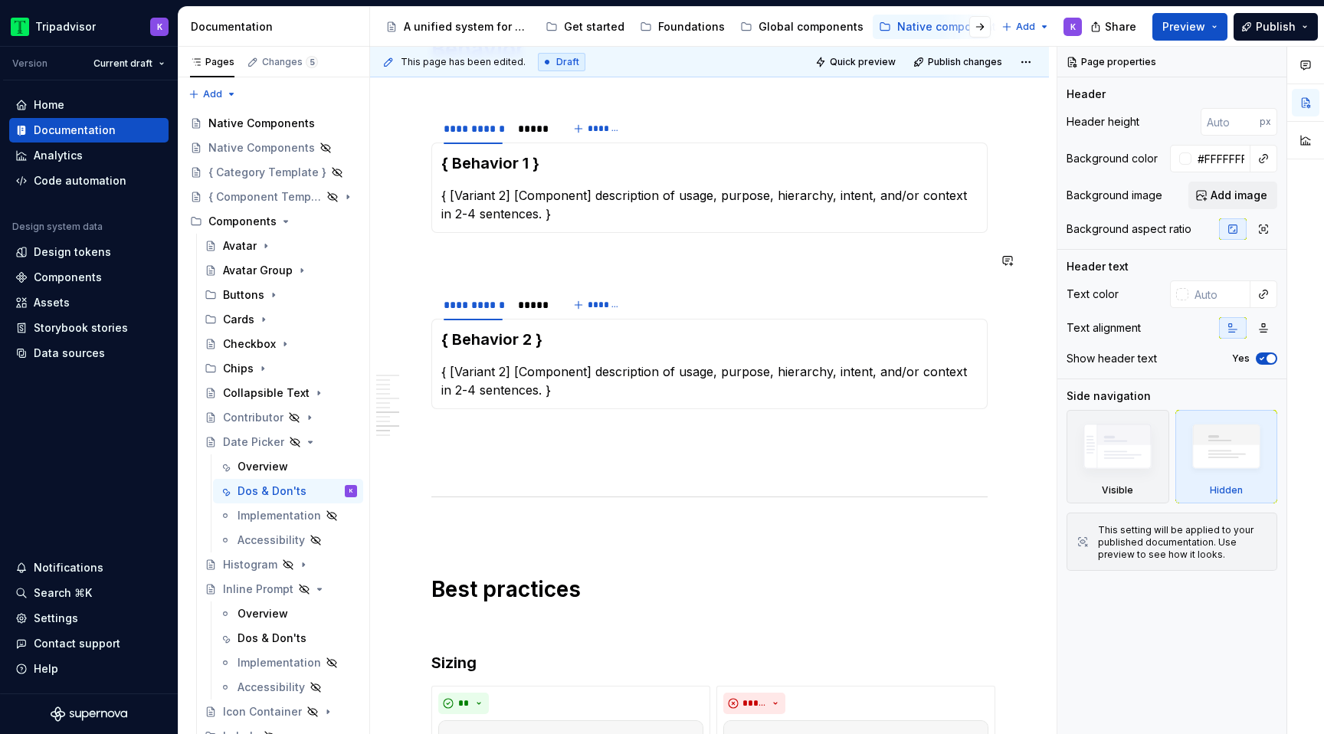
scroll to position [1562, 0]
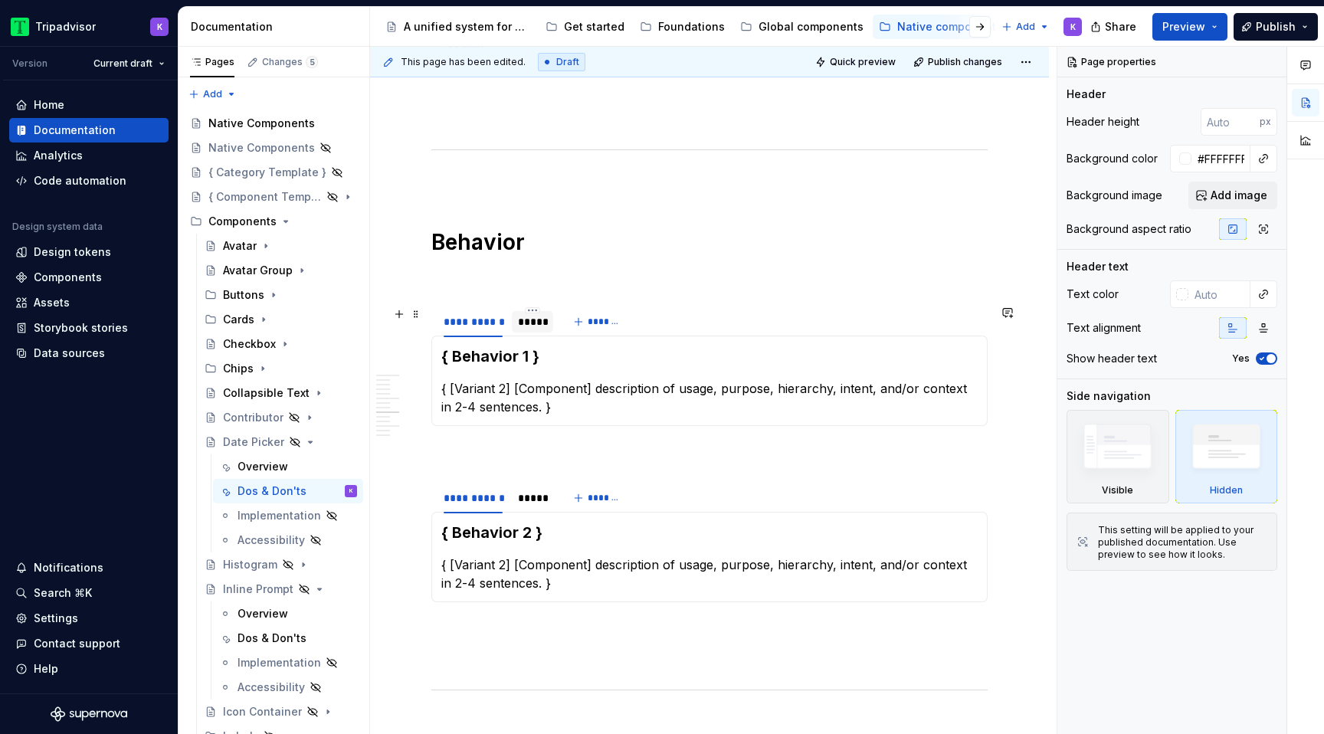
click at [535, 324] on div "*****" at bounding box center [532, 321] width 29 height 15
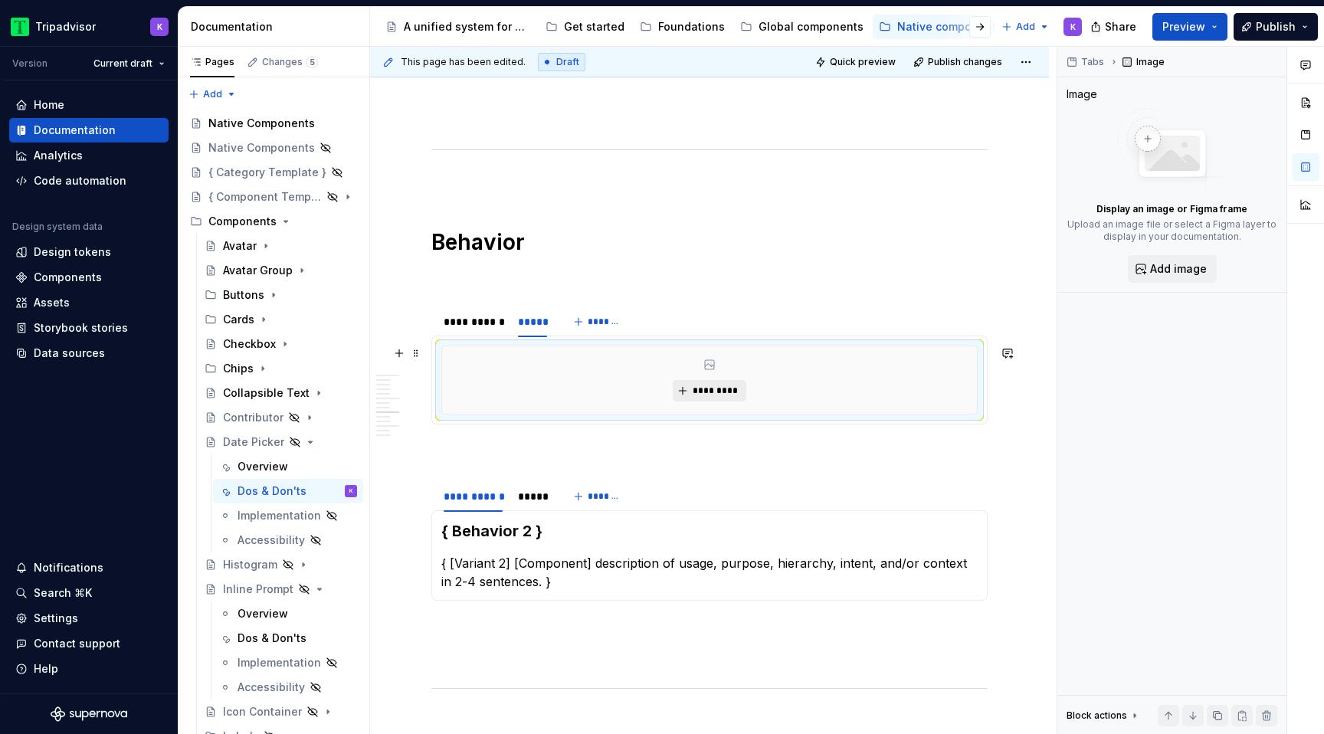
click at [697, 385] on span "*********" at bounding box center [715, 391] width 47 height 12
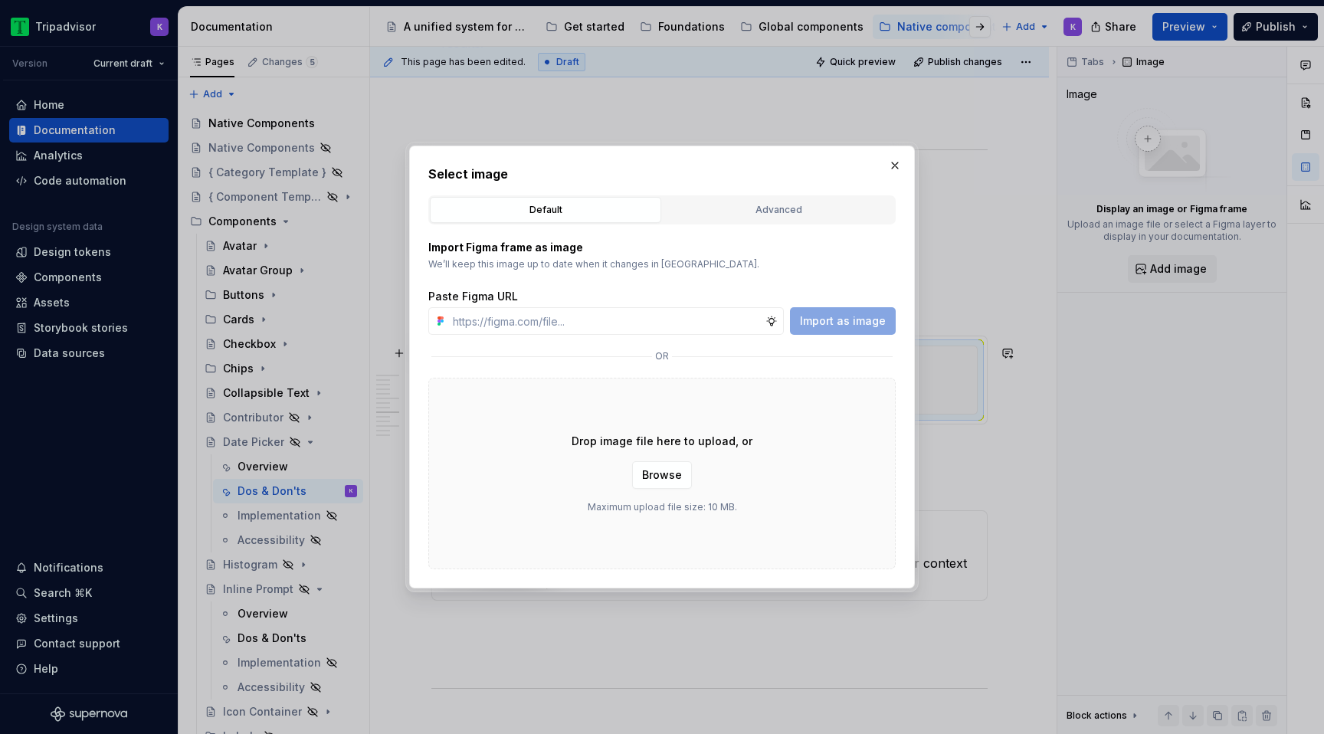
type textarea "*"
type input "[URL][DOMAIN_NAME]"
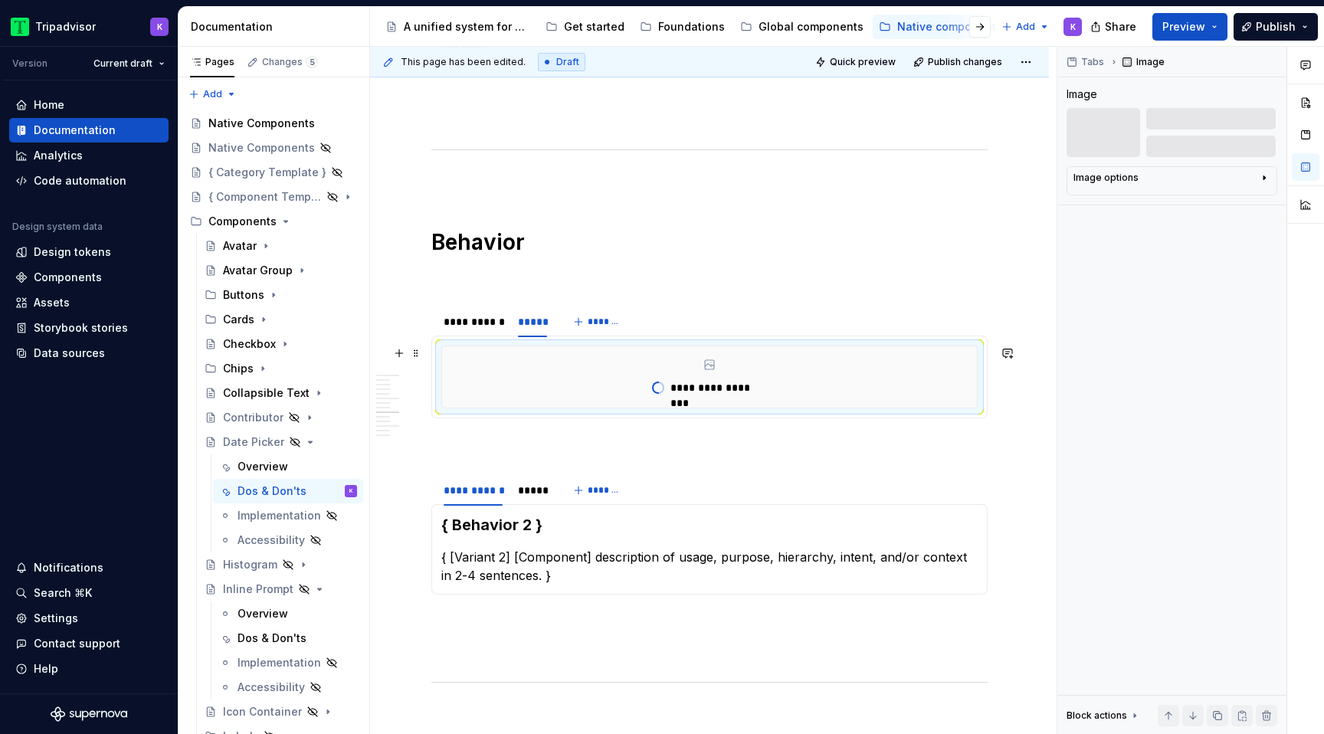
type textarea "*"
click at [977, 385] on div "**********" at bounding box center [709, 376] width 535 height 61
click at [978, 392] on div "**********" at bounding box center [709, 377] width 536 height 63
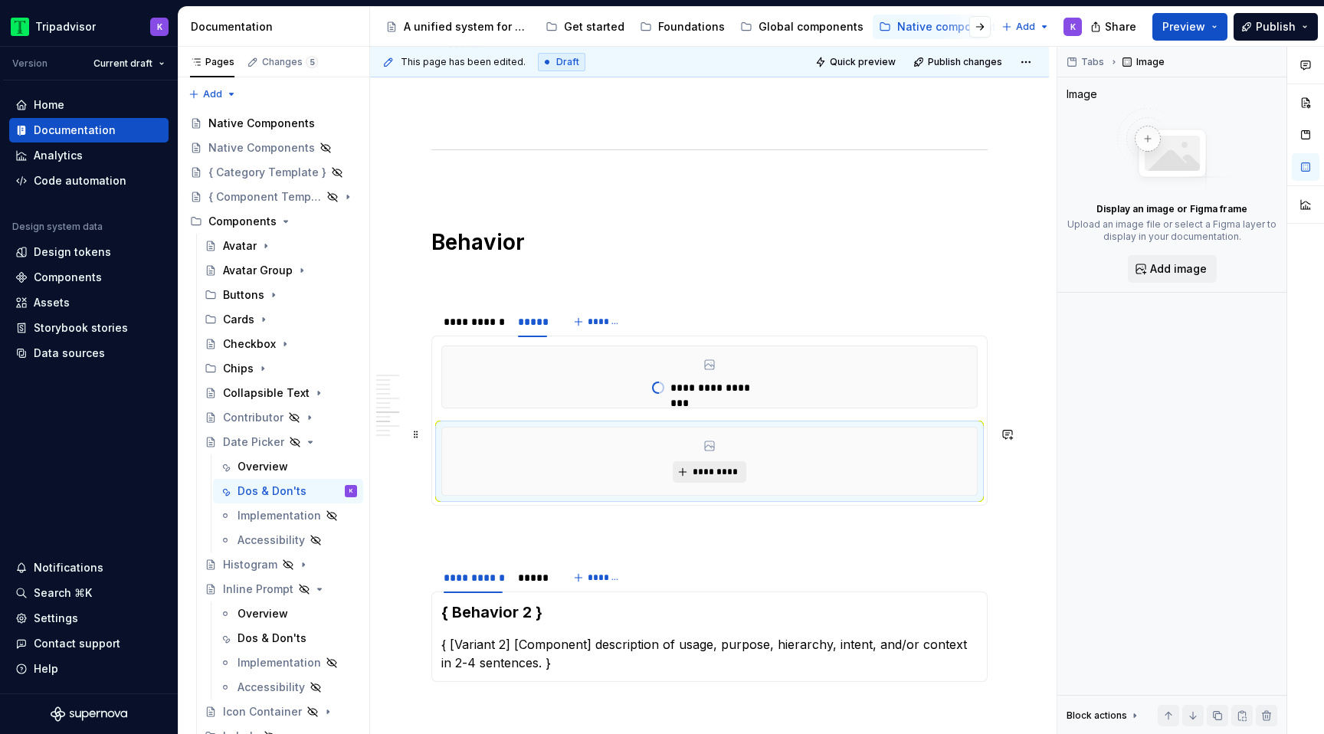
click at [734, 469] on span "*********" at bounding box center [715, 472] width 47 height 12
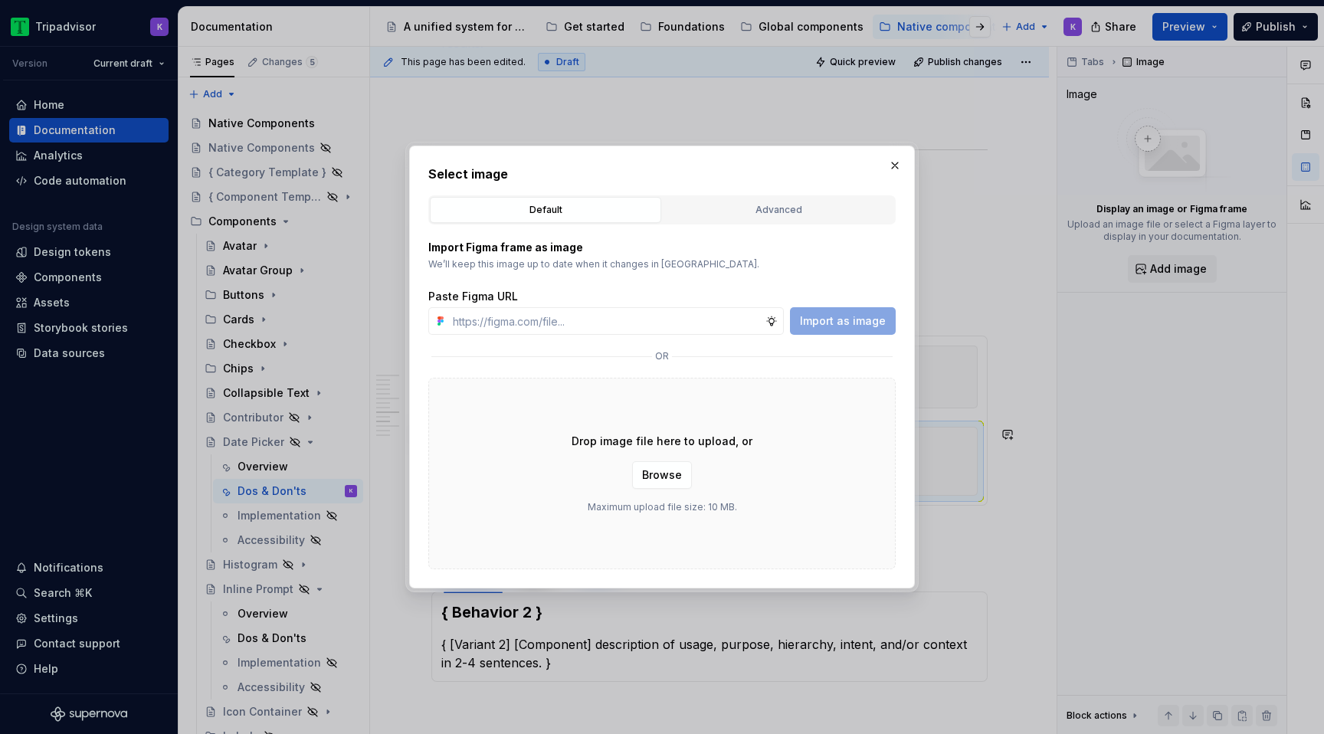
type textarea "*"
type input "[URL][DOMAIN_NAME]"
click at [834, 320] on span "Import as image" at bounding box center [843, 320] width 86 height 15
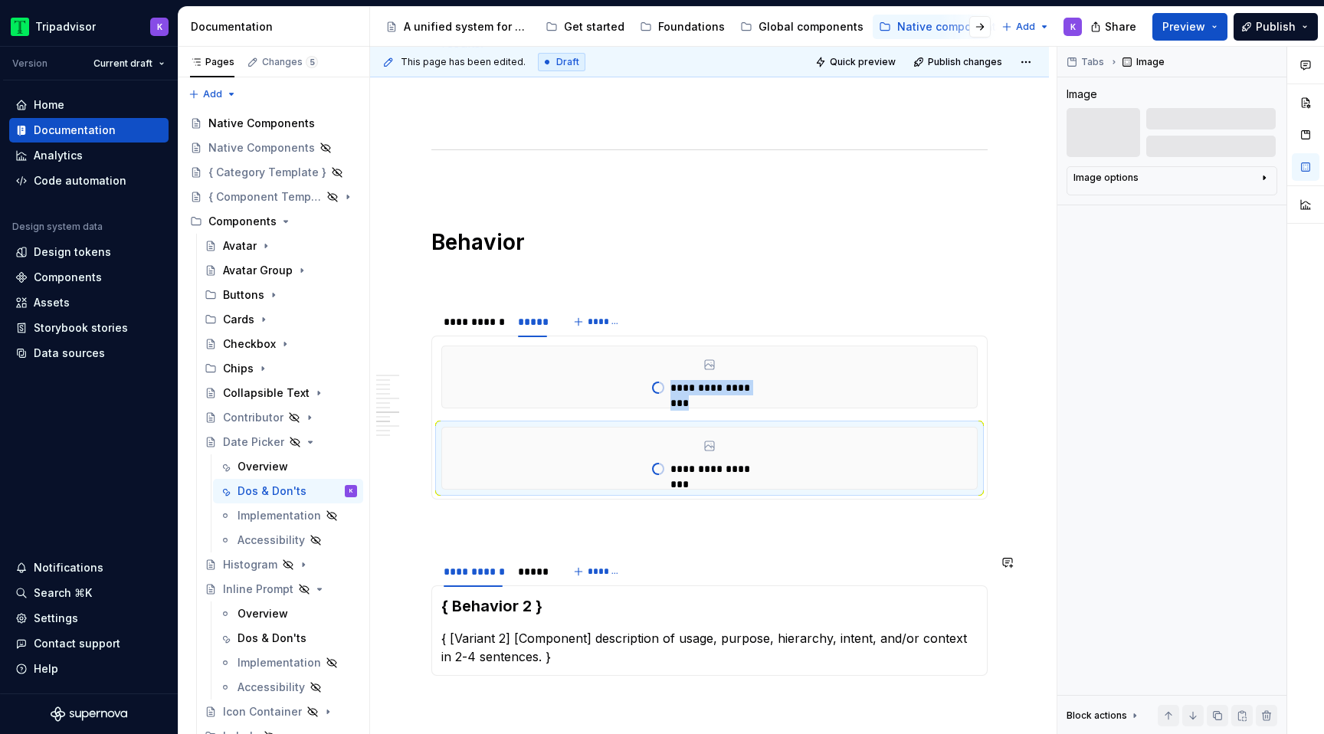
type textarea "*"
click at [539, 567] on div "*****" at bounding box center [532, 571] width 29 height 15
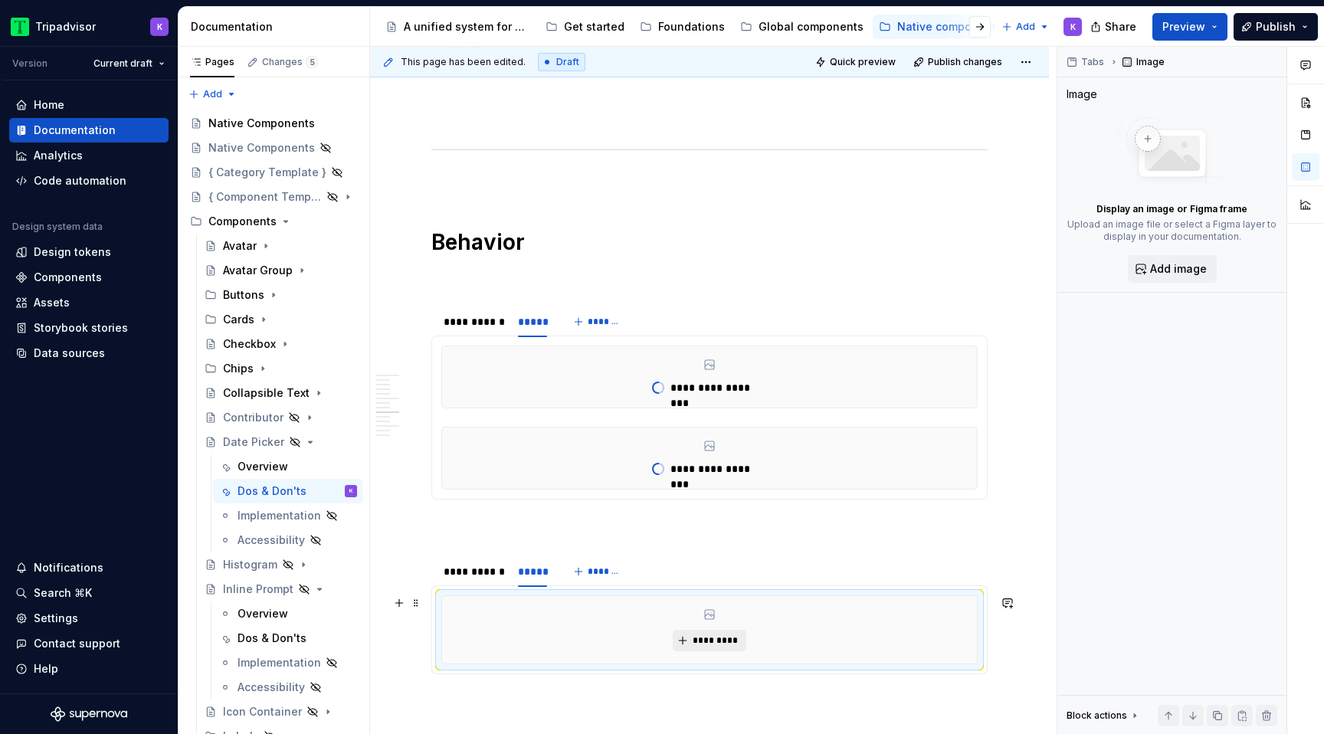
click at [710, 646] on button "*********" at bounding box center [709, 640] width 73 height 21
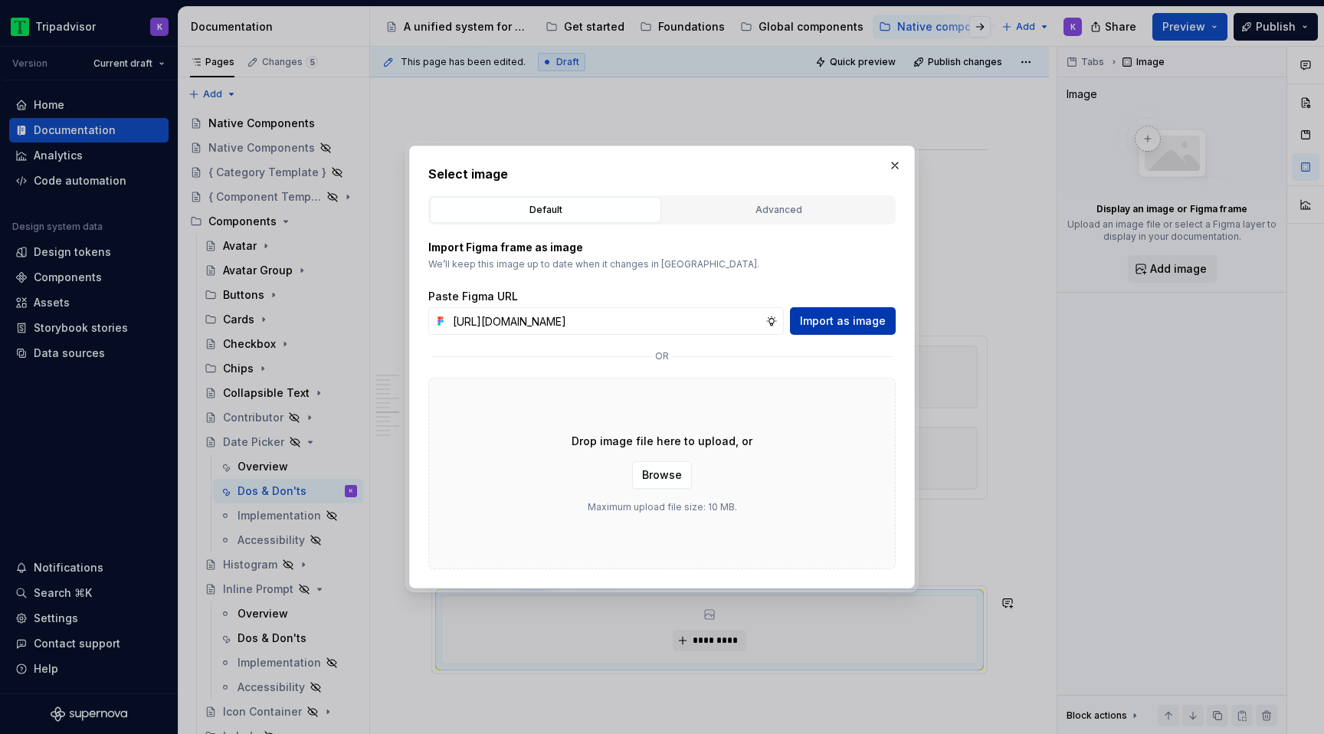
scroll to position [0, 408]
type input "[URL][DOMAIN_NAME]"
click at [861, 336] on div "Import Figma frame as image We’ll keep this image up to date when it changes in…" at bounding box center [661, 397] width 467 height 345
click at [861, 332] on button "Import as image" at bounding box center [843, 321] width 106 height 28
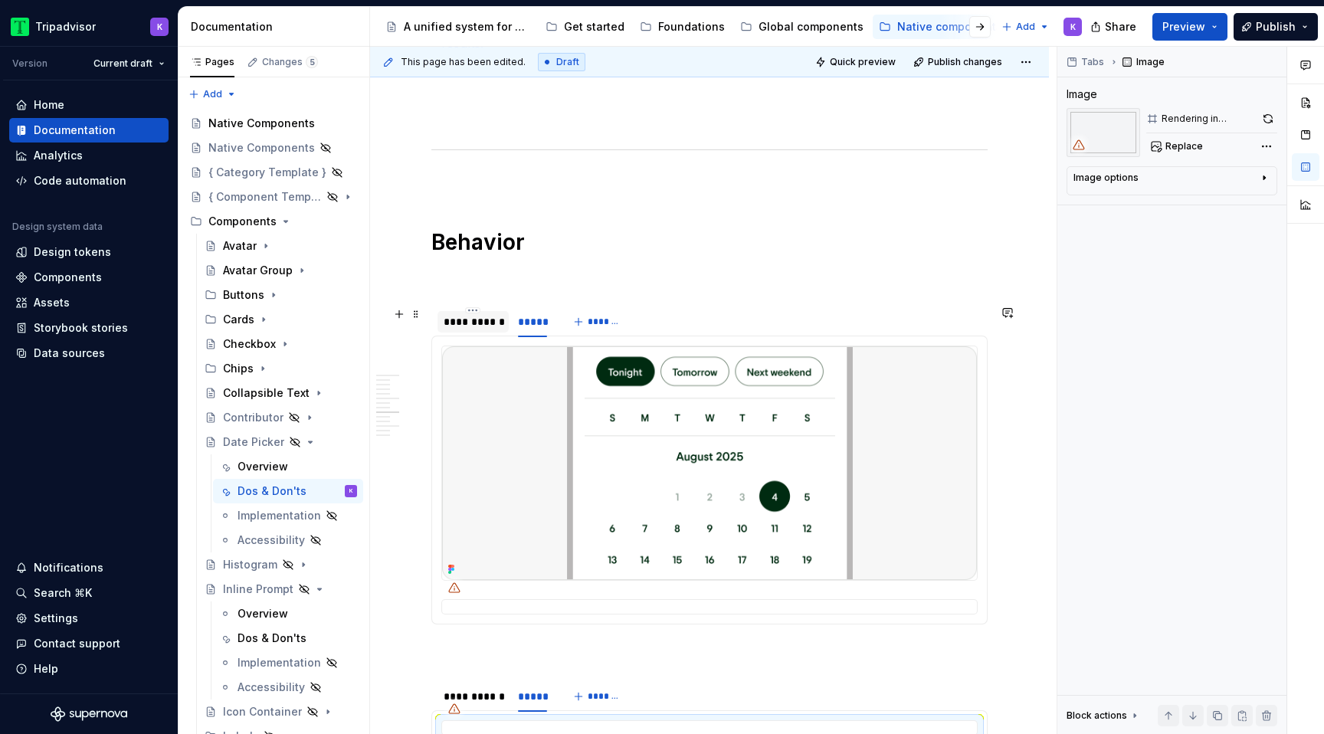
click at [467, 327] on div "**********" at bounding box center [473, 321] width 71 height 21
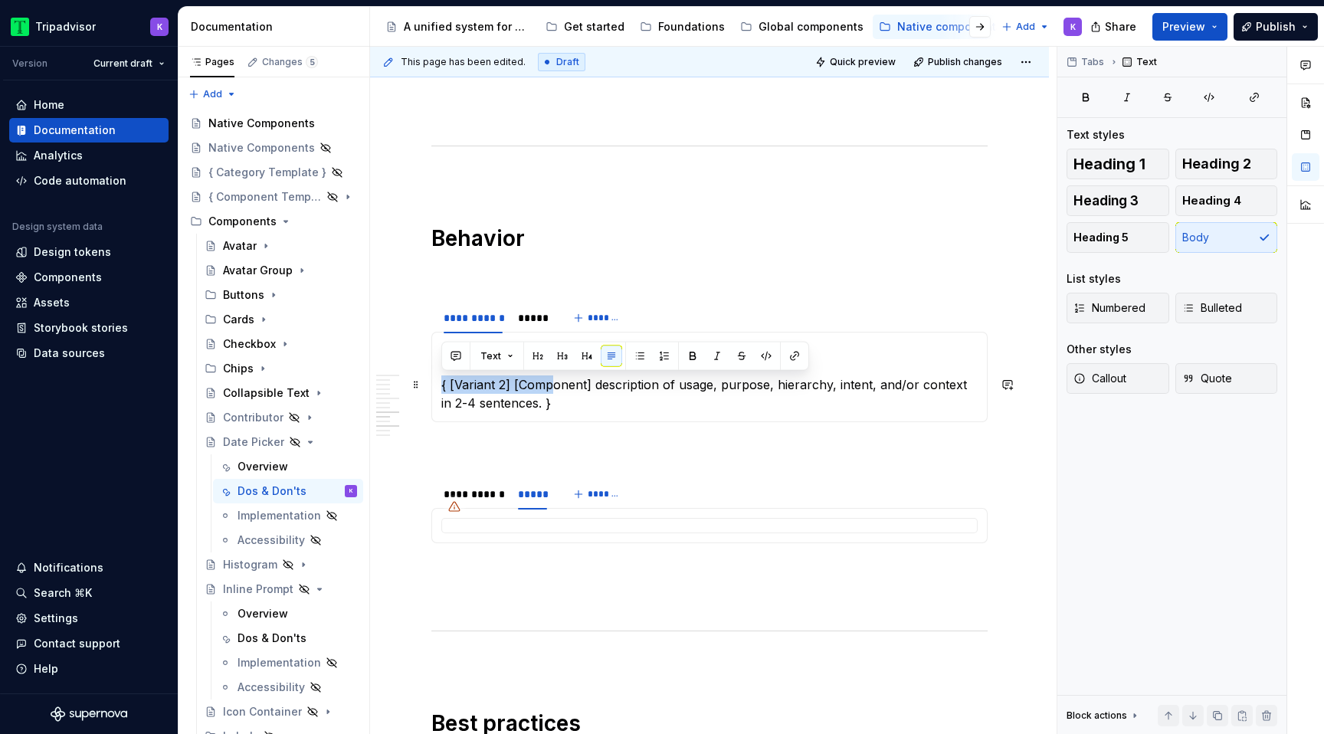
drag, startPoint x: 556, startPoint y: 389, endPoint x: 431, endPoint y: 385, distance: 124.2
click at [431, 385] on div "{ Behavior 1 } { [Variant 2] [Component] description of usage, purpose, hierarc…" at bounding box center [709, 377] width 556 height 90
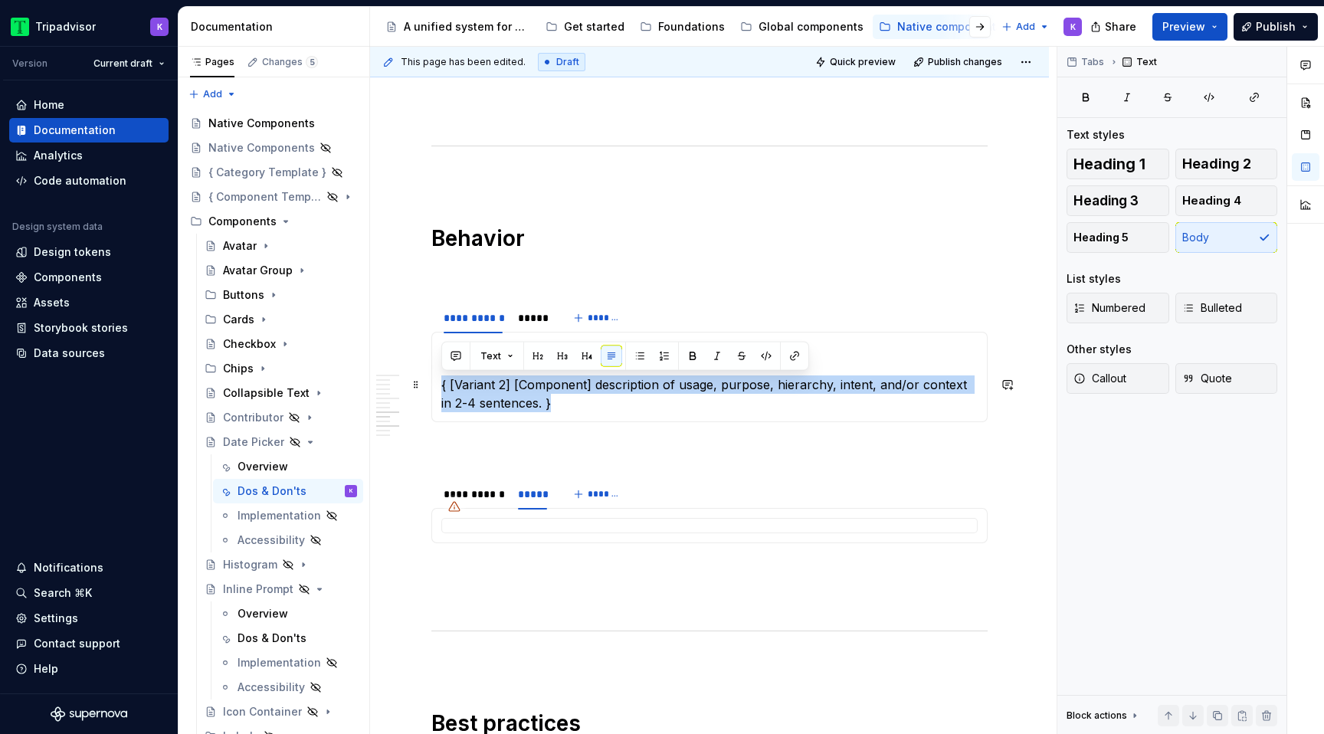
drag, startPoint x: 543, startPoint y: 401, endPoint x: 442, endPoint y: 387, distance: 101.3
click at [442, 387] on p "{ [Variant 2] [Component] description of usage, purpose, hierarchy, intent, and…" at bounding box center [709, 393] width 536 height 37
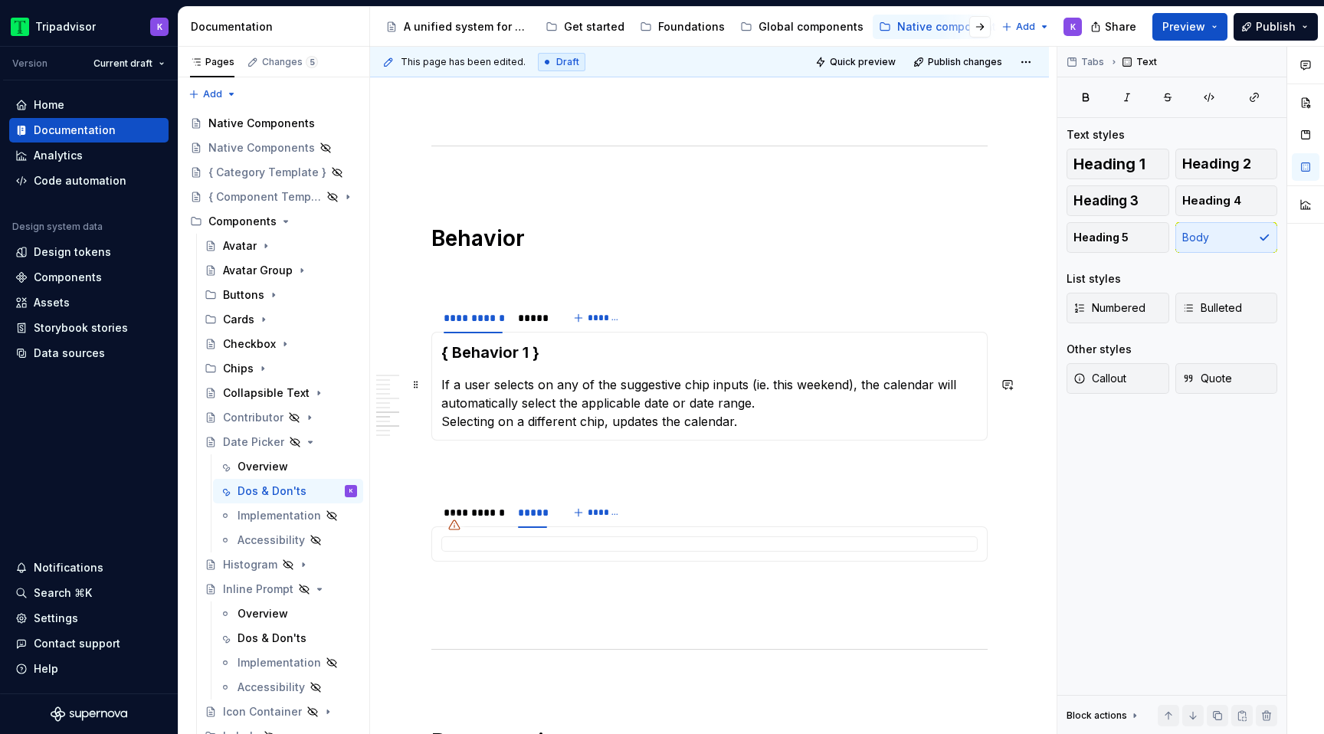
click at [756, 405] on p "If a user selects on any of the suggestive chip inputs (ie. this weekend), the …" at bounding box center [709, 402] width 536 height 55
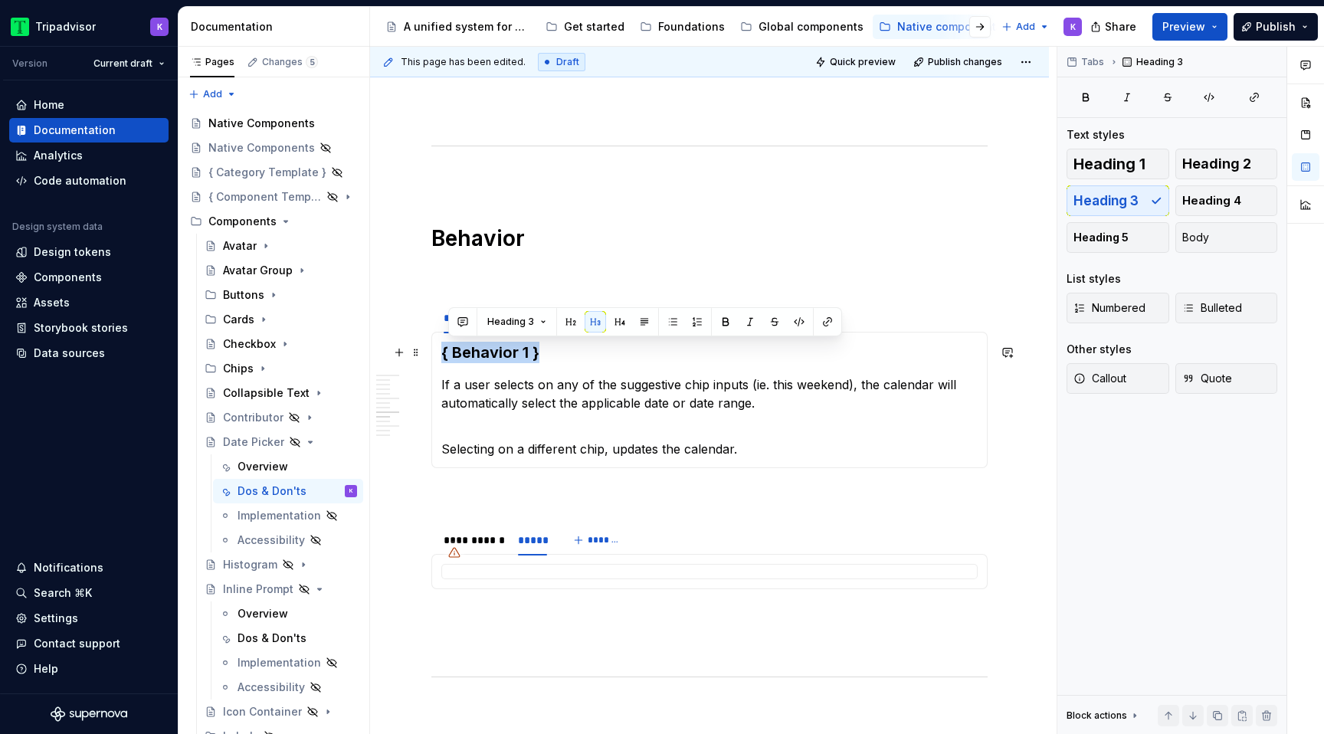
drag, startPoint x: 550, startPoint y: 356, endPoint x: 443, endPoint y: 357, distance: 107.3
click at [442, 356] on h3 "{ Behavior 1 }" at bounding box center [709, 352] width 536 height 21
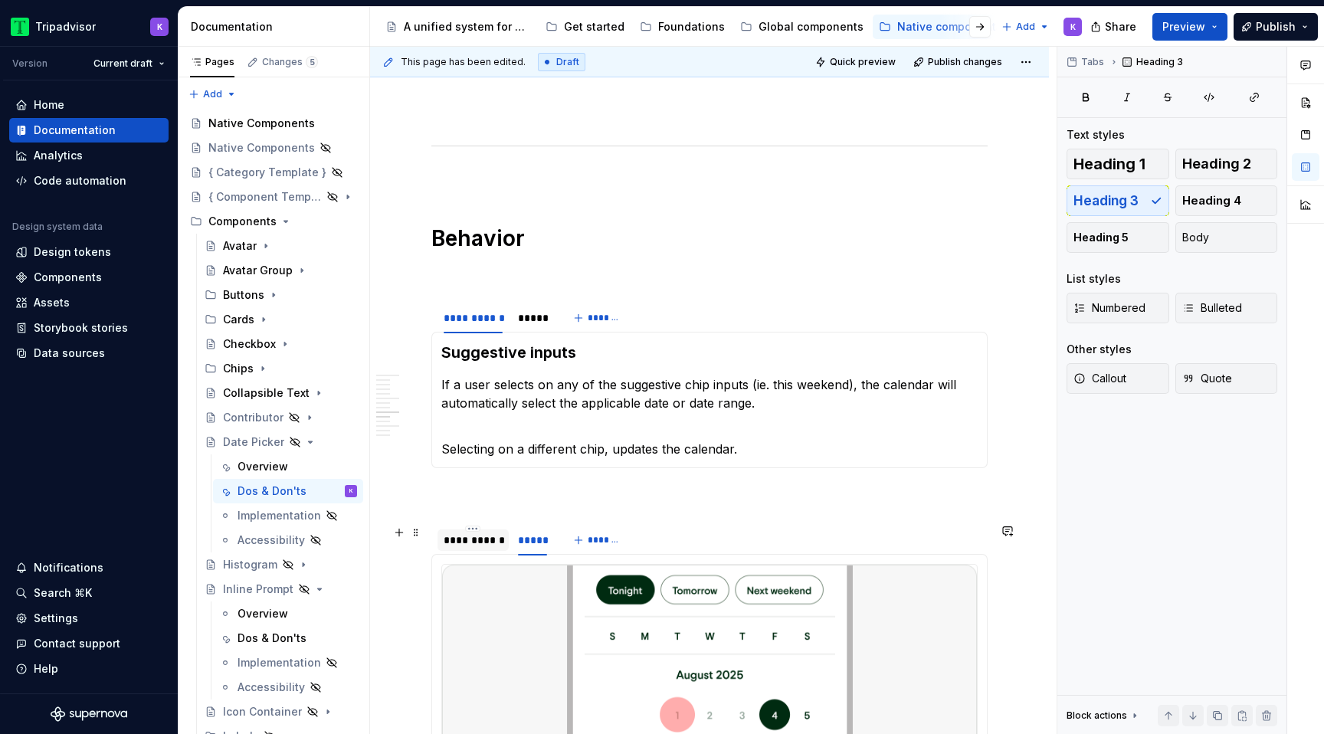
click at [481, 546] on div "**********" at bounding box center [473, 540] width 59 height 15
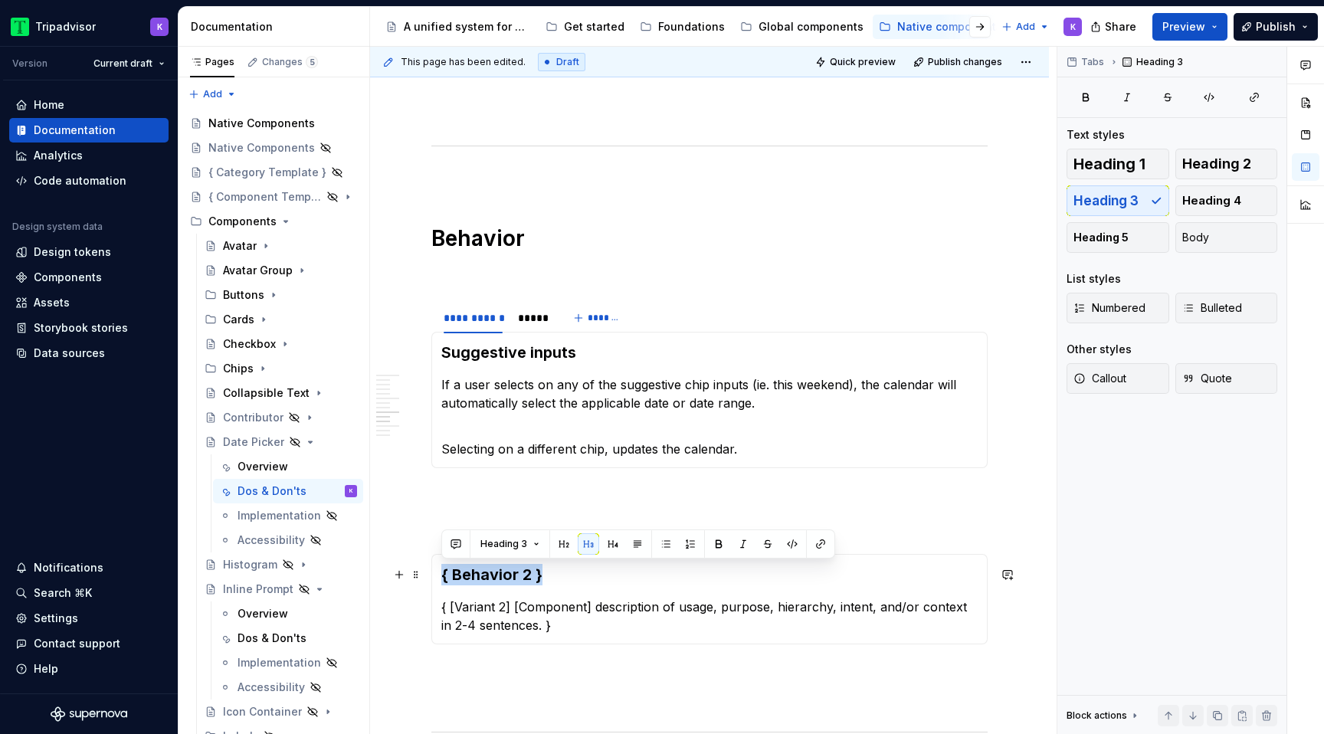
drag, startPoint x: 558, startPoint y: 575, endPoint x: 440, endPoint y: 576, distance: 118.0
click at [440, 576] on div "{ Behavior 2 } { [Variant 2] [Component] description of usage, purpose, hierarc…" at bounding box center [709, 599] width 556 height 90
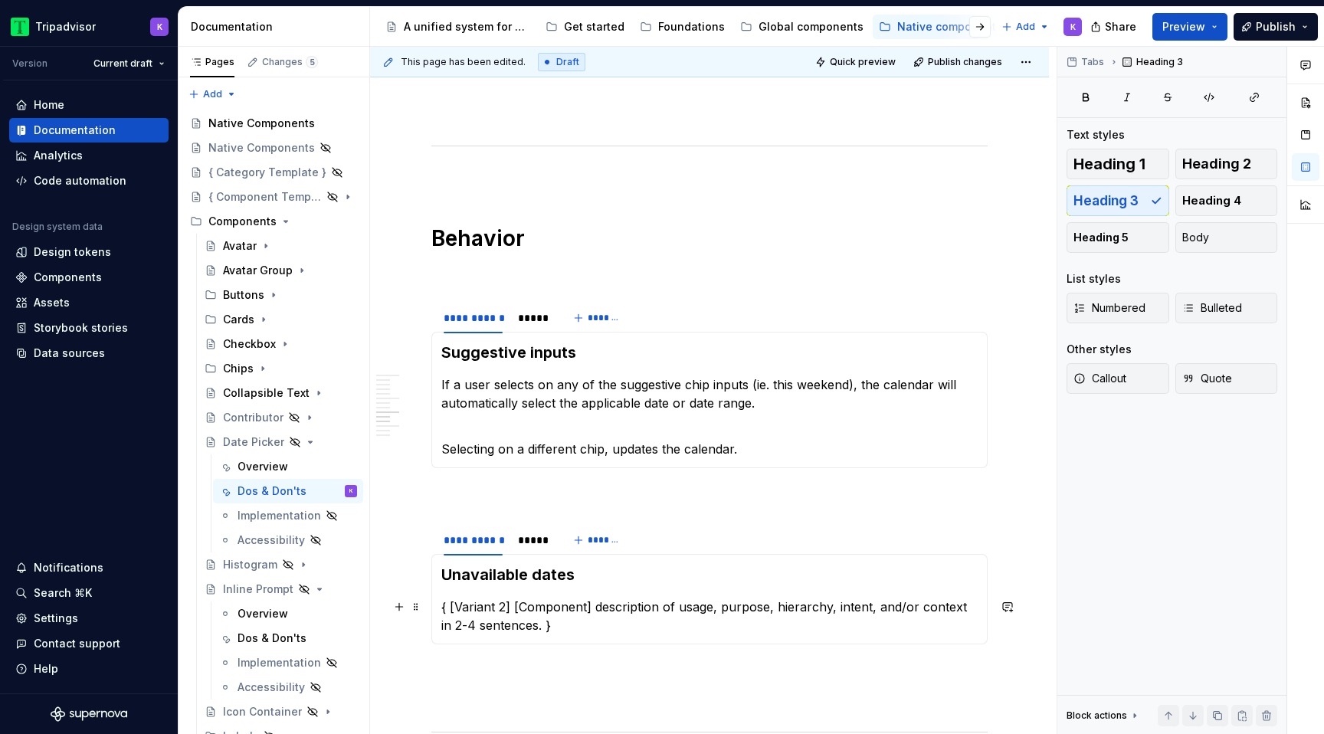
click at [483, 631] on p "{ [Variant 2] [Component] description of usage, purpose, hierarchy, intent, and…" at bounding box center [709, 616] width 536 height 37
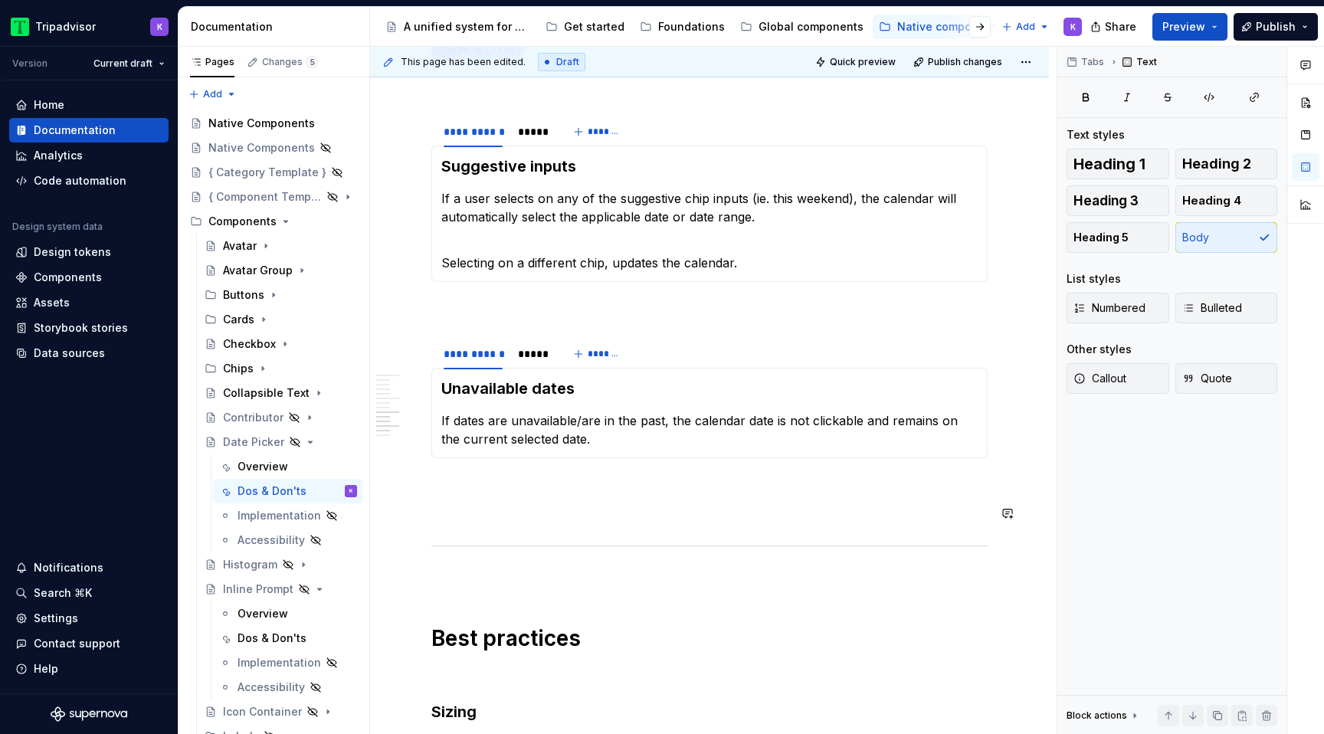
scroll to position [1757, 0]
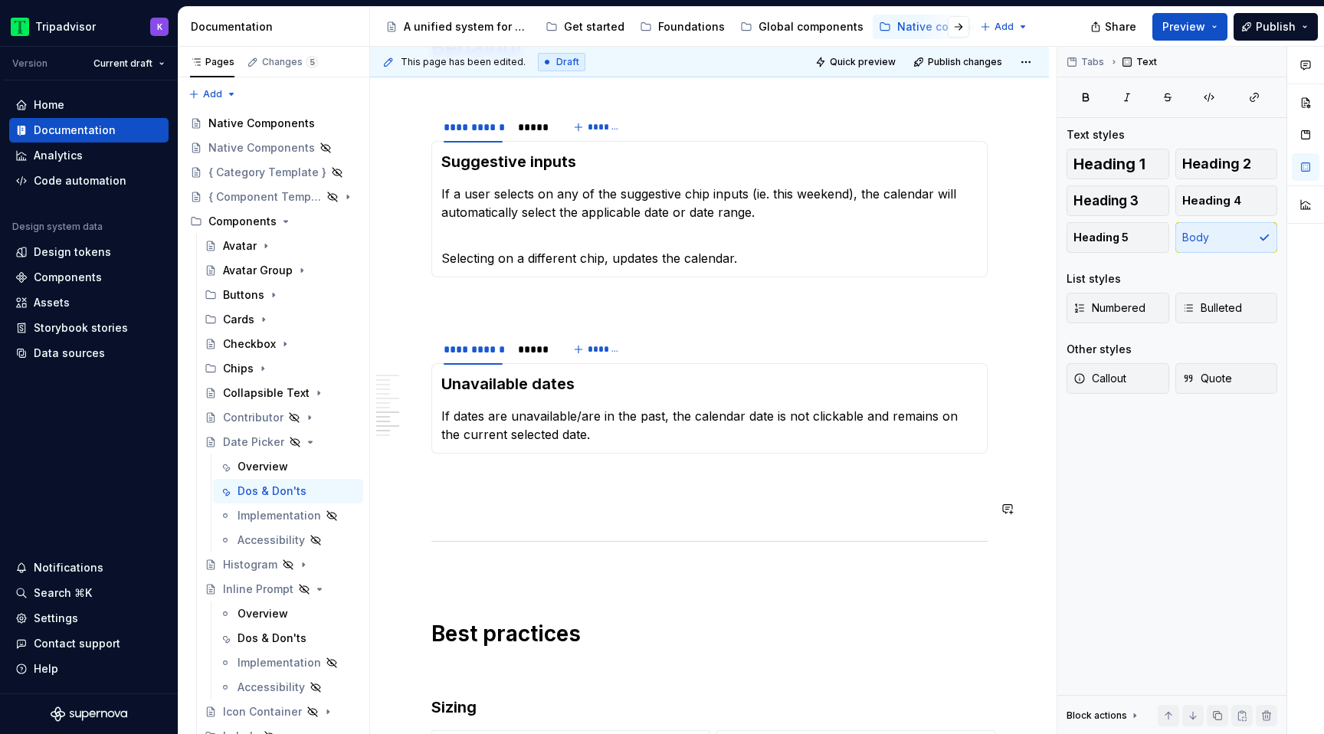
type textarea "*"
